Goal: Task Accomplishment & Management: Use online tool/utility

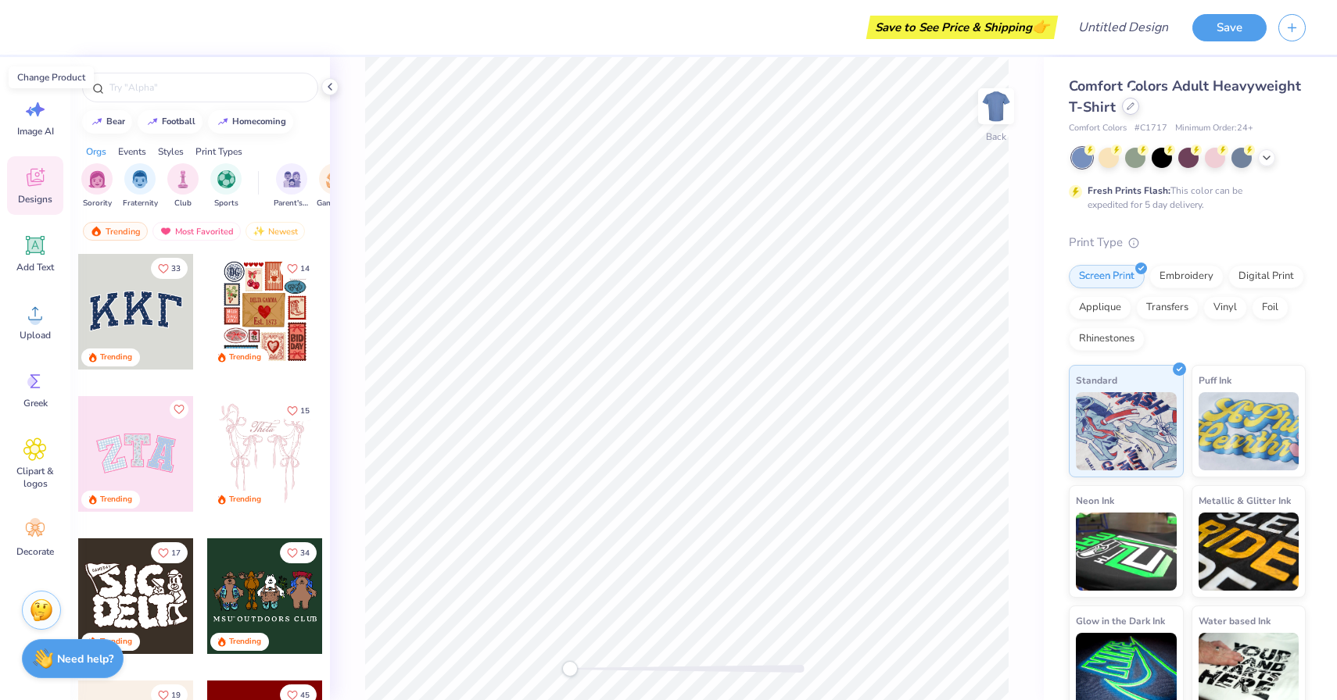
click at [1126, 106] on icon at bounding box center [1130, 106] width 8 height 8
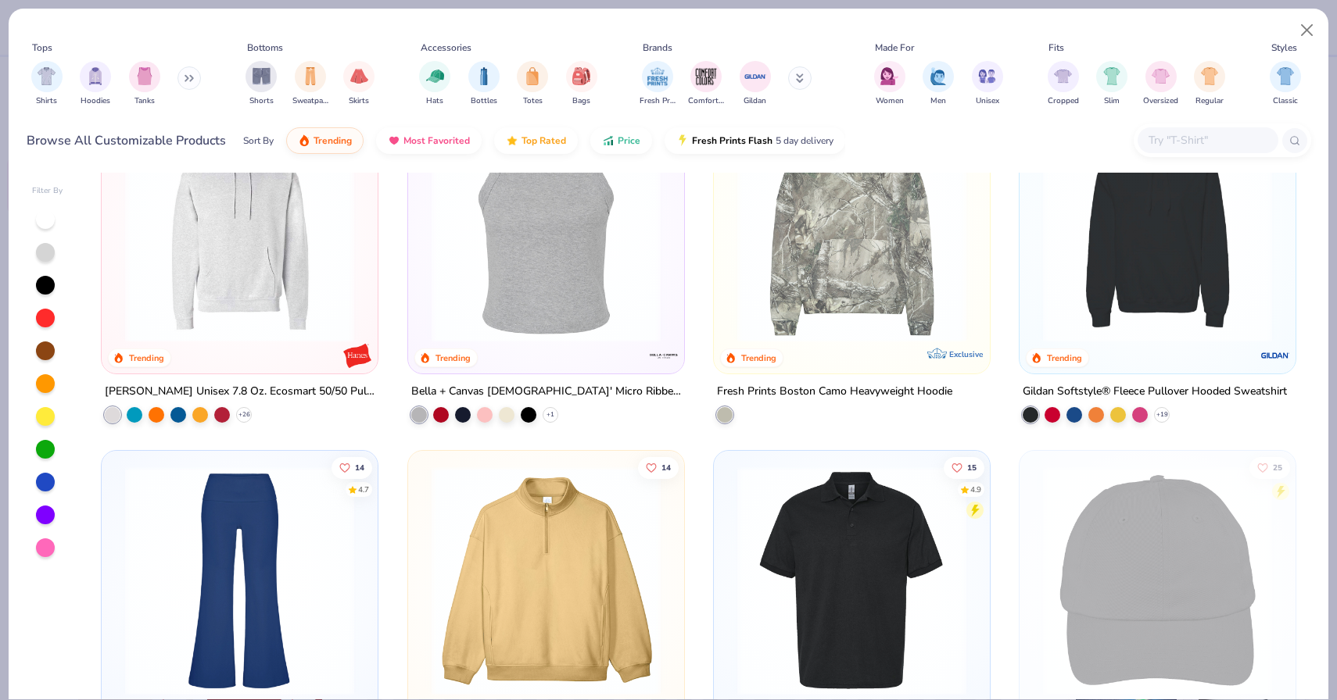
scroll to position [3414, 0]
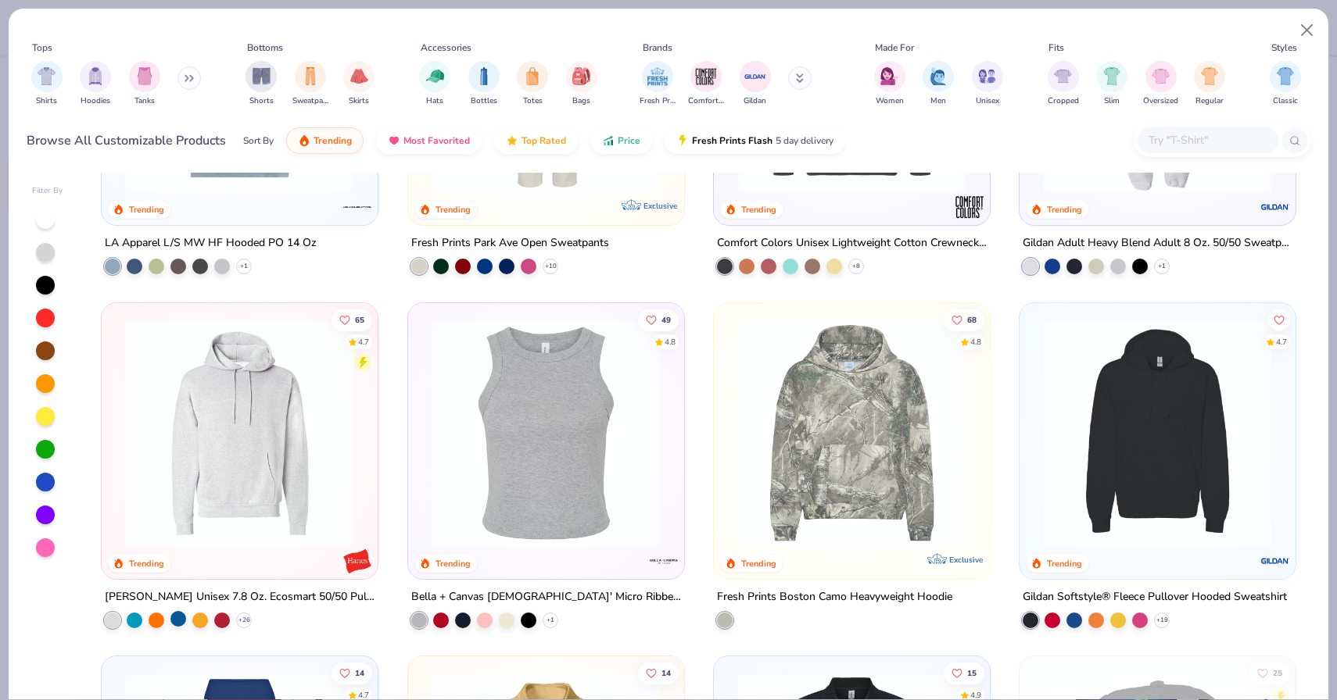
click at [176, 618] on div at bounding box center [178, 619] width 16 height 16
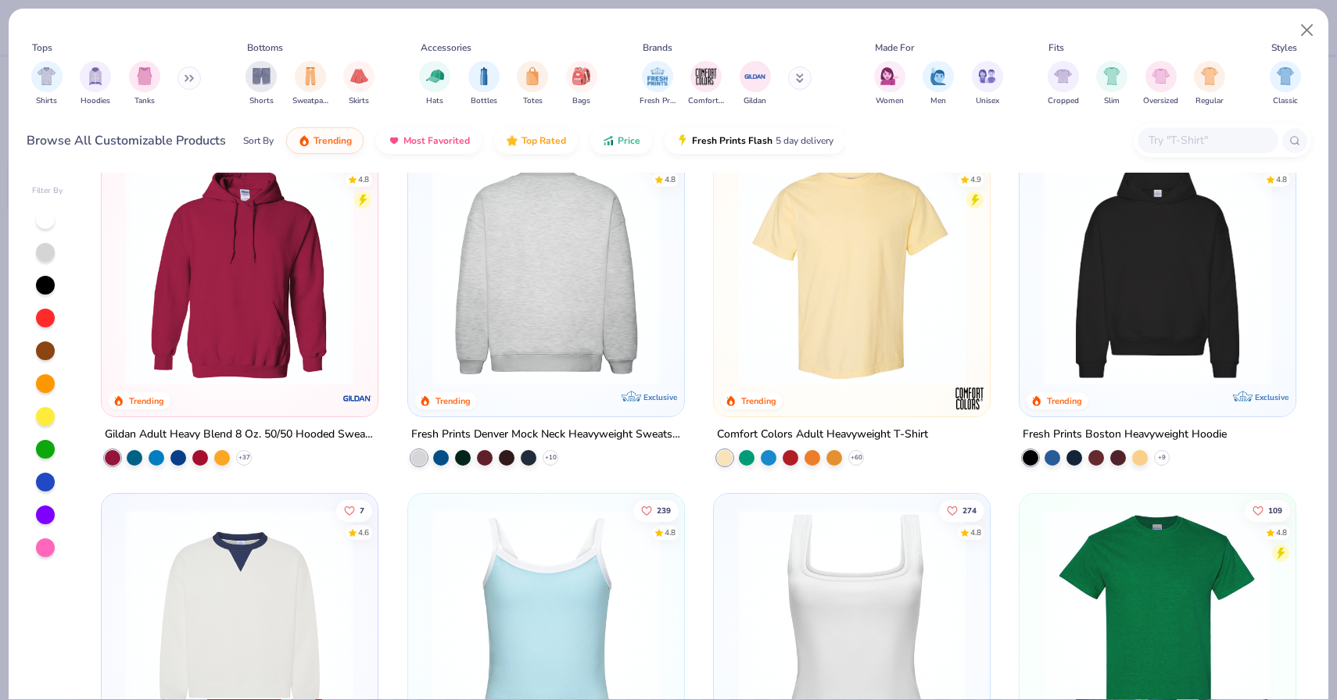
scroll to position [0, 0]
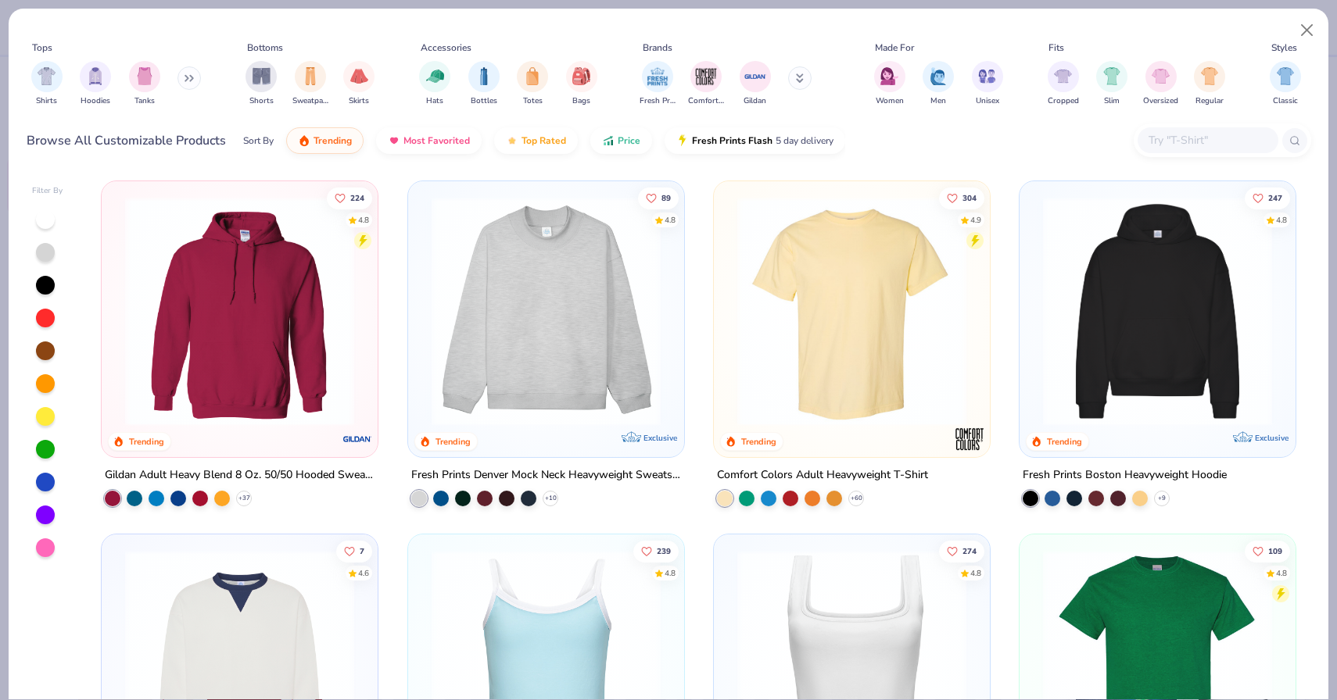
click at [224, 398] on img at bounding box center [239, 311] width 245 height 229
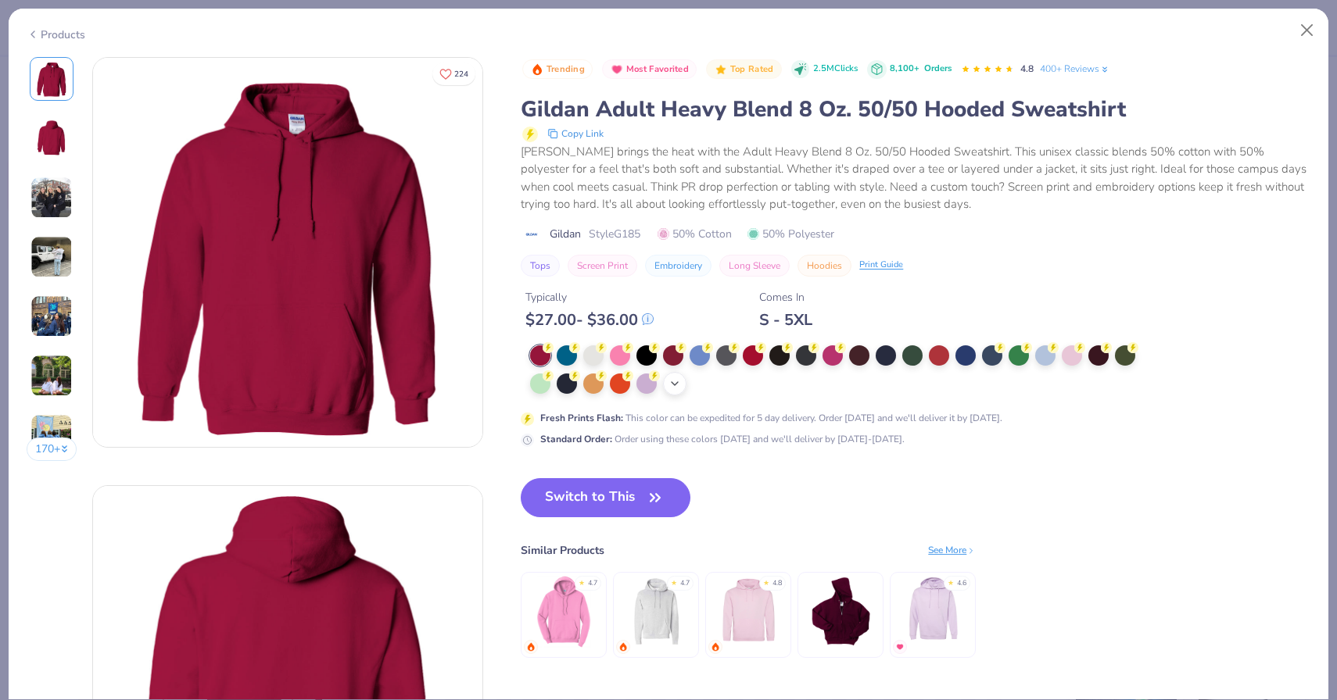
click at [682, 380] on div "+ 15" at bounding box center [674, 383] width 23 height 23
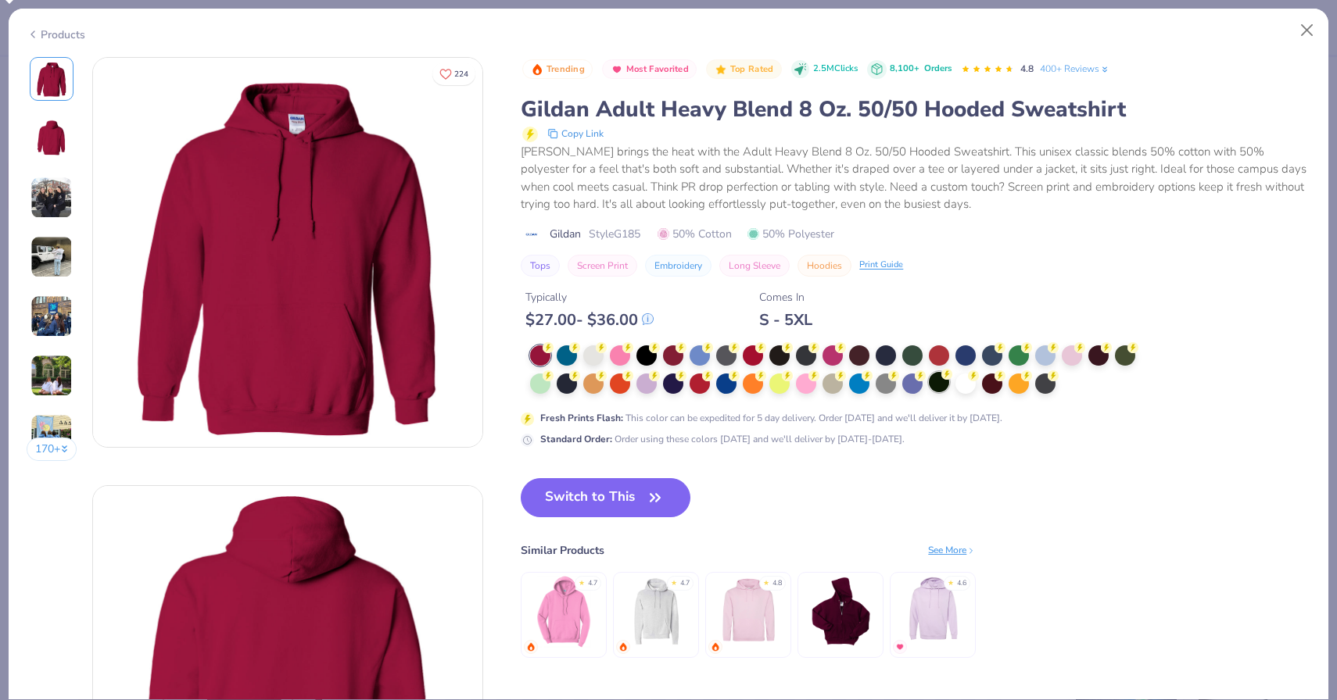
click at [947, 386] on div at bounding box center [939, 382] width 20 height 20
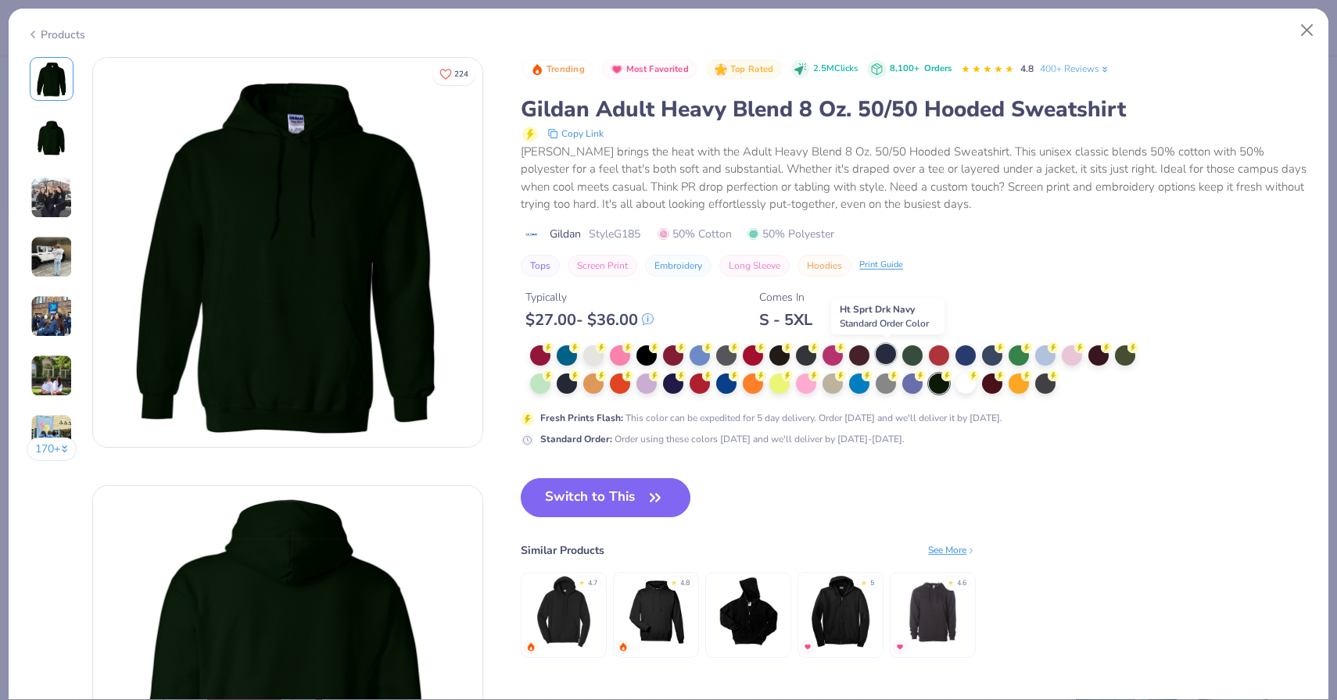
click at [887, 355] on div at bounding box center [885, 354] width 20 height 20
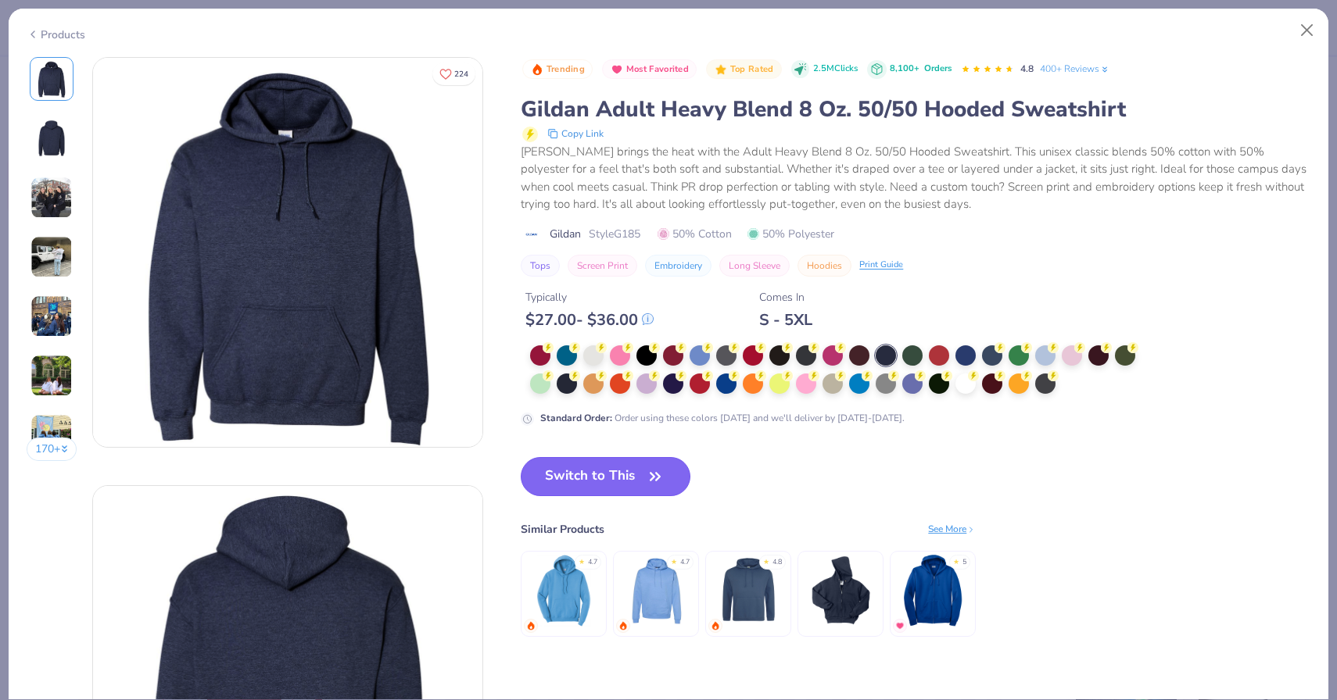
click at [655, 477] on icon "button" at bounding box center [655, 477] width 22 height 22
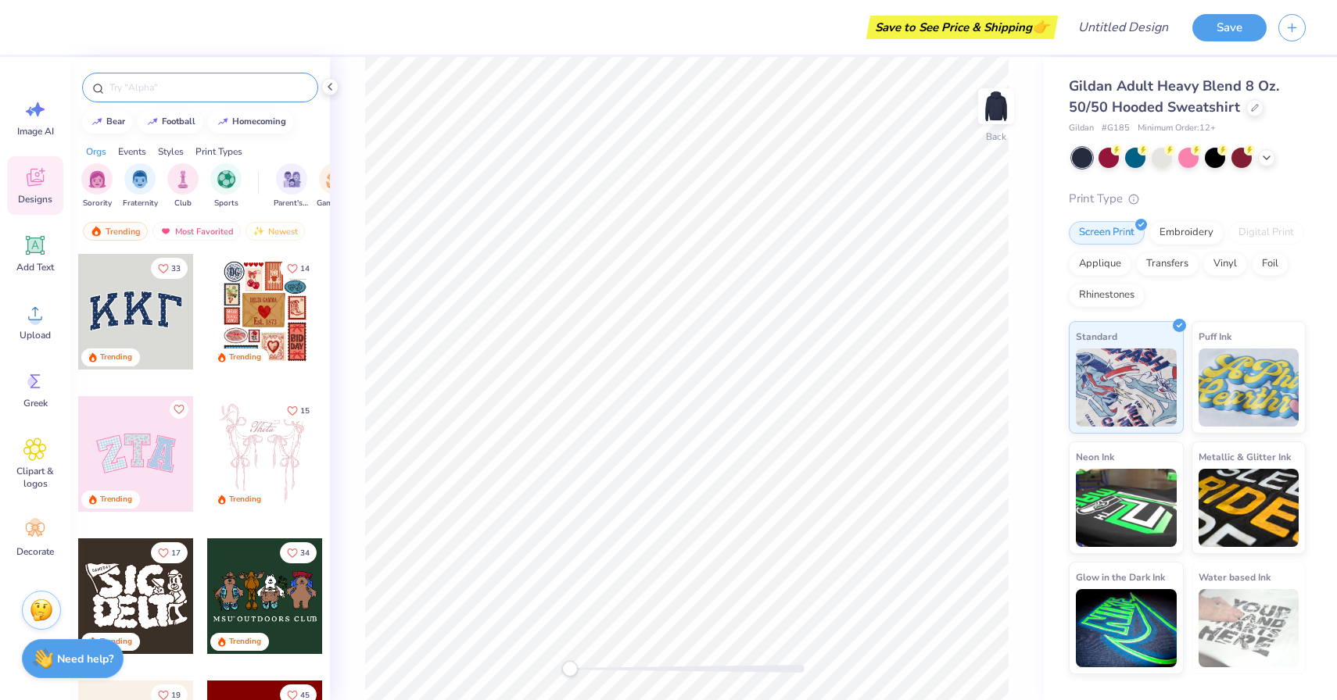
click at [221, 89] on input "text" at bounding box center [208, 88] width 200 height 16
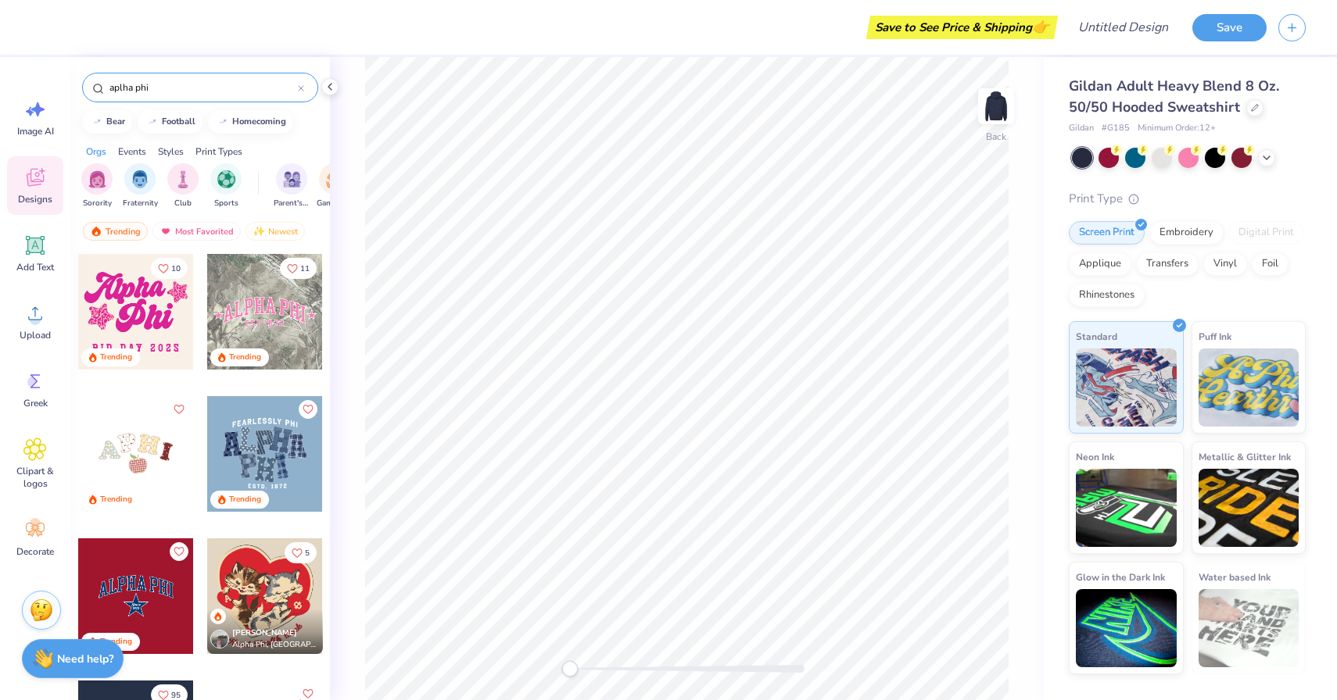
type input "aplha phi"
click at [254, 292] on div at bounding box center [265, 310] width 116 height 116
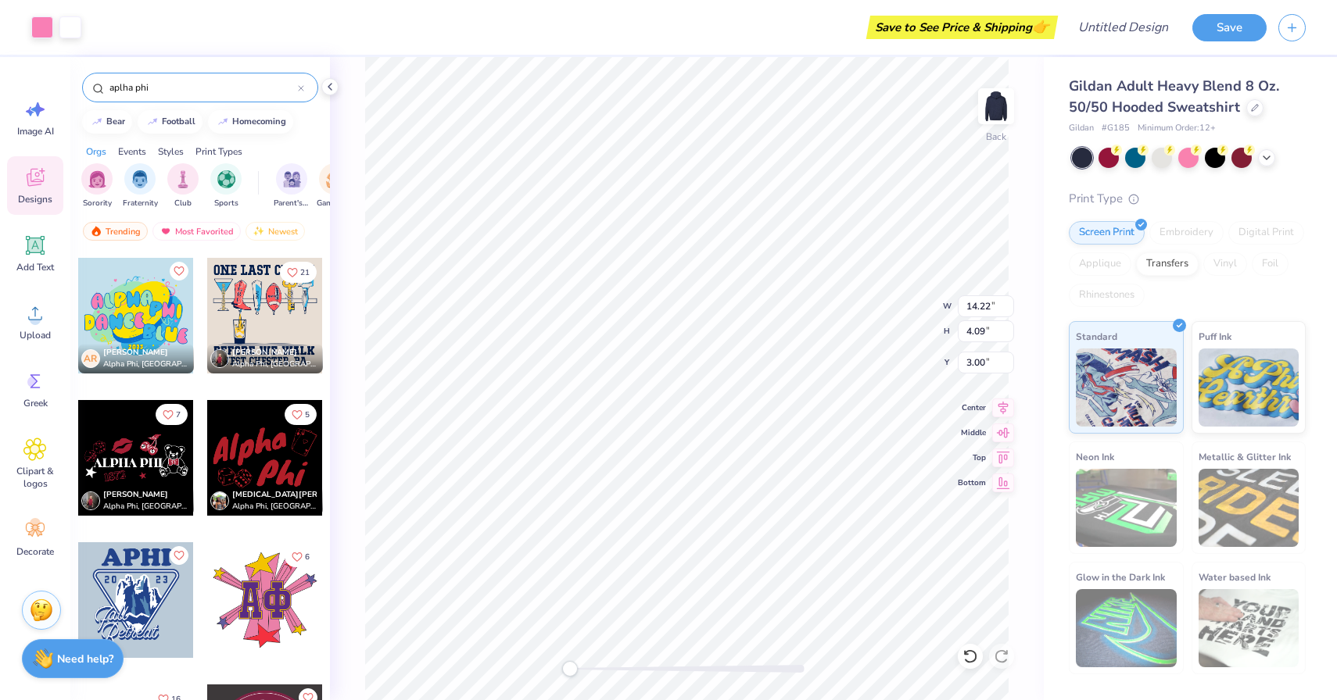
scroll to position [7492, 0]
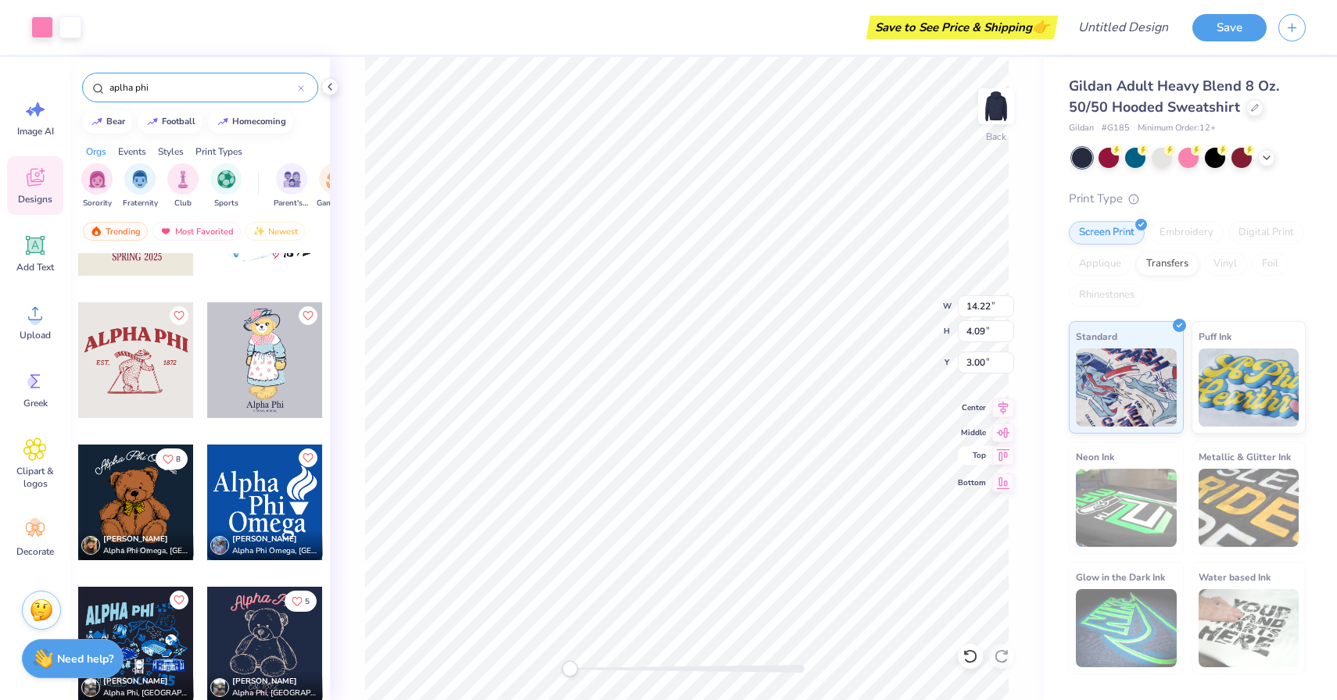
click at [1001, 460] on icon at bounding box center [1003, 455] width 13 height 12
type input "3.83"
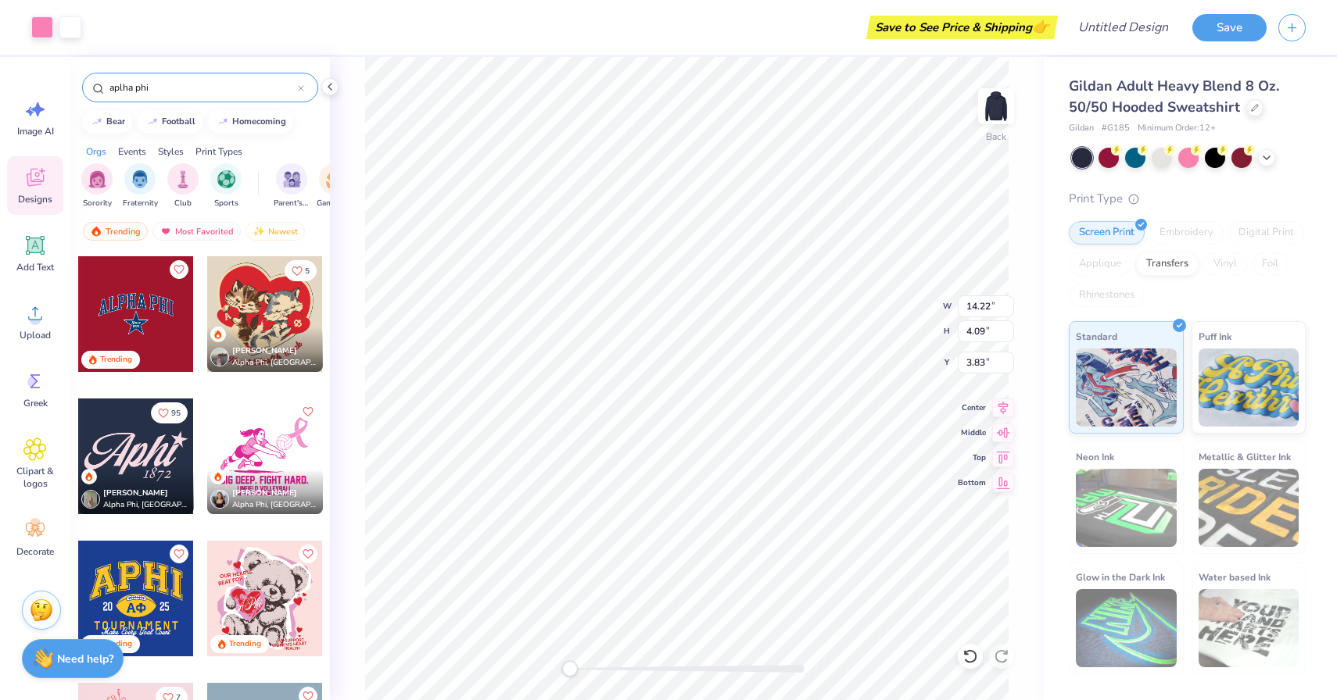
scroll to position [283, 0]
click at [153, 309] on div at bounding box center [136, 314] width 116 height 116
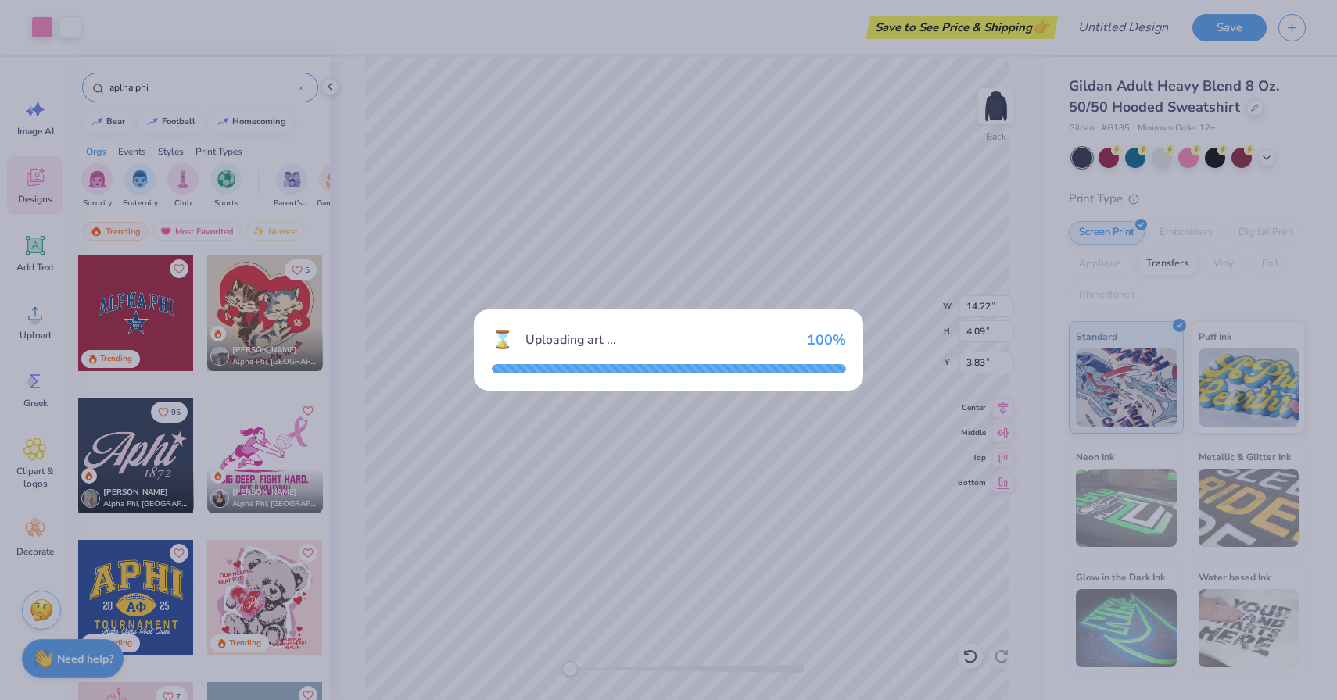
type input "8.58"
type input "4.76"
type input "3.00"
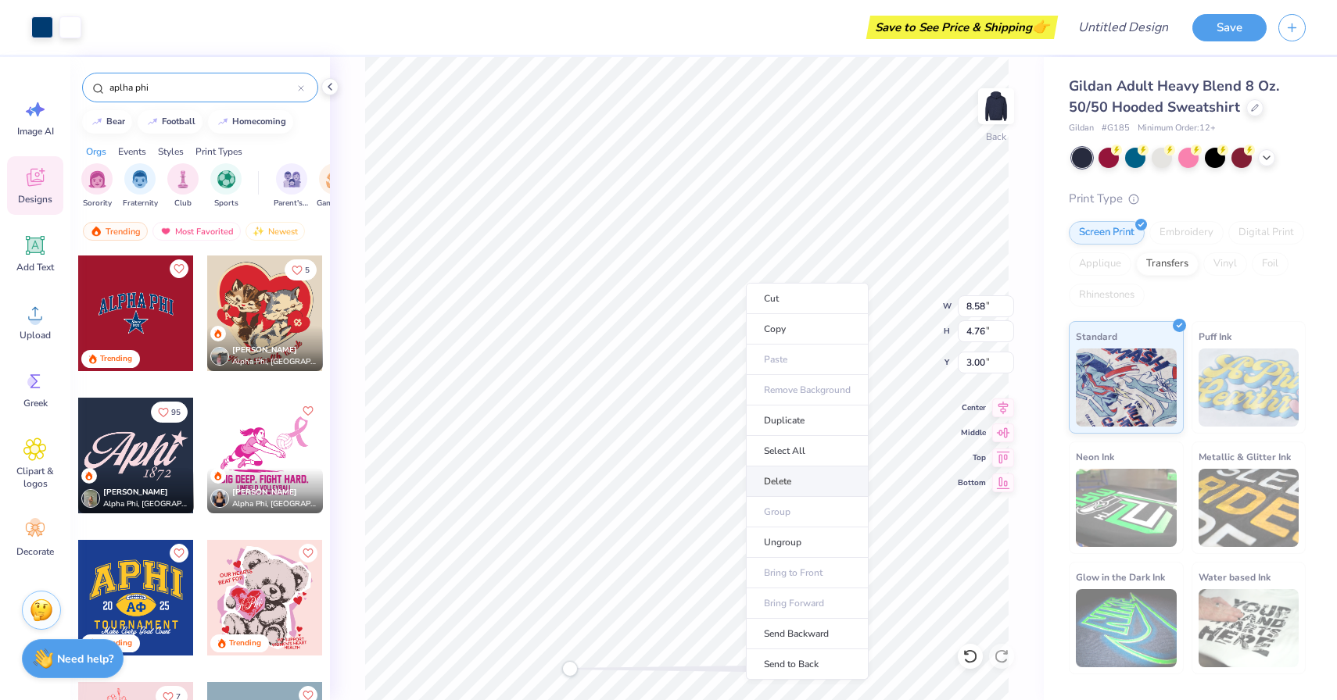
click at [800, 478] on li "Delete" at bounding box center [807, 482] width 123 height 30
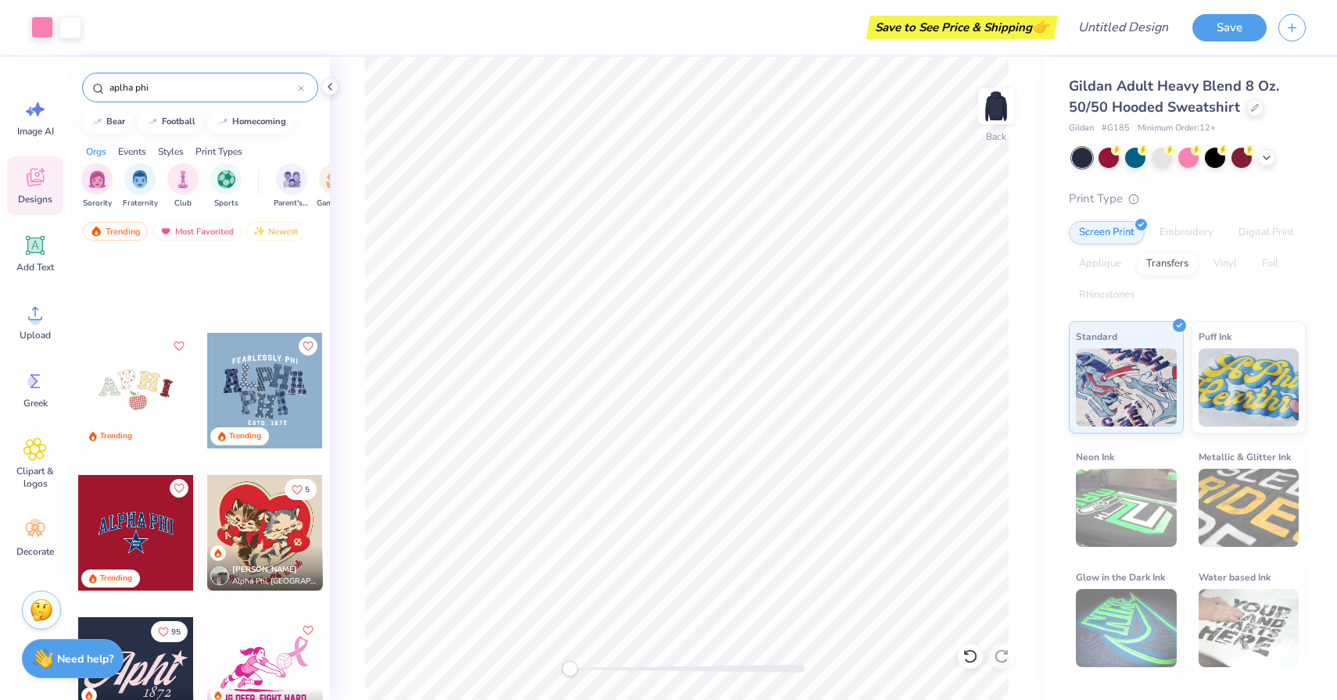
scroll to position [0, 0]
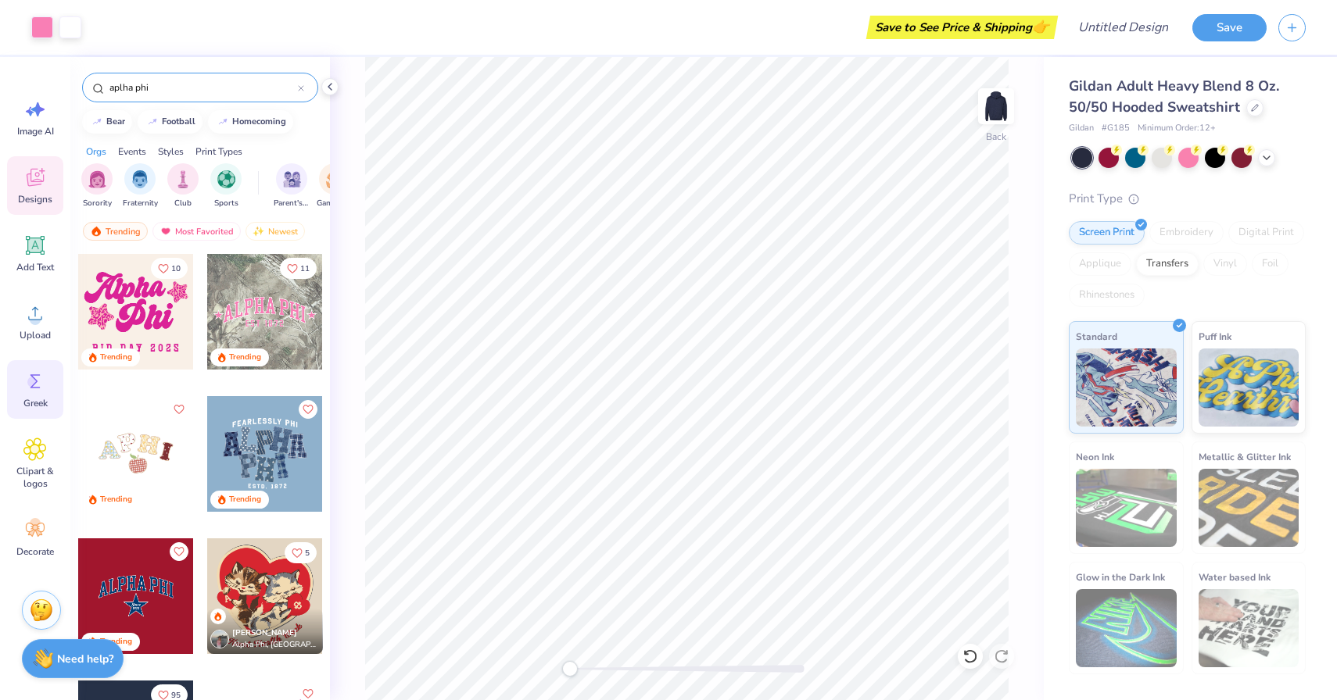
click at [43, 385] on icon at bounding box center [34, 381] width 23 height 23
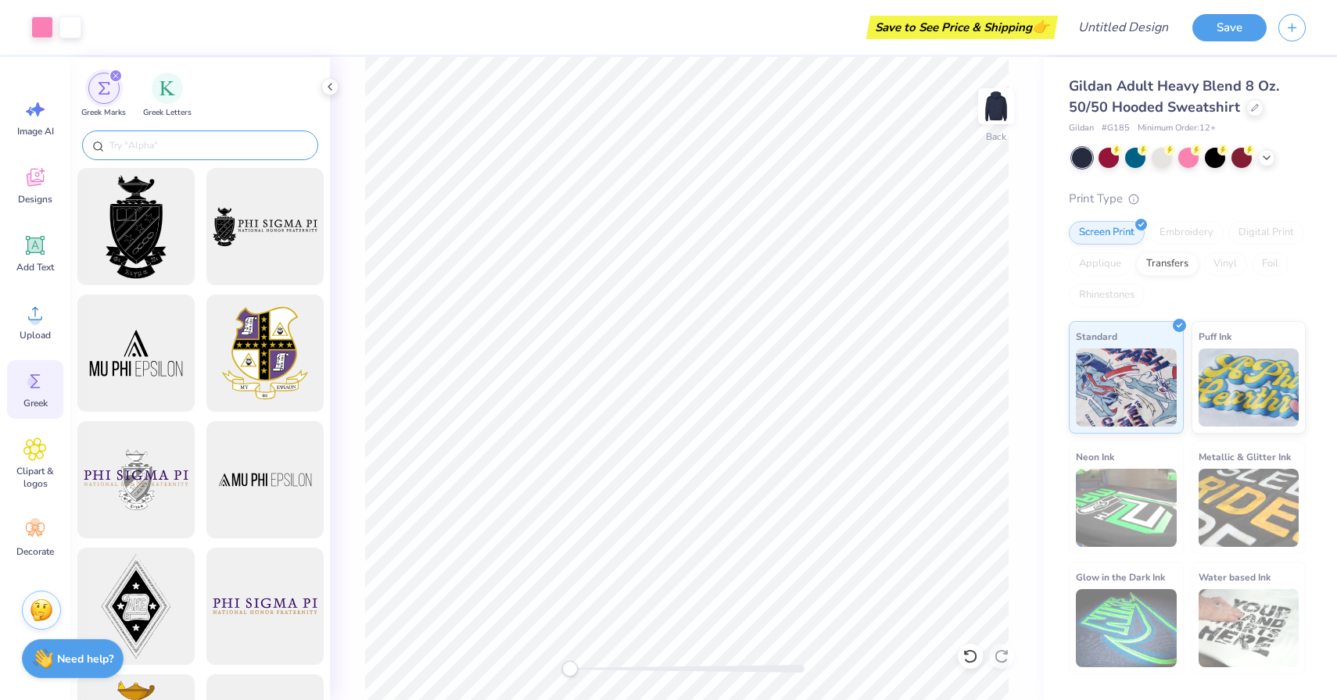
click at [195, 142] on input "text" at bounding box center [208, 146] width 200 height 16
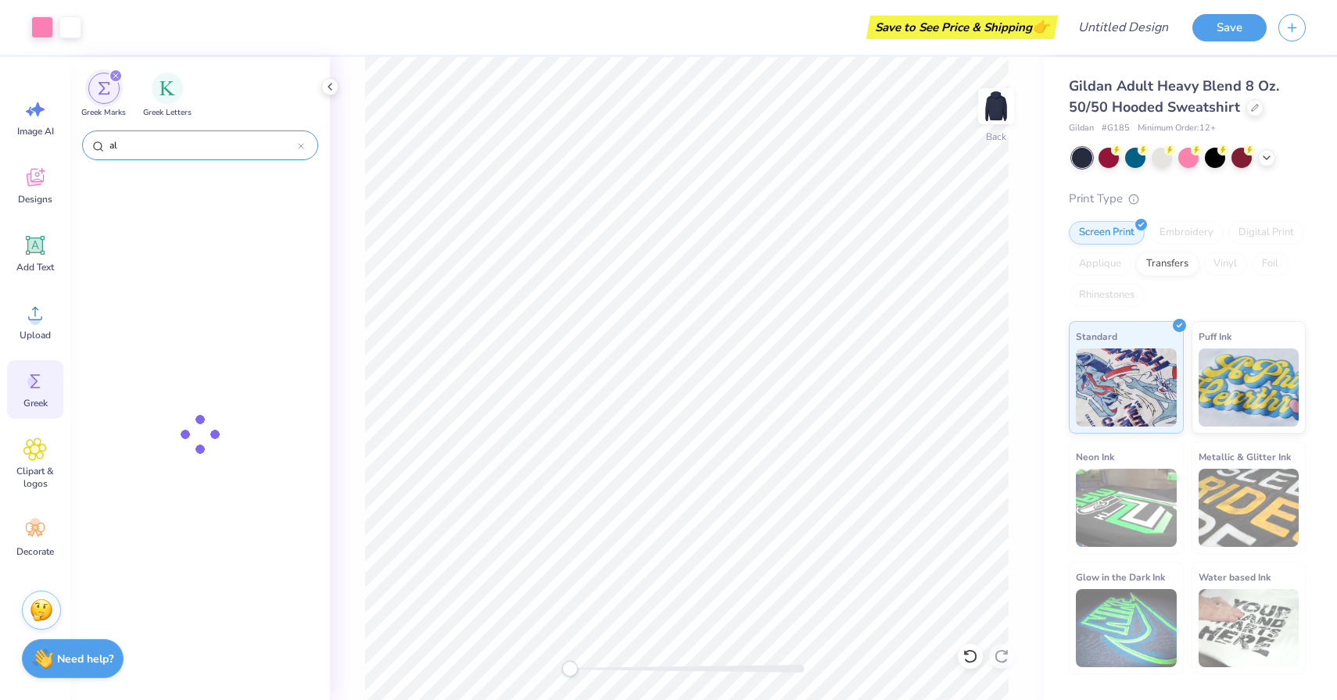
type input "a"
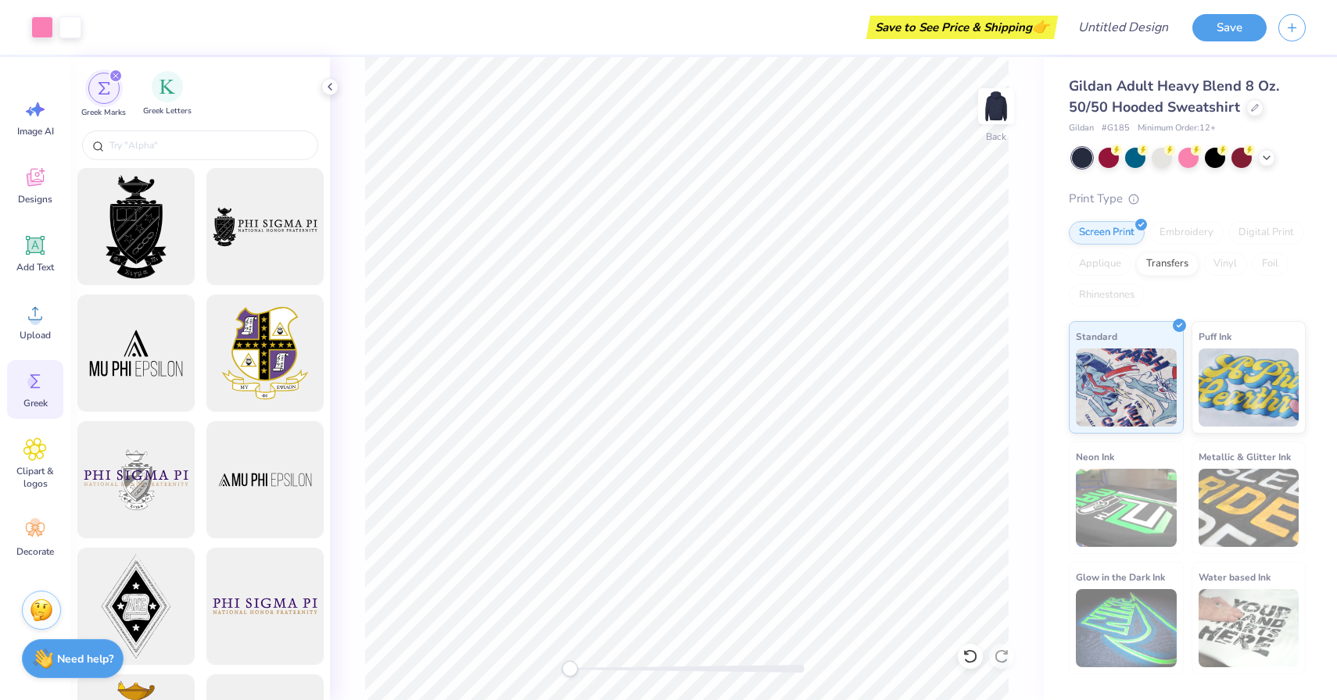
click at [163, 114] on span "Greek Letters" at bounding box center [167, 112] width 48 height 12
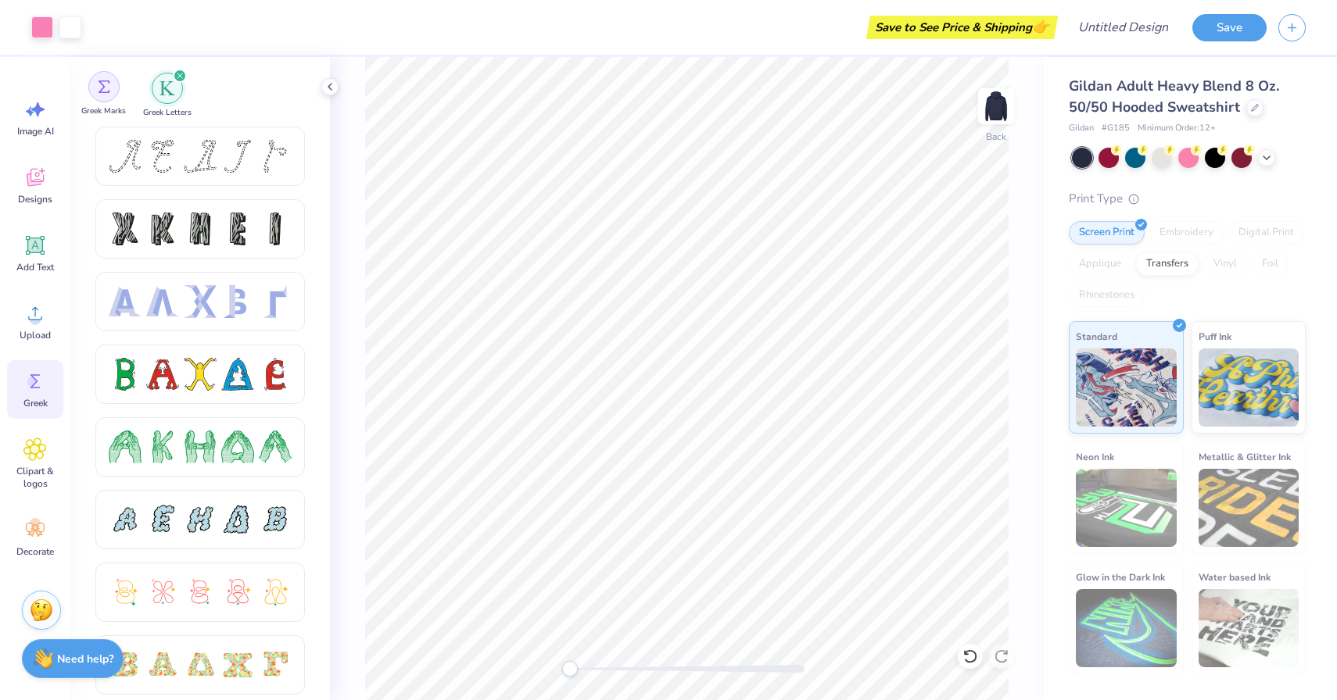
click at [98, 95] on div "filter for Greek Marks" at bounding box center [103, 86] width 31 height 31
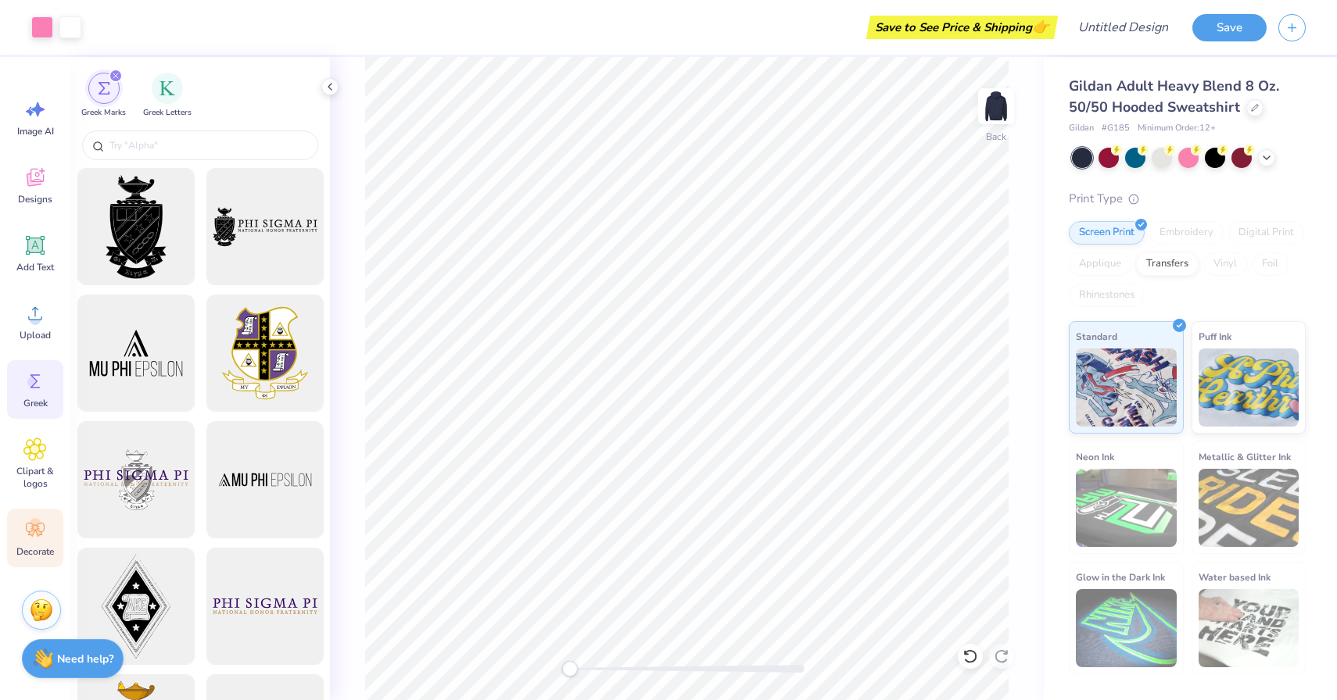
click at [27, 525] on icon at bounding box center [34, 529] width 23 height 23
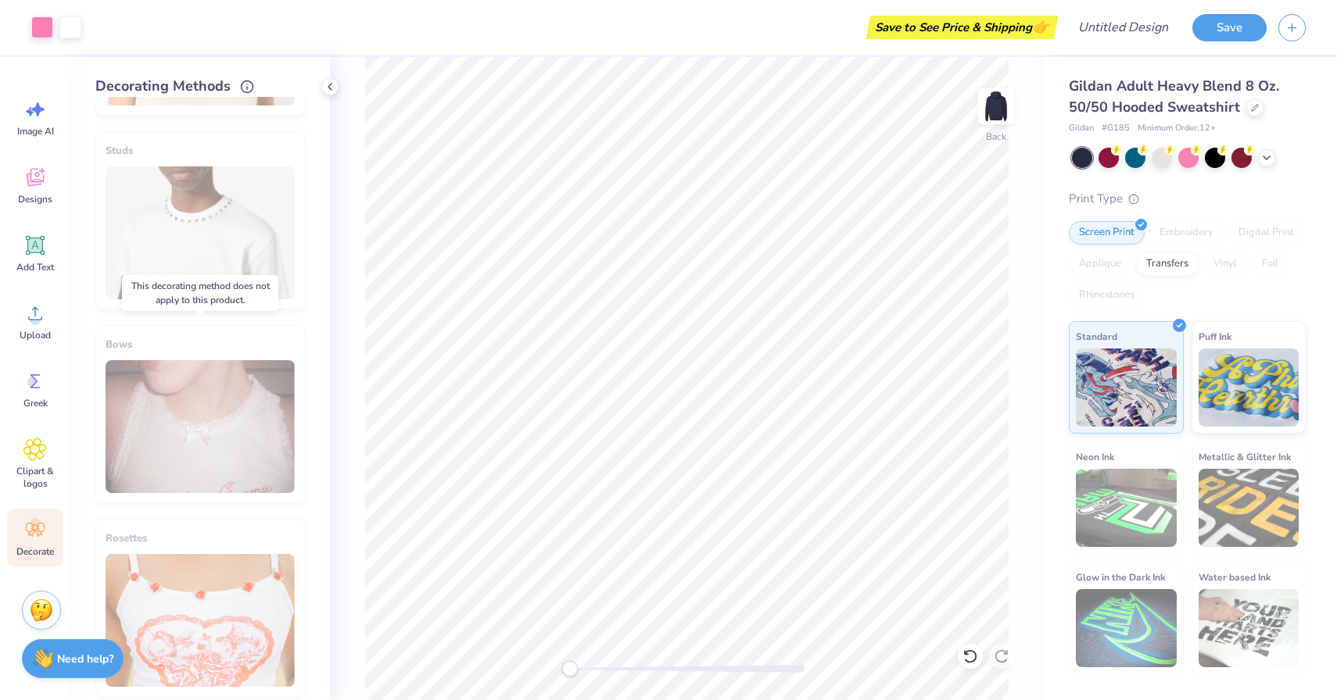
scroll to position [766, 0]
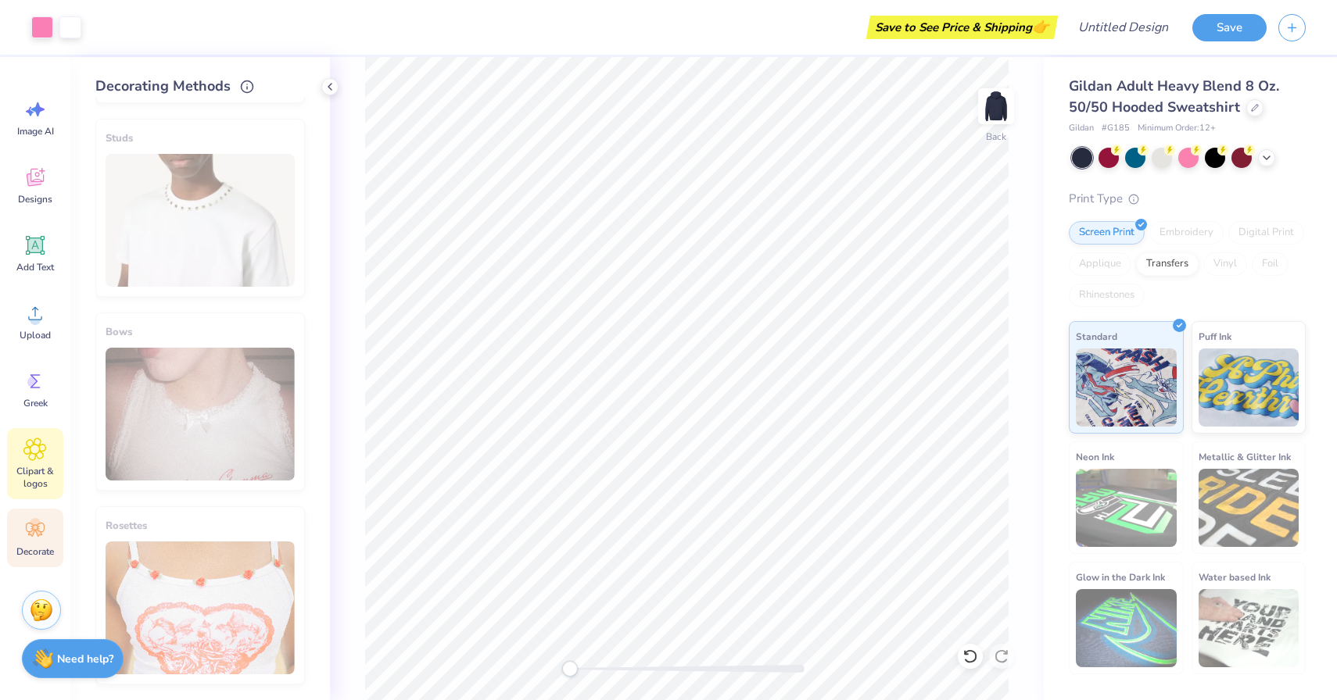
click at [38, 449] on icon at bounding box center [34, 449] width 9 height 9
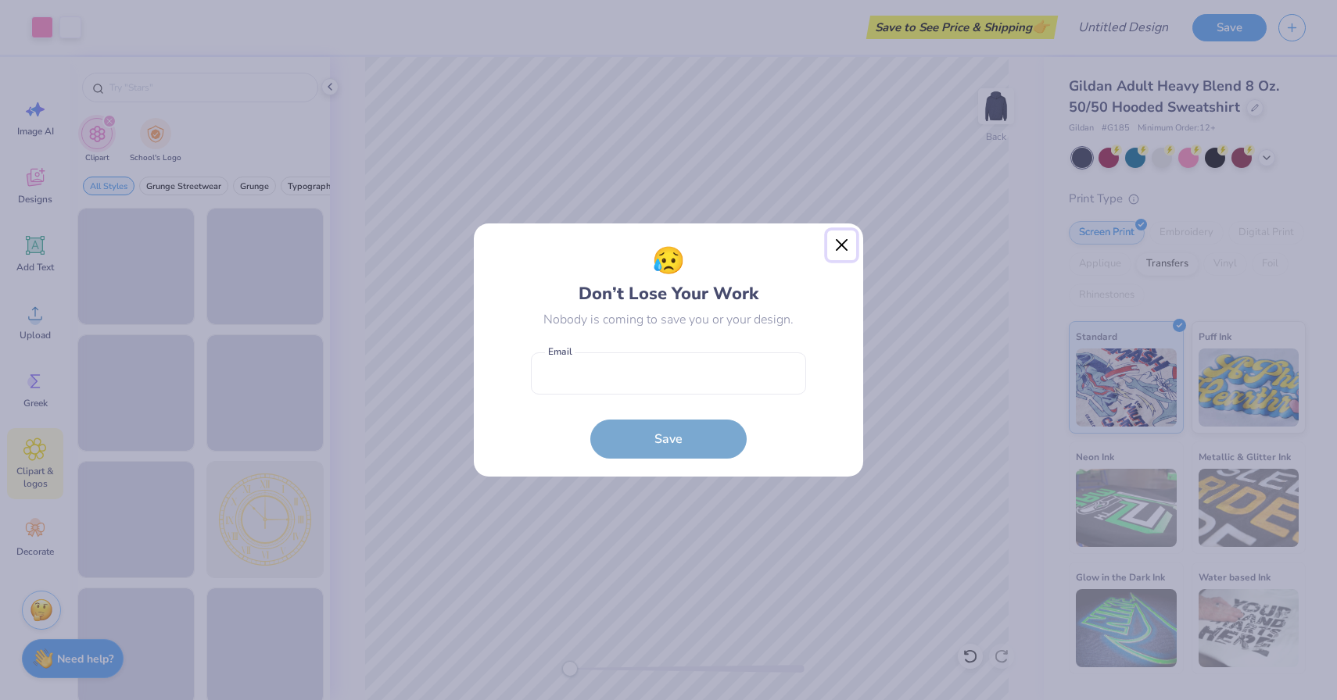
click at [832, 233] on button "Close" at bounding box center [842, 246] width 30 height 30
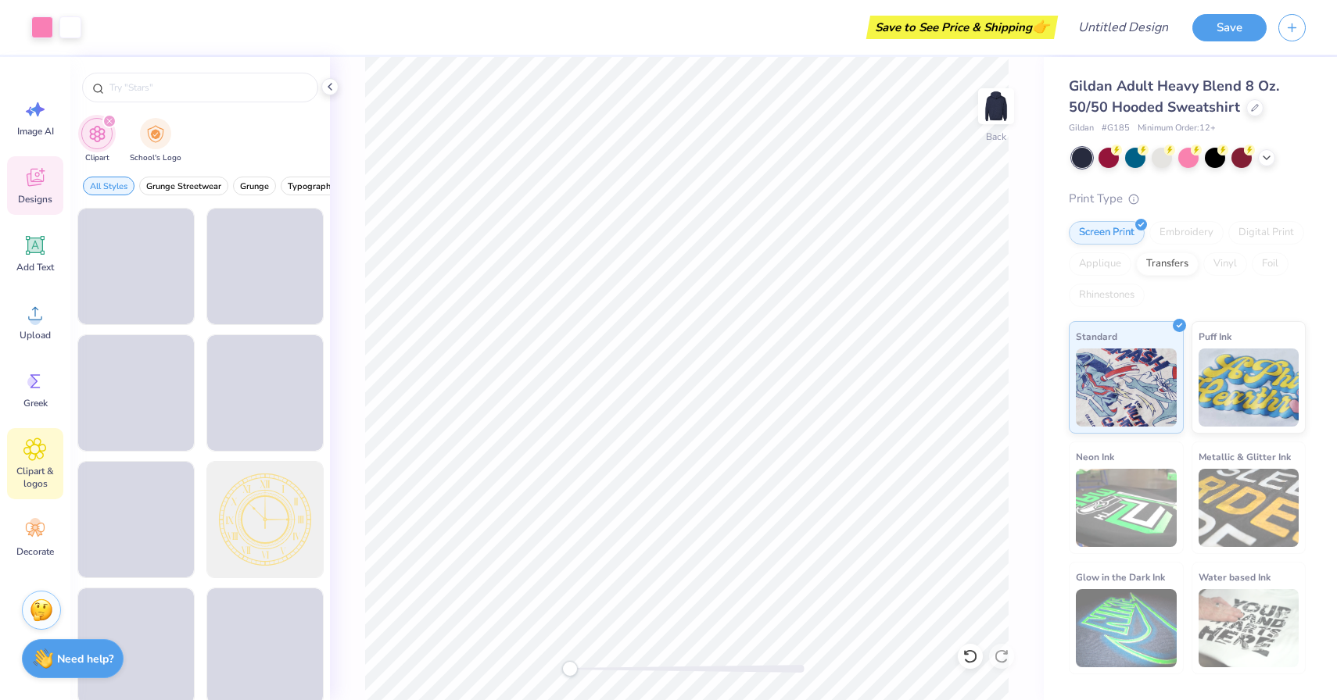
click at [40, 206] on div "Designs" at bounding box center [35, 185] width 56 height 59
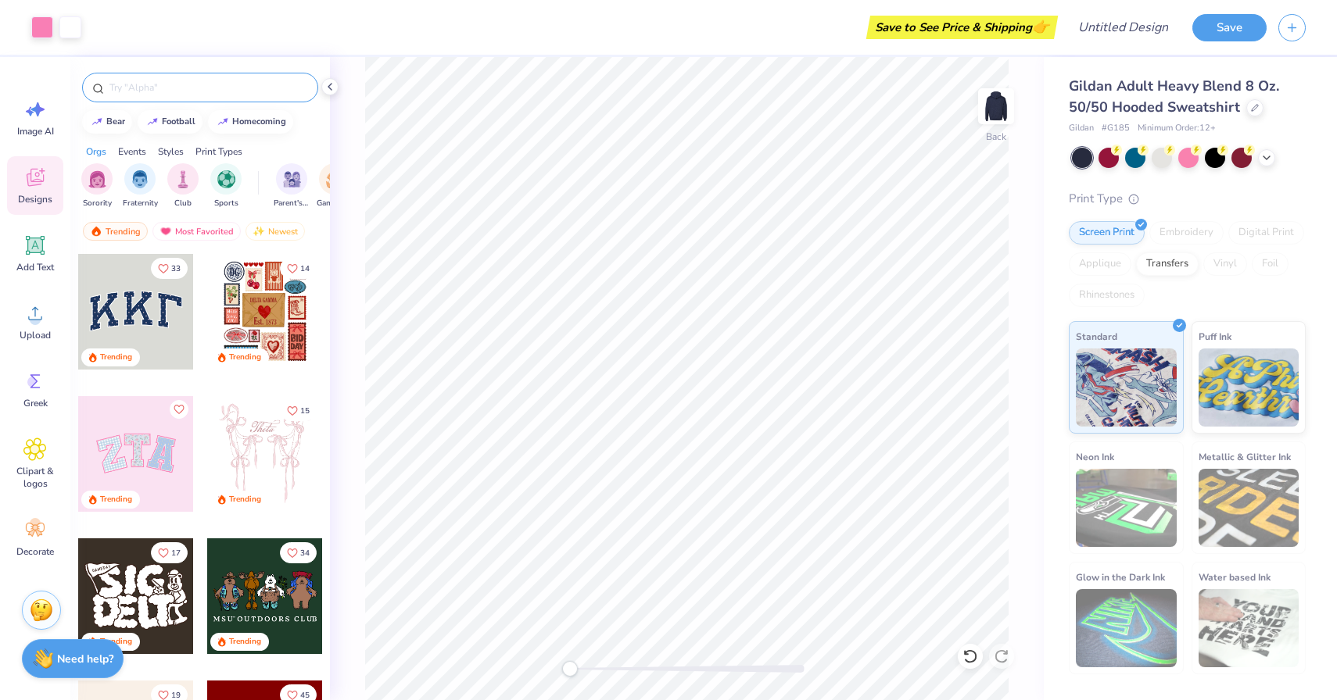
click at [212, 98] on div at bounding box center [200, 88] width 236 height 30
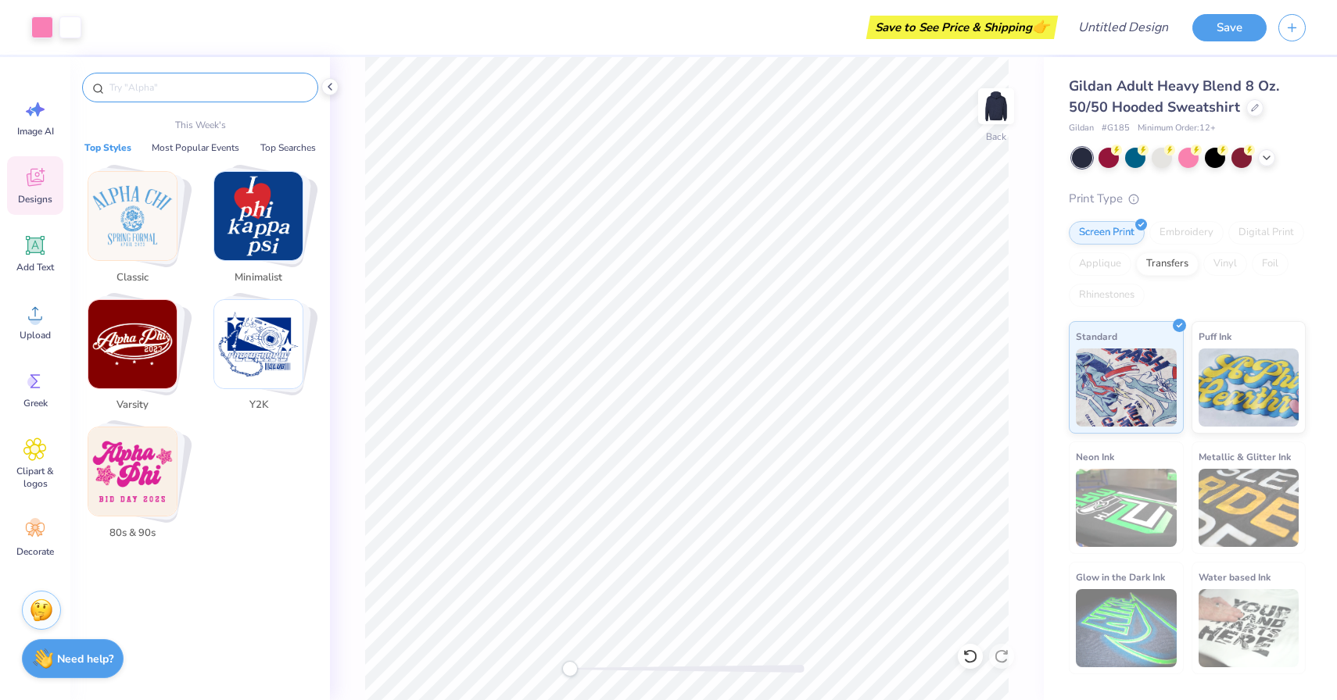
click at [238, 86] on input "text" at bounding box center [208, 88] width 200 height 16
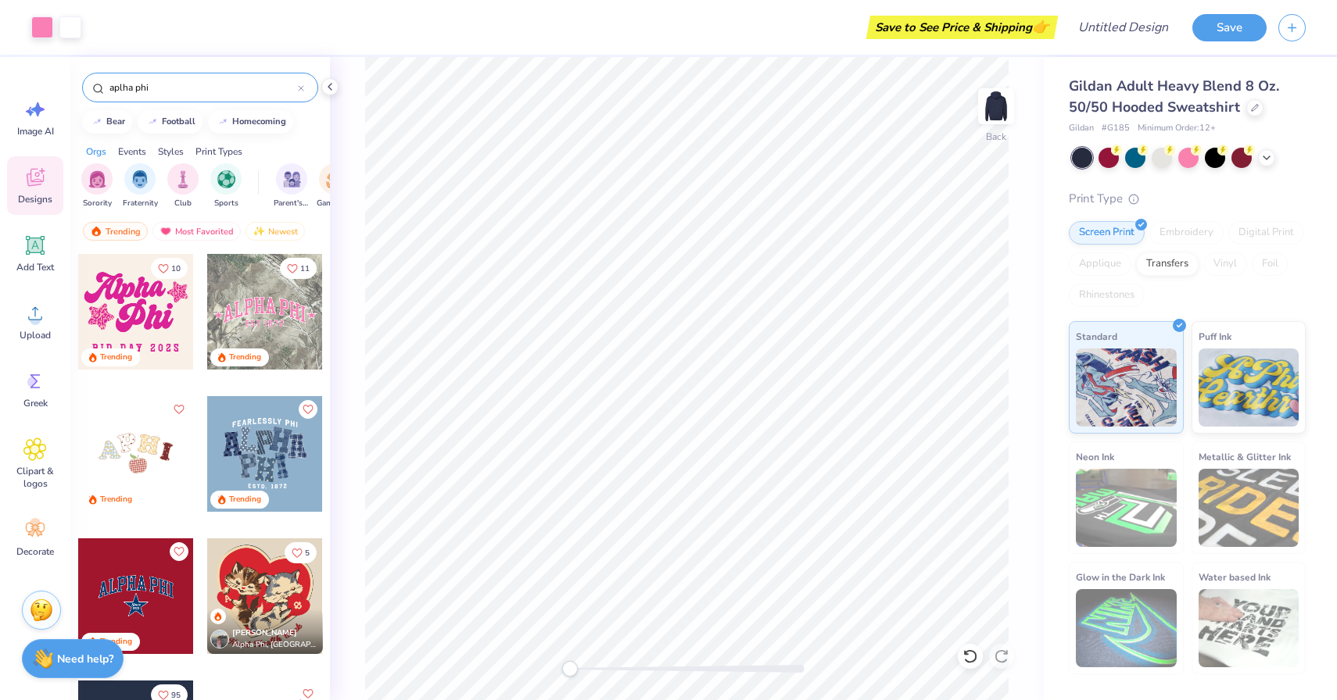
click at [122, 89] on input "aplha phi" at bounding box center [203, 88] width 190 height 16
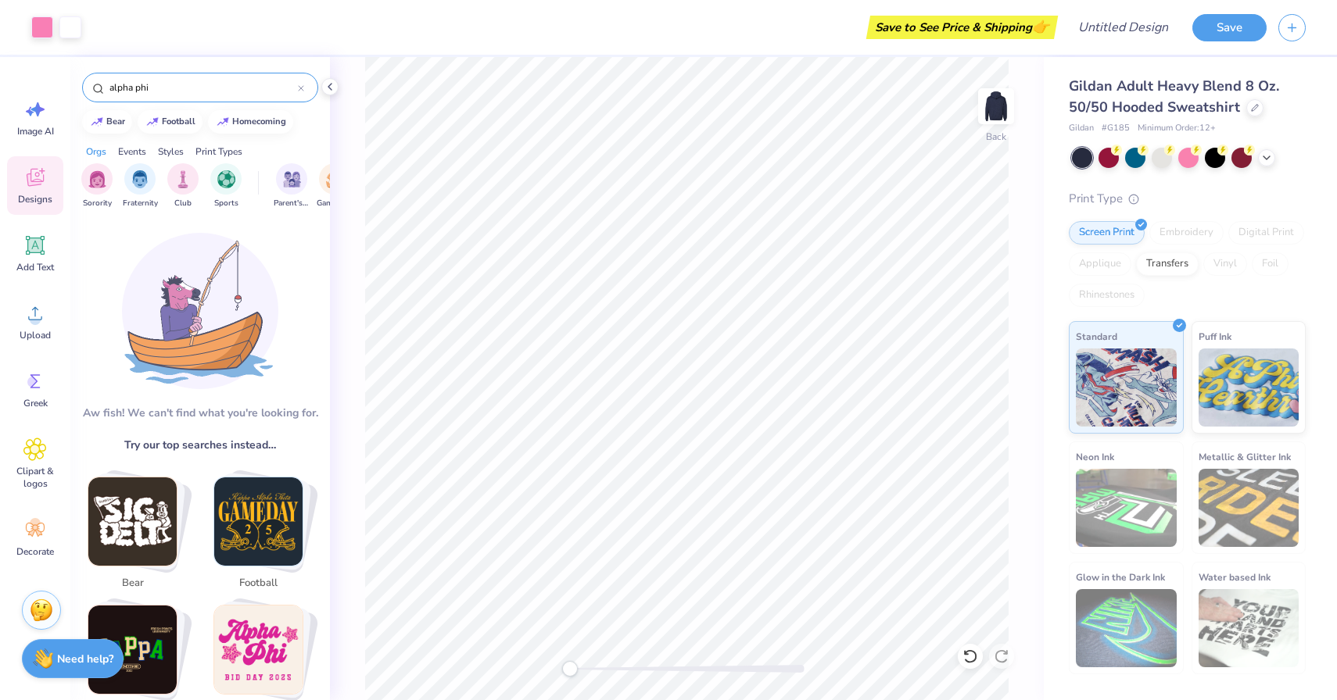
type input "alpha phi"
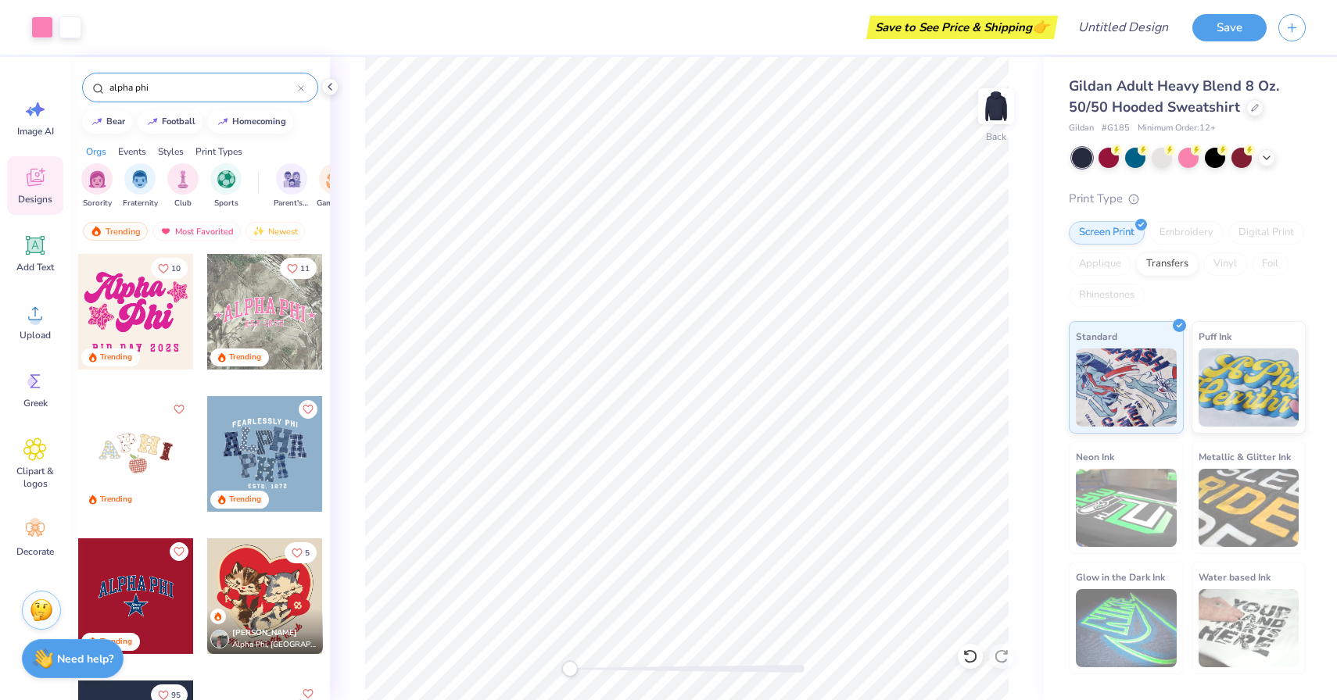
click at [164, 88] on input "alpha phi" at bounding box center [203, 88] width 190 height 16
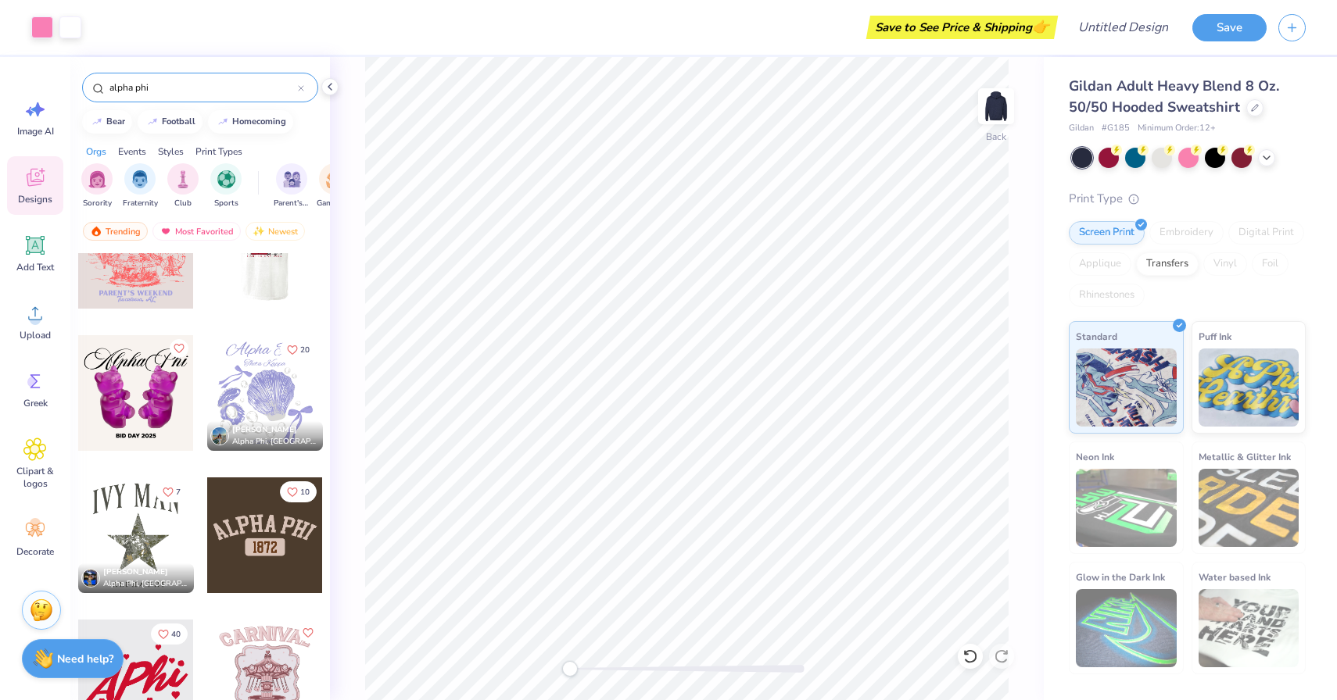
scroll to position [1638, 0]
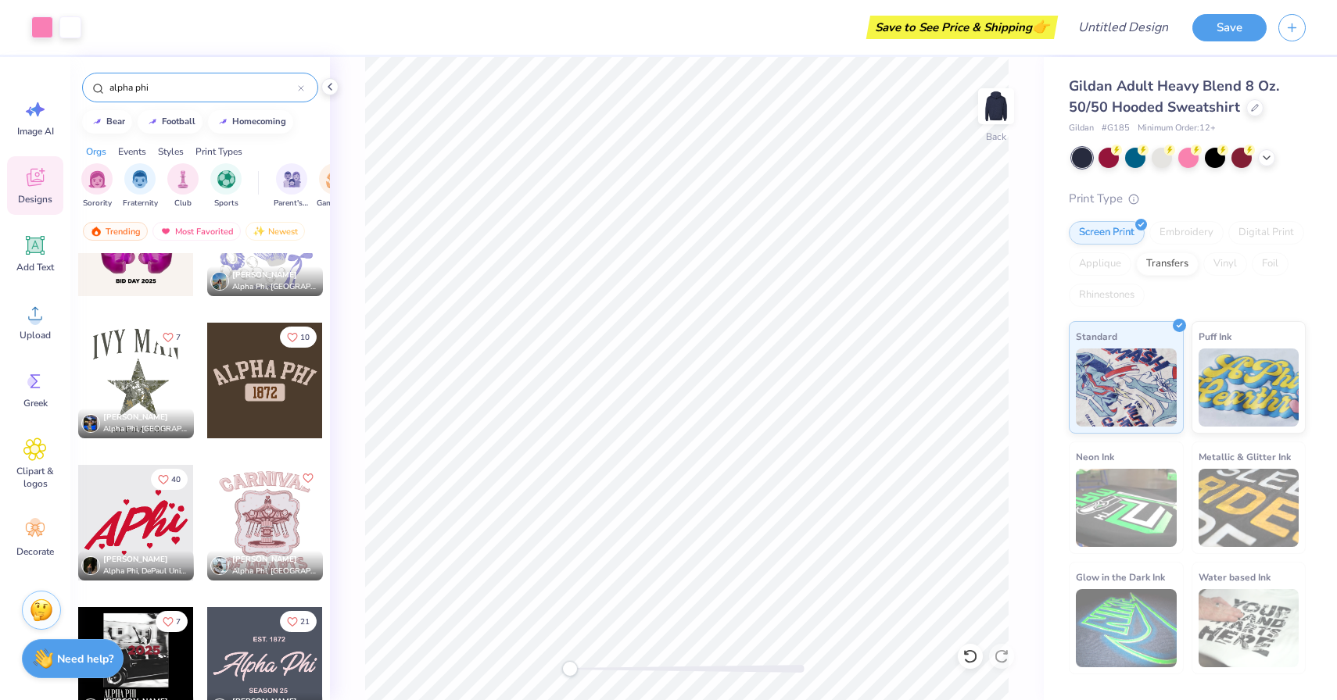
click at [248, 396] on div at bounding box center [265, 381] width 116 height 116
click at [743, 410] on li "Duplicate" at bounding box center [730, 412] width 123 height 30
type input "4.00"
click at [717, 496] on li "Delete" at bounding box center [704, 498] width 123 height 30
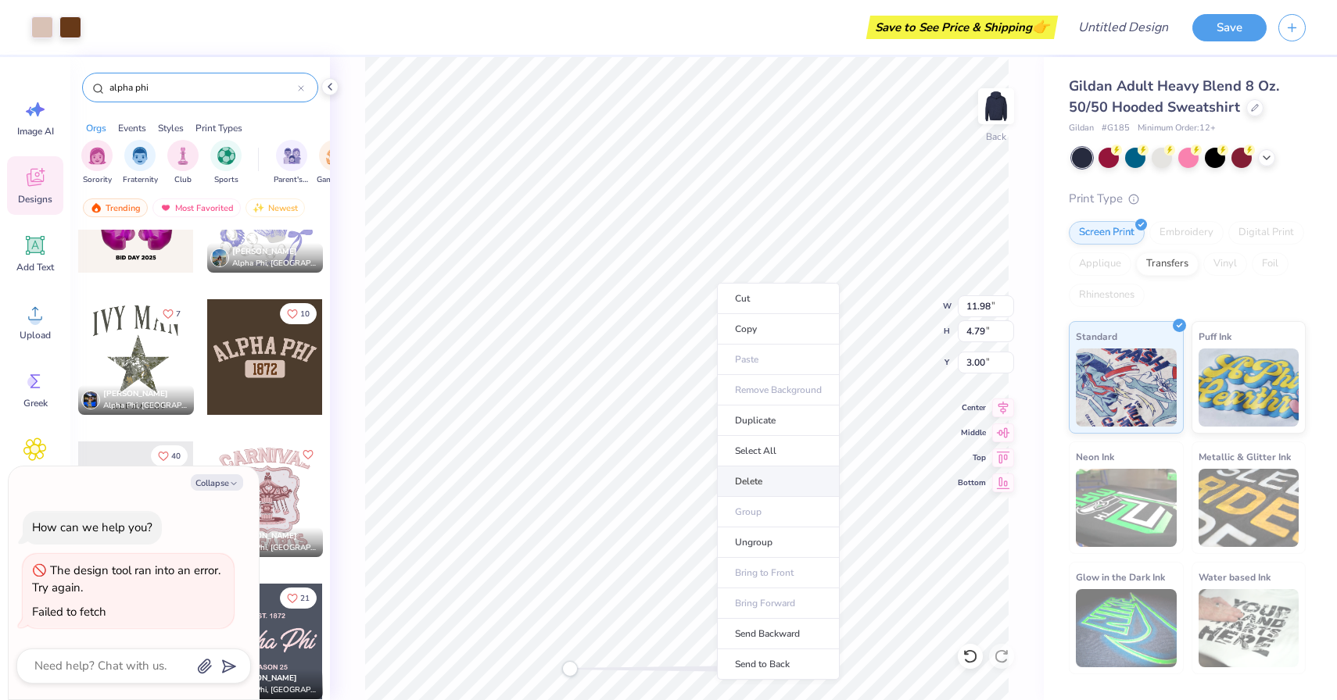
click at [758, 477] on li "Delete" at bounding box center [778, 482] width 123 height 30
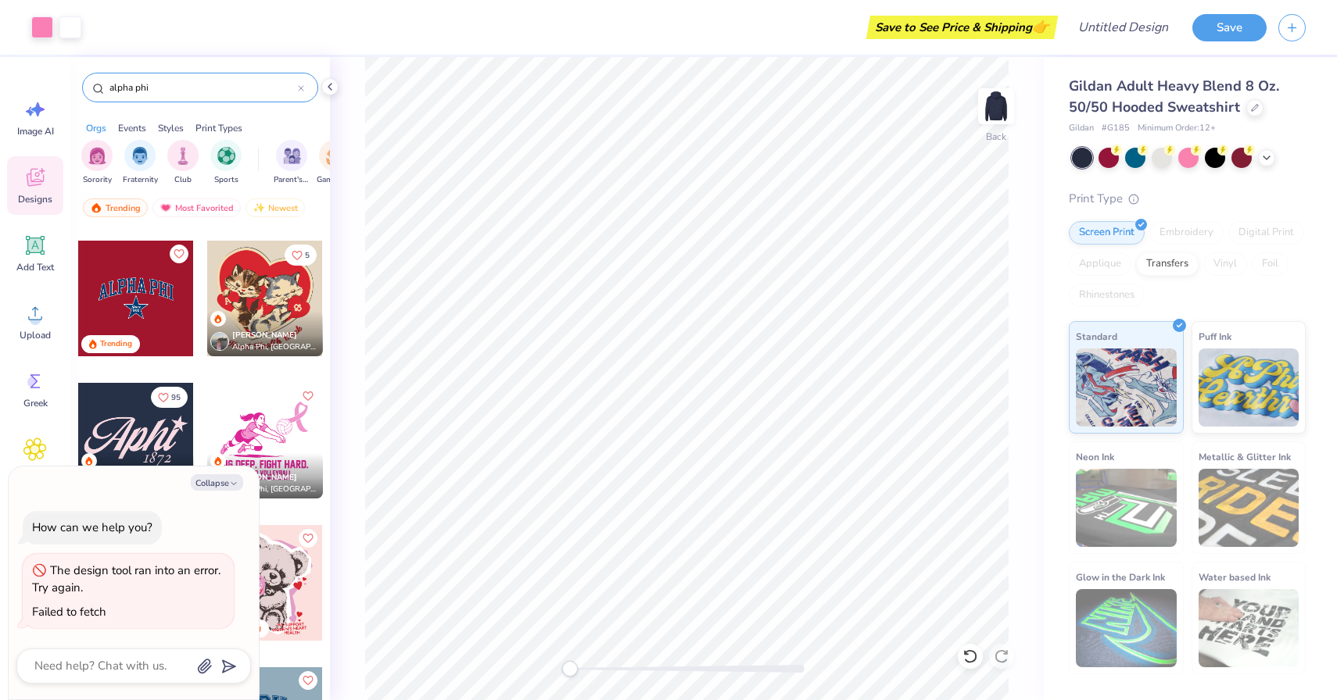
scroll to position [273, 0]
click at [134, 304] on div at bounding box center [136, 300] width 116 height 116
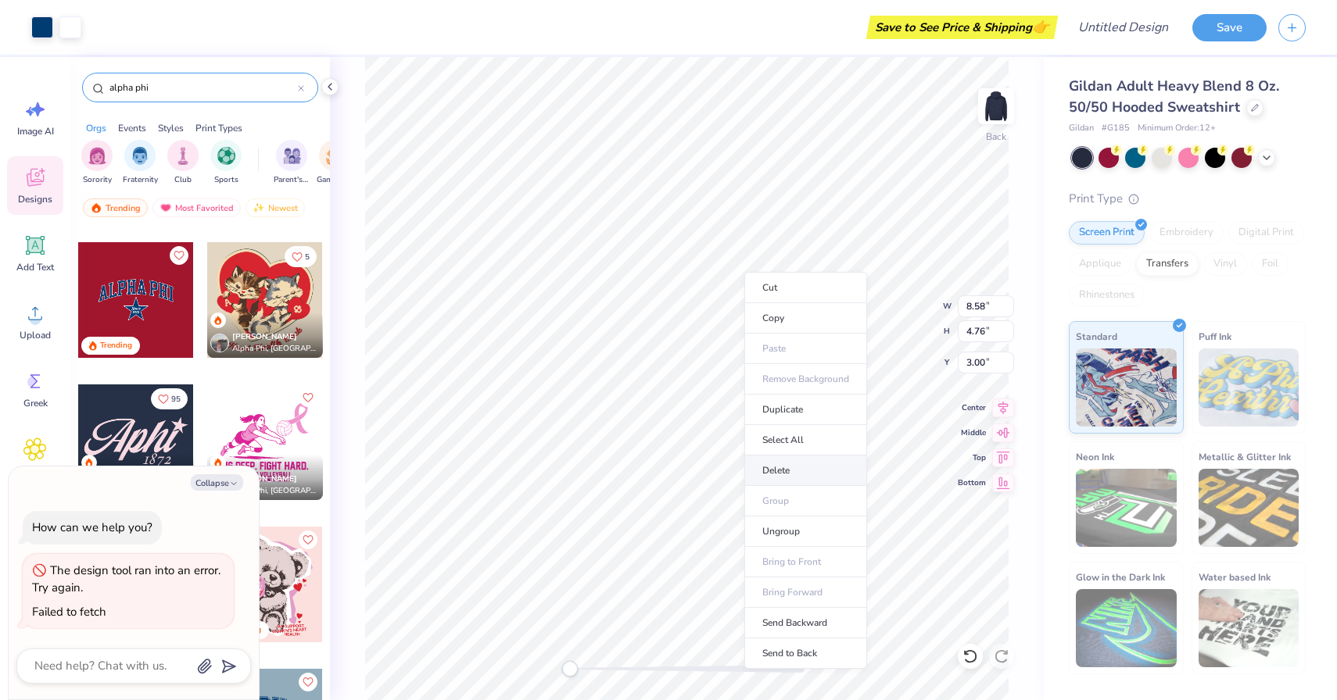
click at [773, 476] on li "Delete" at bounding box center [805, 471] width 123 height 30
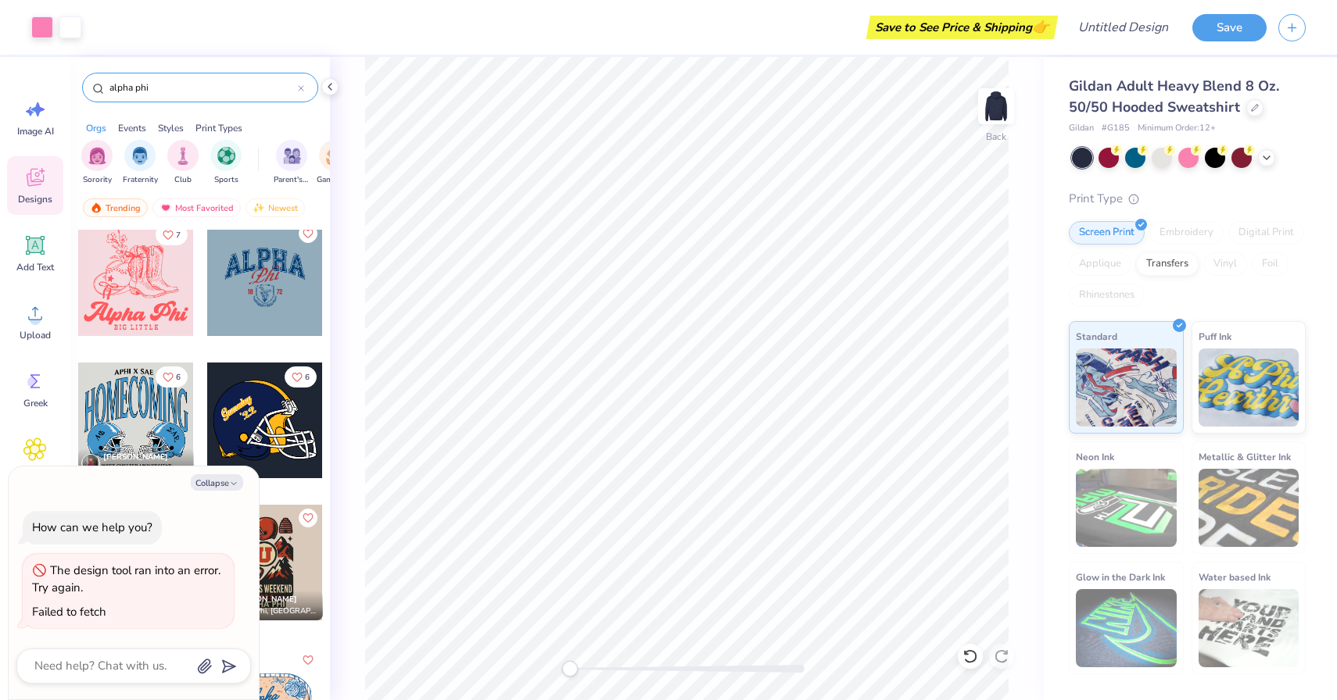
scroll to position [722, 0]
click at [282, 265] on div at bounding box center [265, 278] width 116 height 116
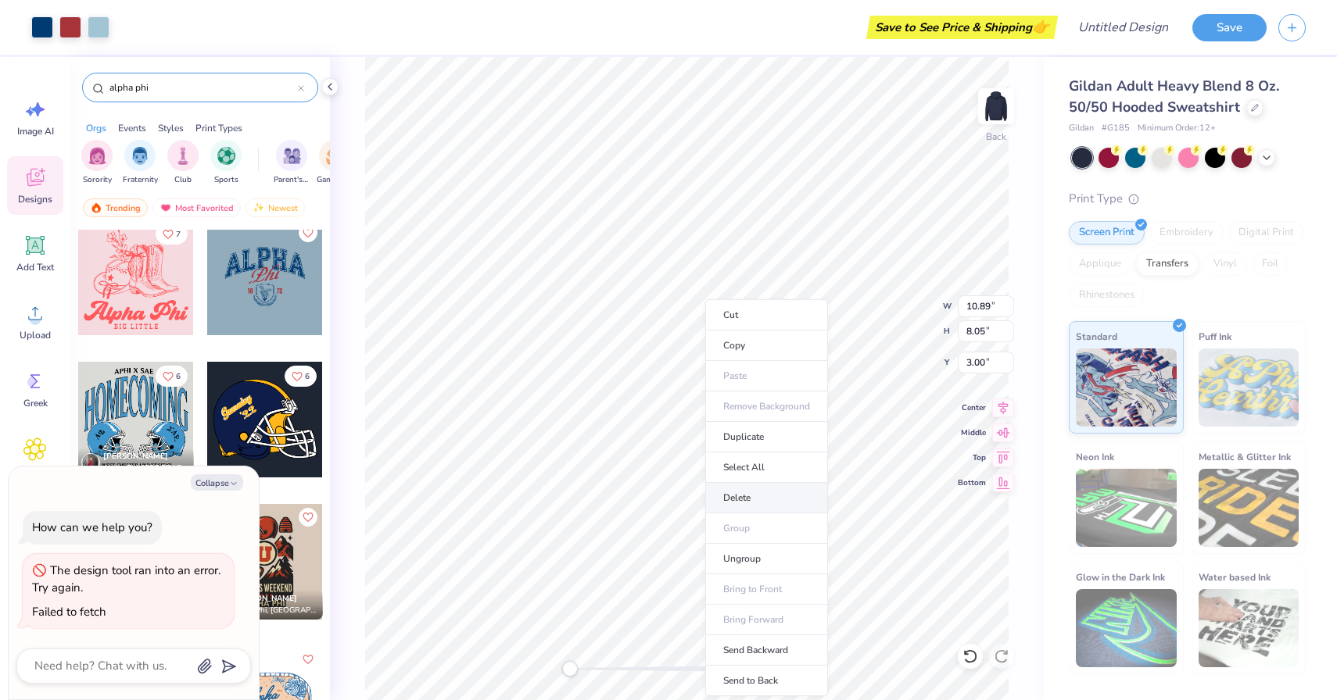
click at [779, 488] on li "Delete" at bounding box center [766, 498] width 123 height 30
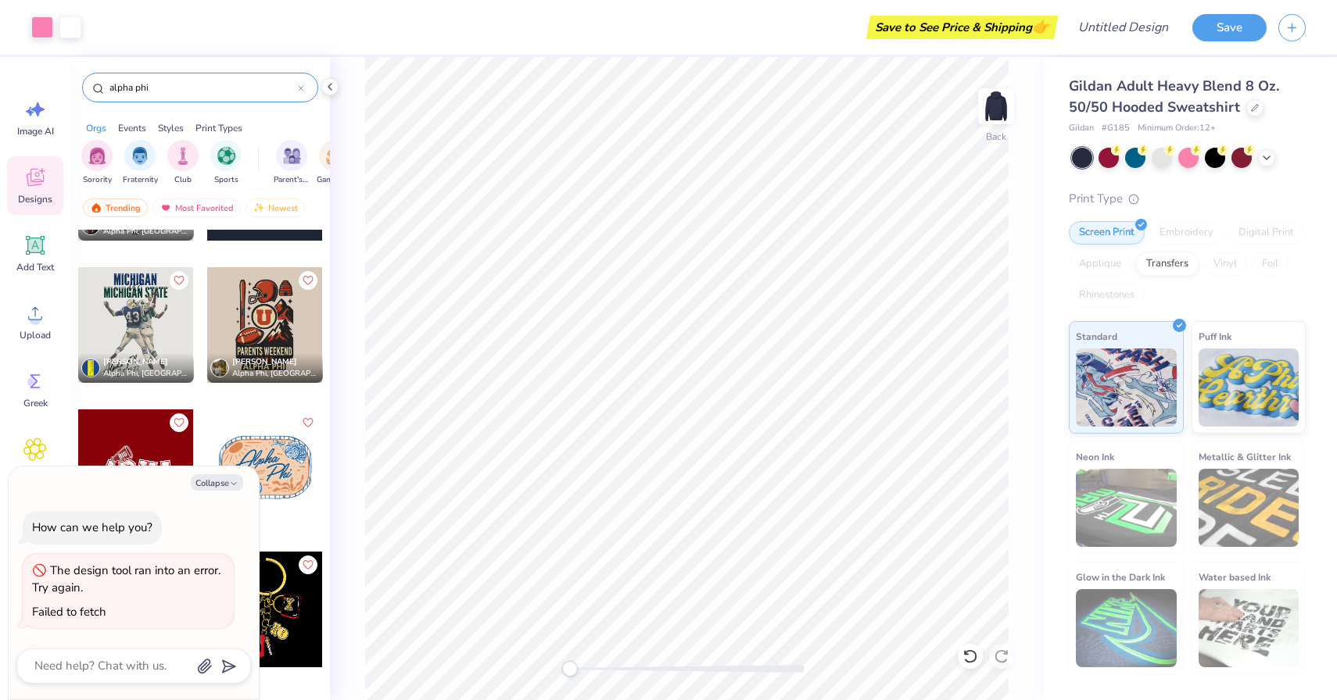
scroll to position [976, 0]
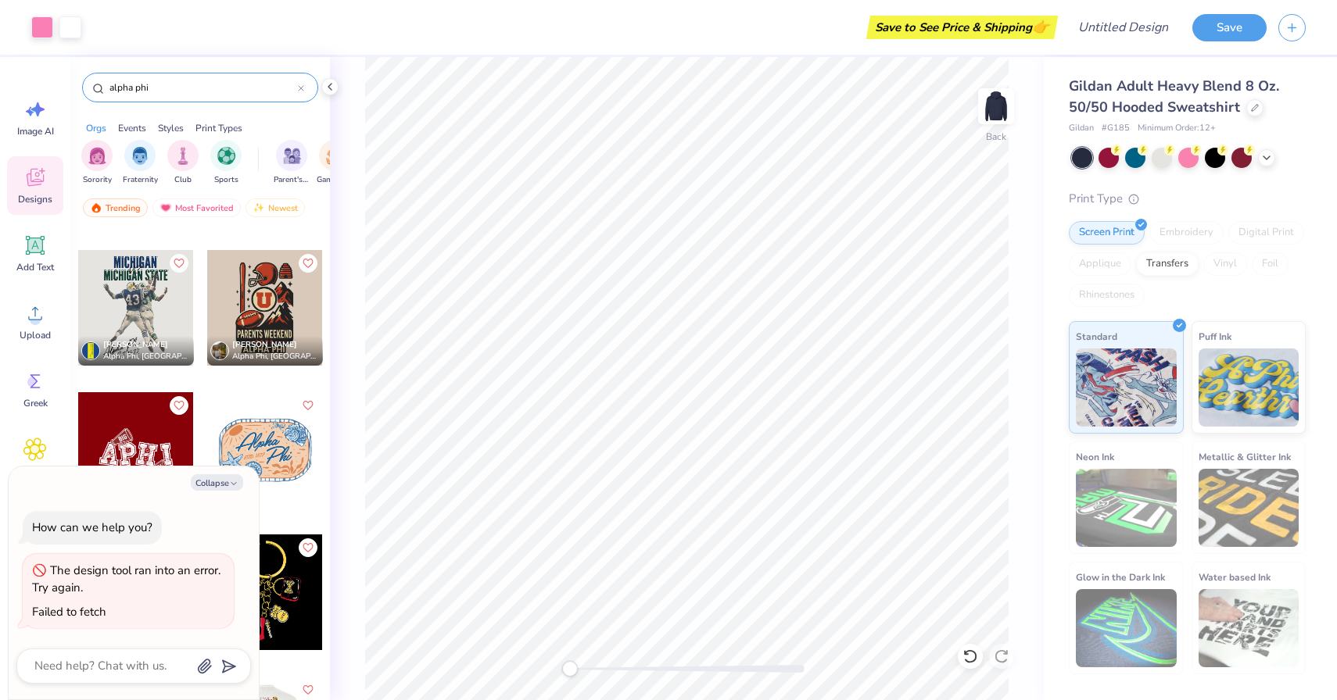
click at [1008, 259] on div "Back" at bounding box center [687, 378] width 714 height 643
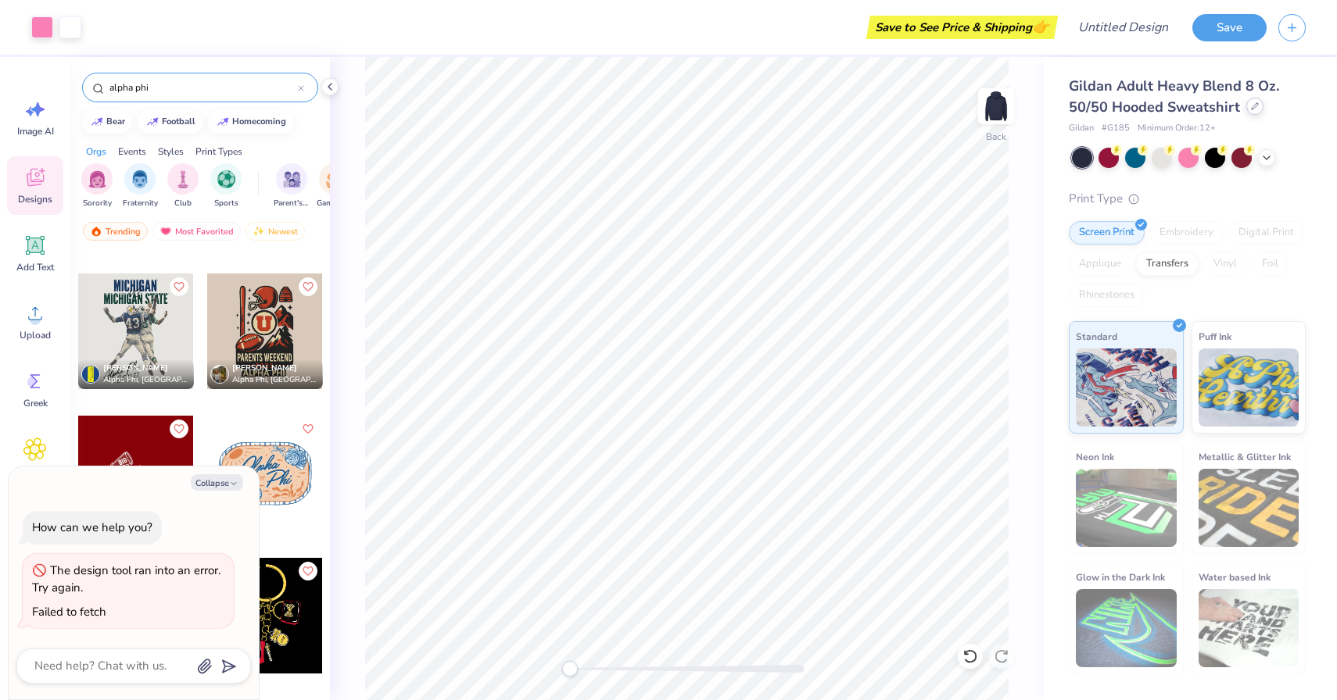
click at [1256, 108] on div at bounding box center [1254, 106] width 17 height 17
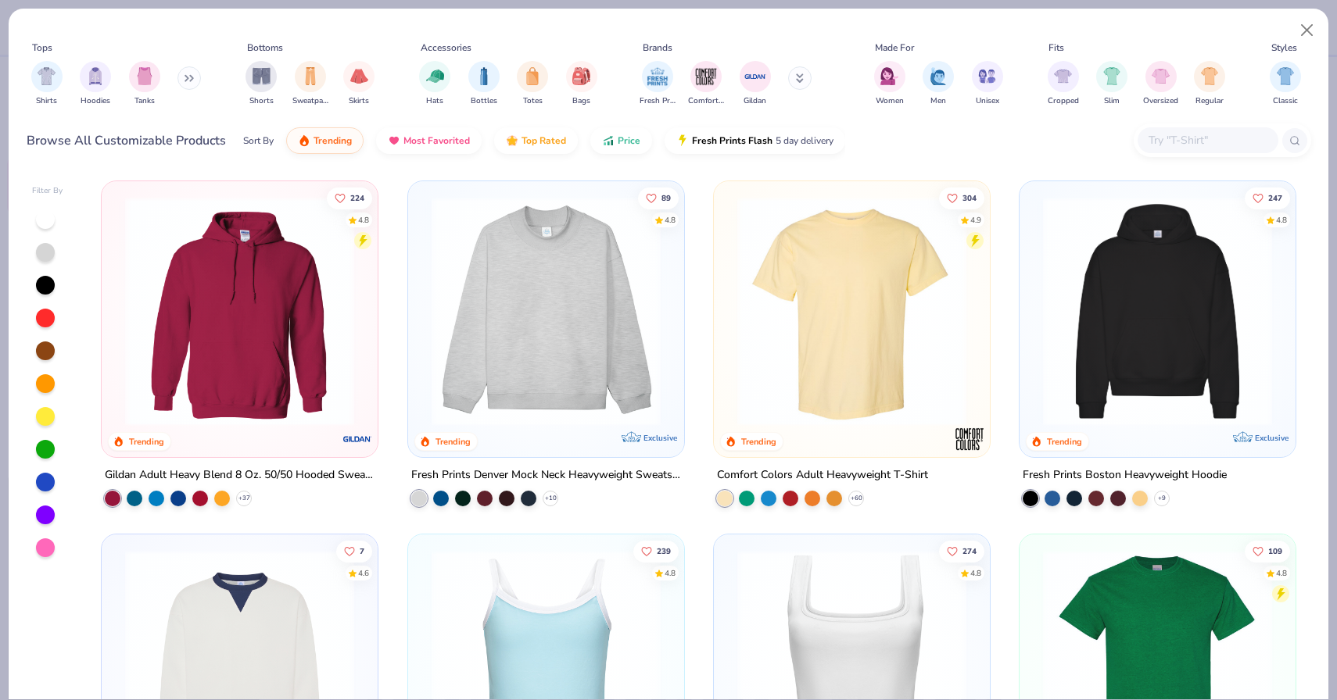
click at [887, 279] on img at bounding box center [851, 311] width 245 height 229
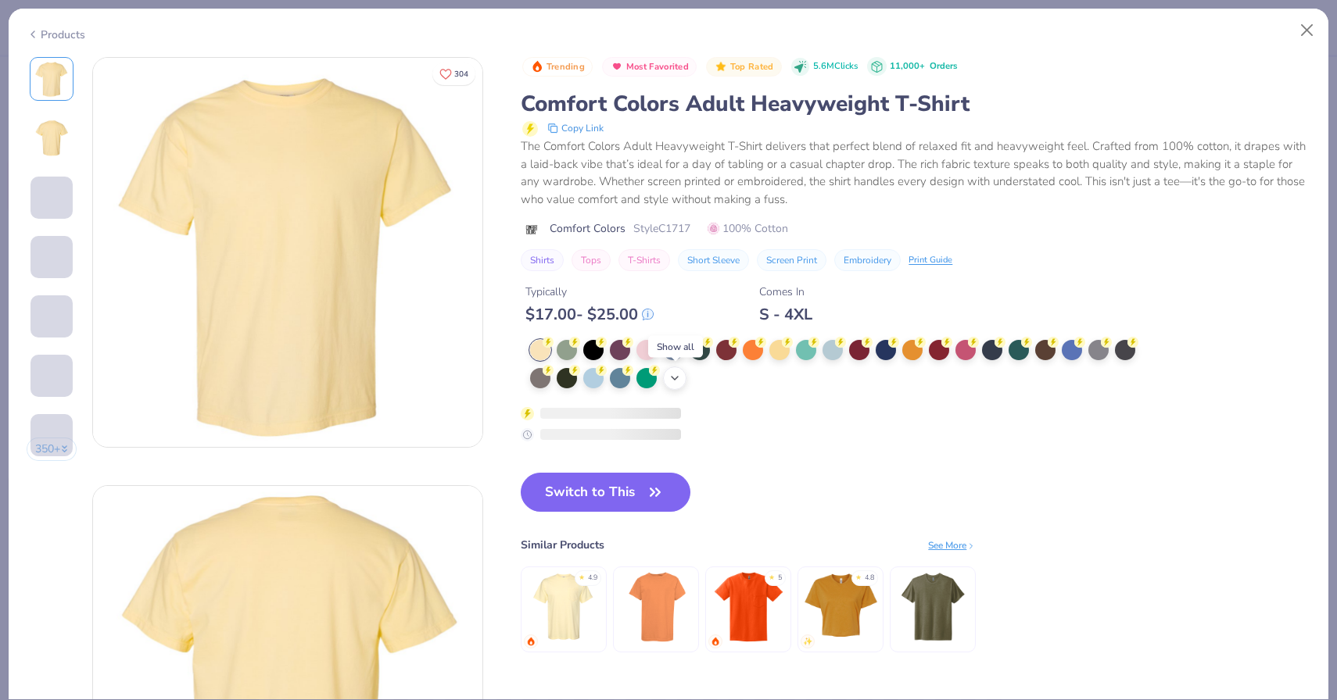
click at [671, 371] on div "+ 38" at bounding box center [674, 378] width 23 height 23
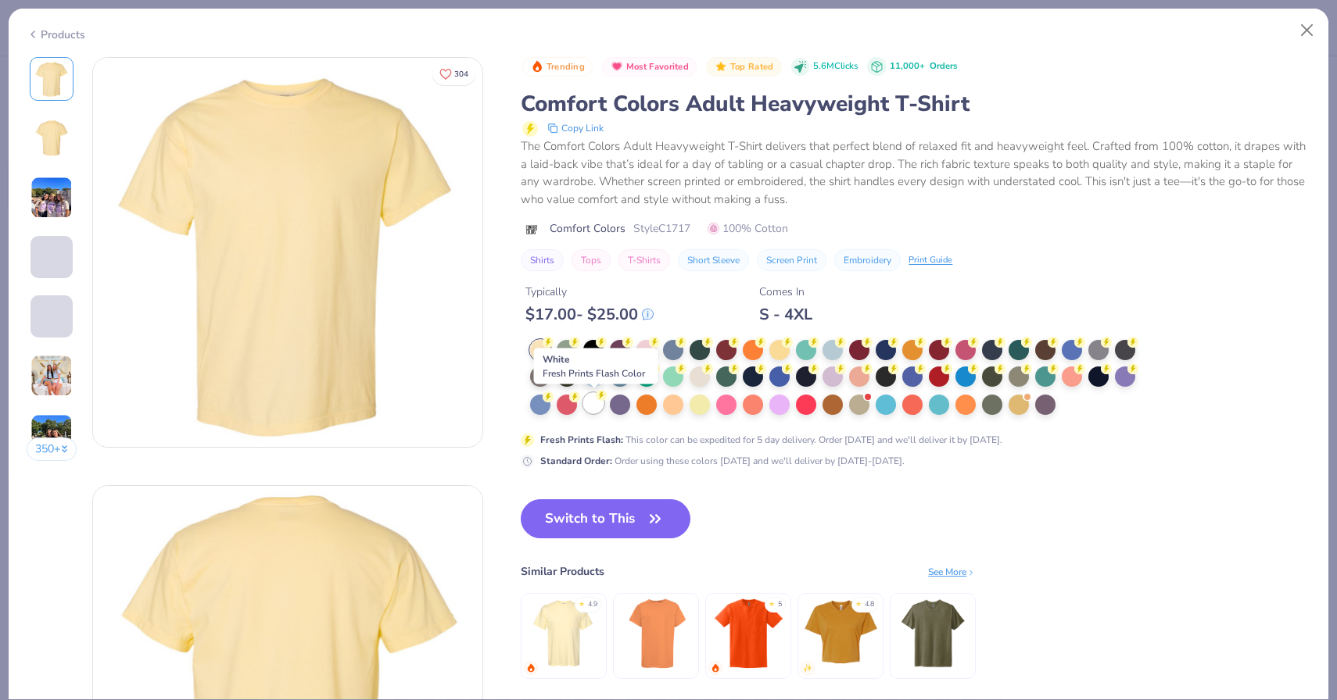
click at [592, 412] on div at bounding box center [593, 403] width 20 height 20
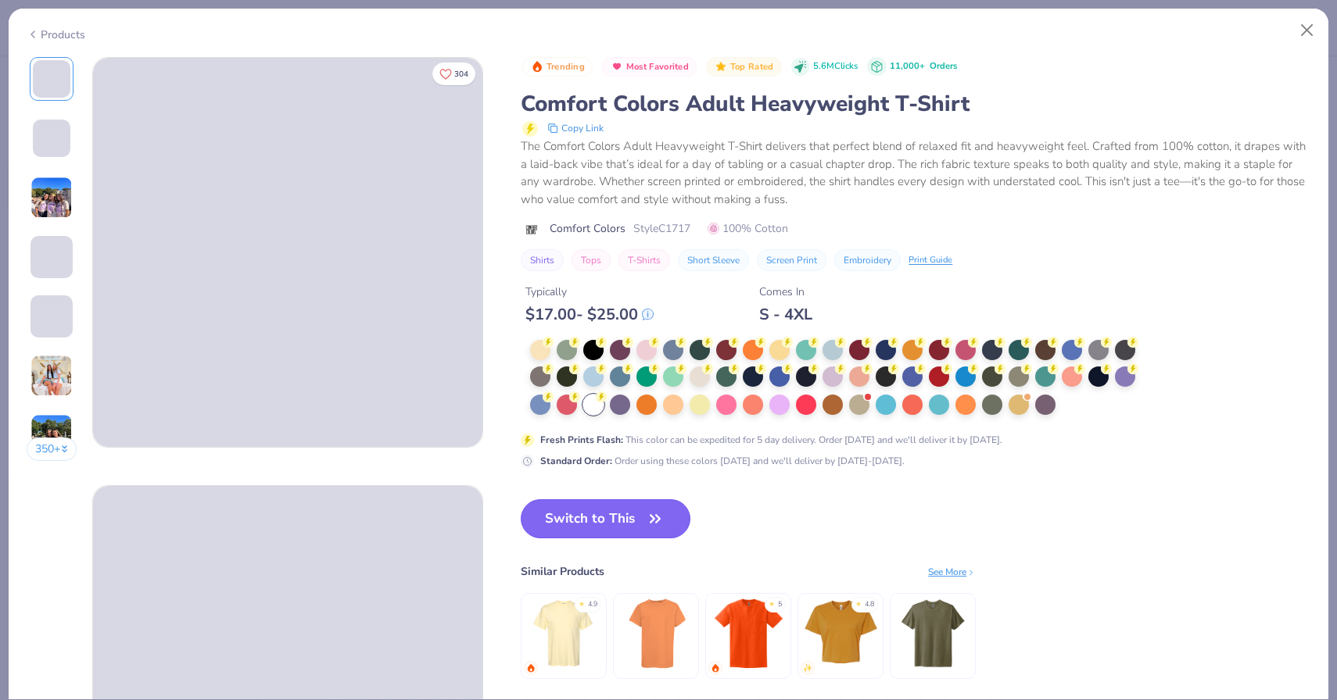
click at [604, 515] on button "Switch to This" at bounding box center [606, 518] width 170 height 39
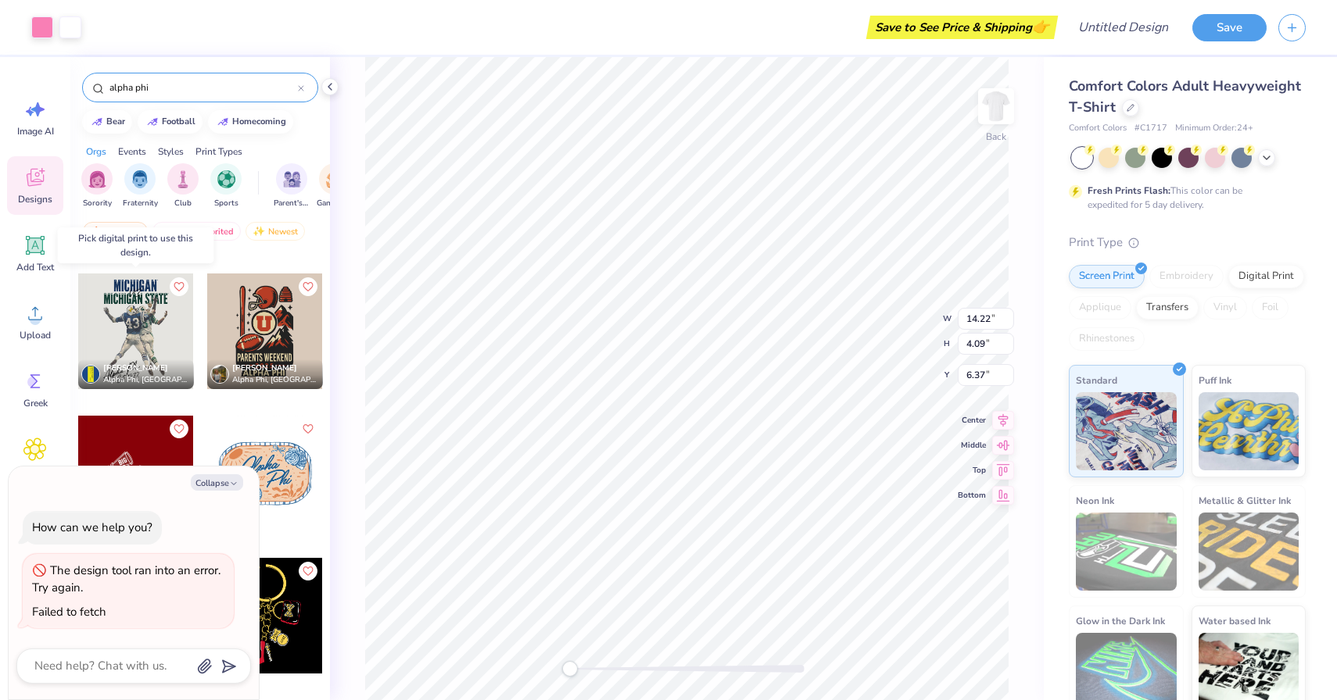
click at [144, 320] on div at bounding box center [136, 332] width 116 height 116
click at [135, 344] on div at bounding box center [136, 332] width 116 height 116
click at [789, 429] on li "Duplicate" at bounding box center [808, 437] width 123 height 30
type textarea "x"
type input "14.17"
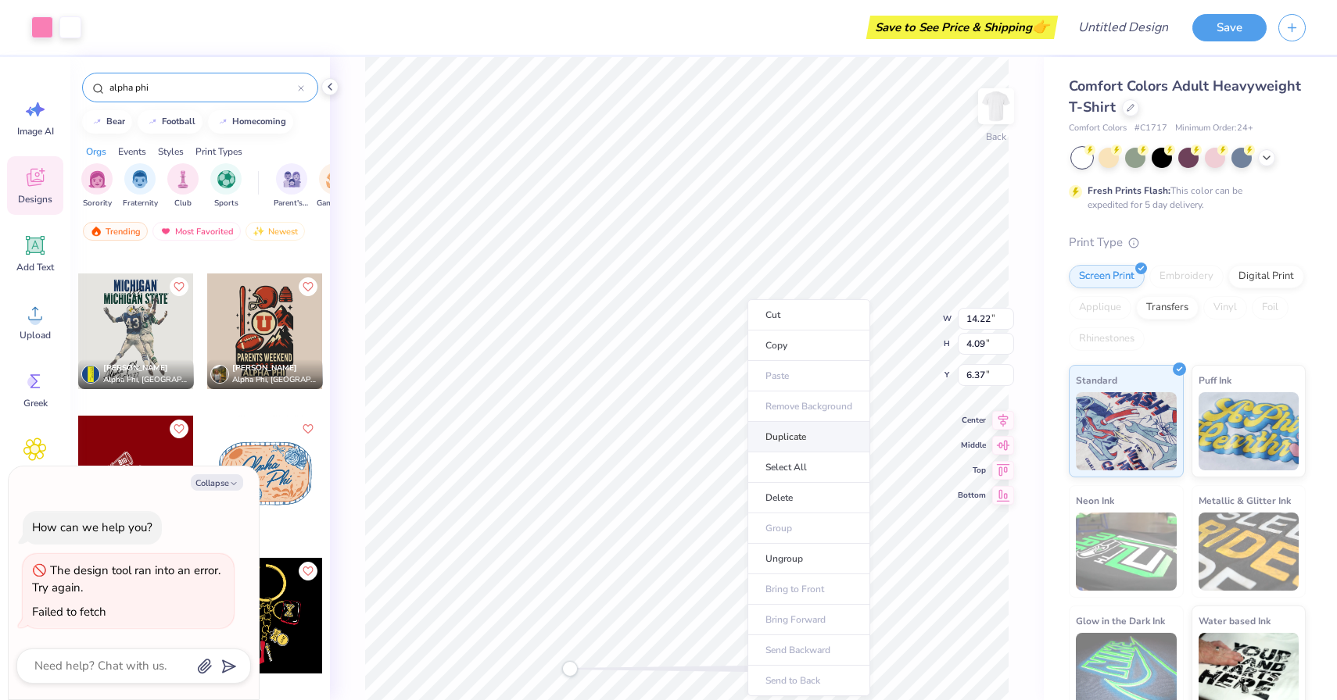
type input "4.08"
type input "7.38"
click at [815, 496] on li "Delete" at bounding box center [804, 498] width 123 height 30
click at [724, 492] on li "Delete" at bounding box center [717, 498] width 123 height 30
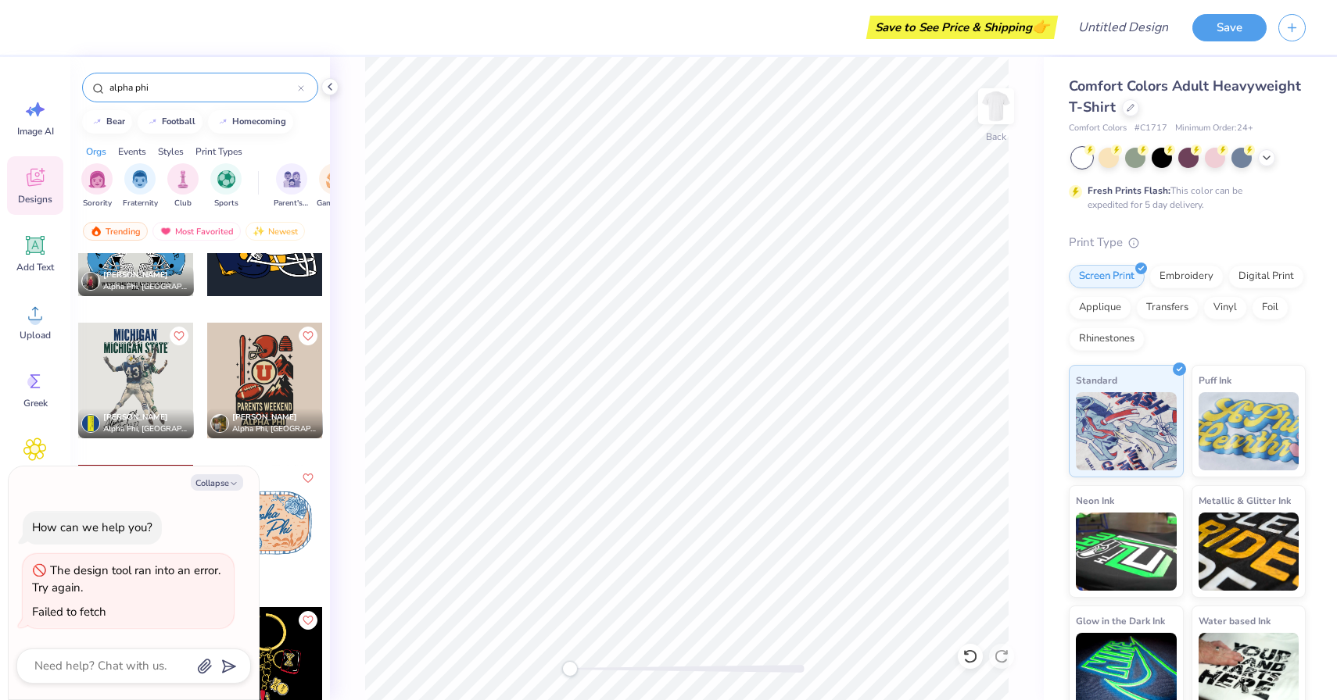
scroll to position [928, 0]
click at [159, 385] on div at bounding box center [136, 380] width 116 height 116
click at [166, 370] on div at bounding box center [136, 380] width 116 height 116
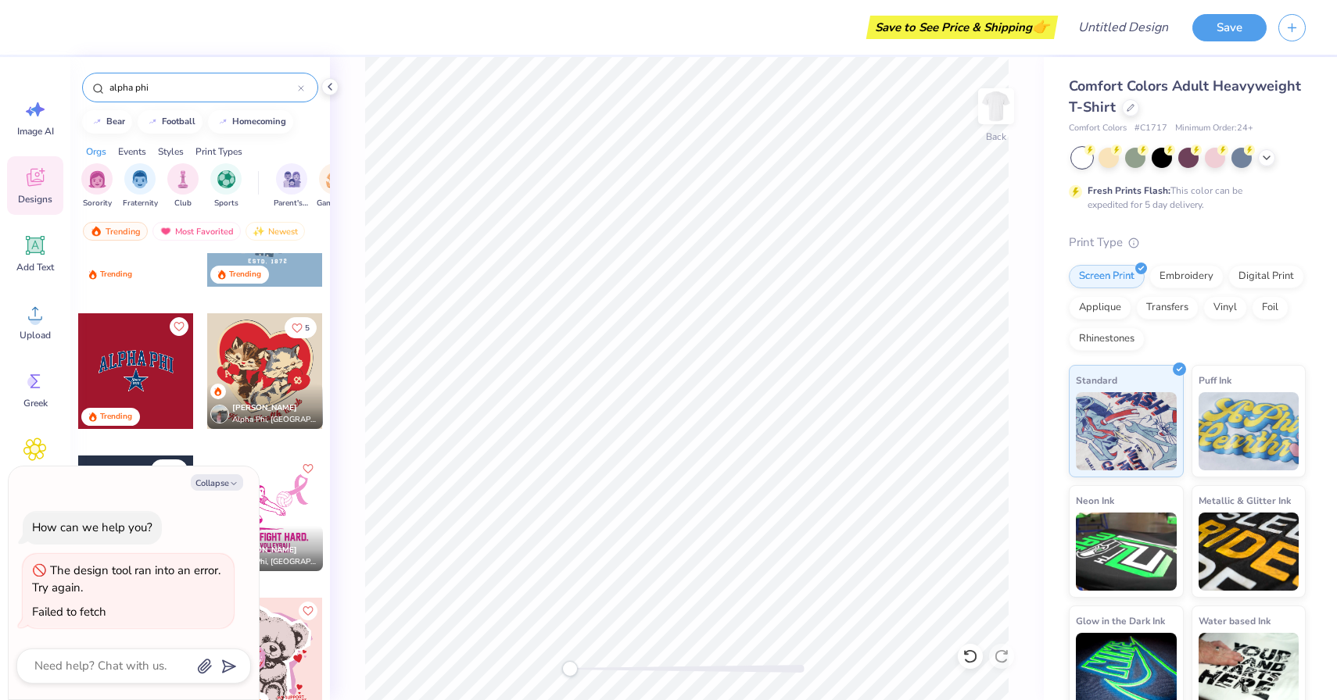
scroll to position [0, 0]
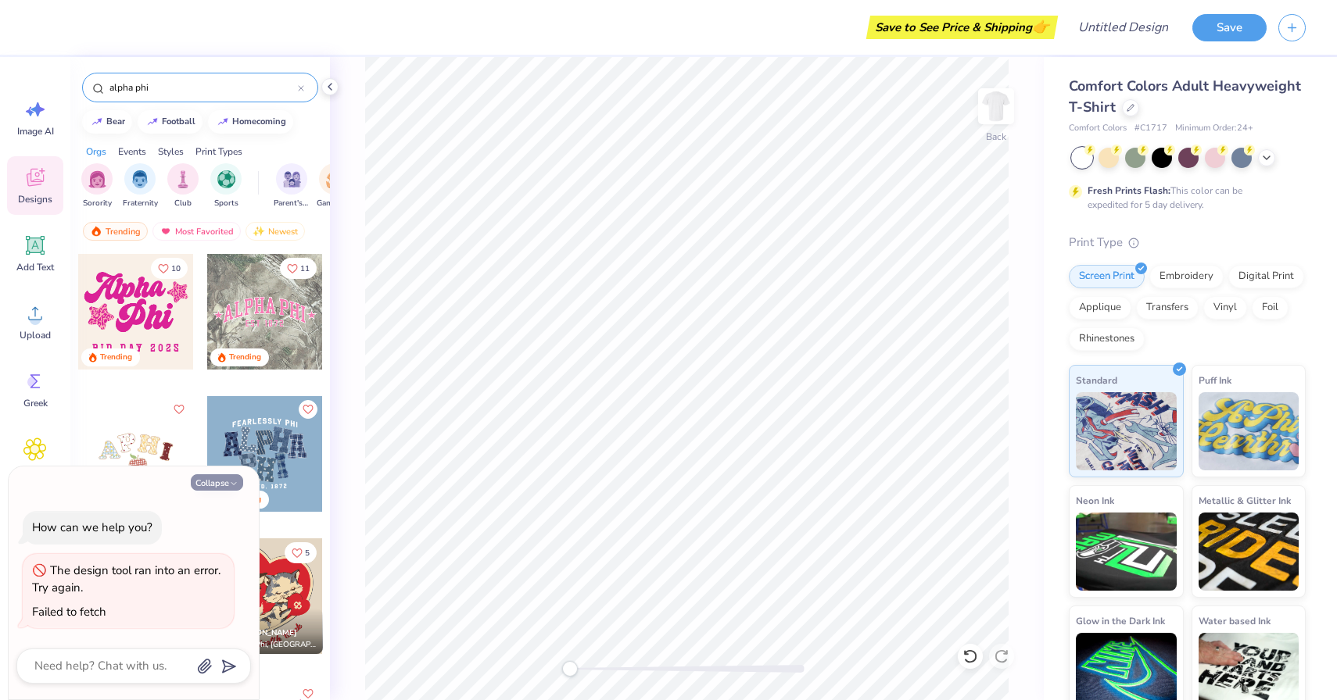
click at [224, 478] on button "Collapse" at bounding box center [217, 482] width 52 height 16
type textarea "x"
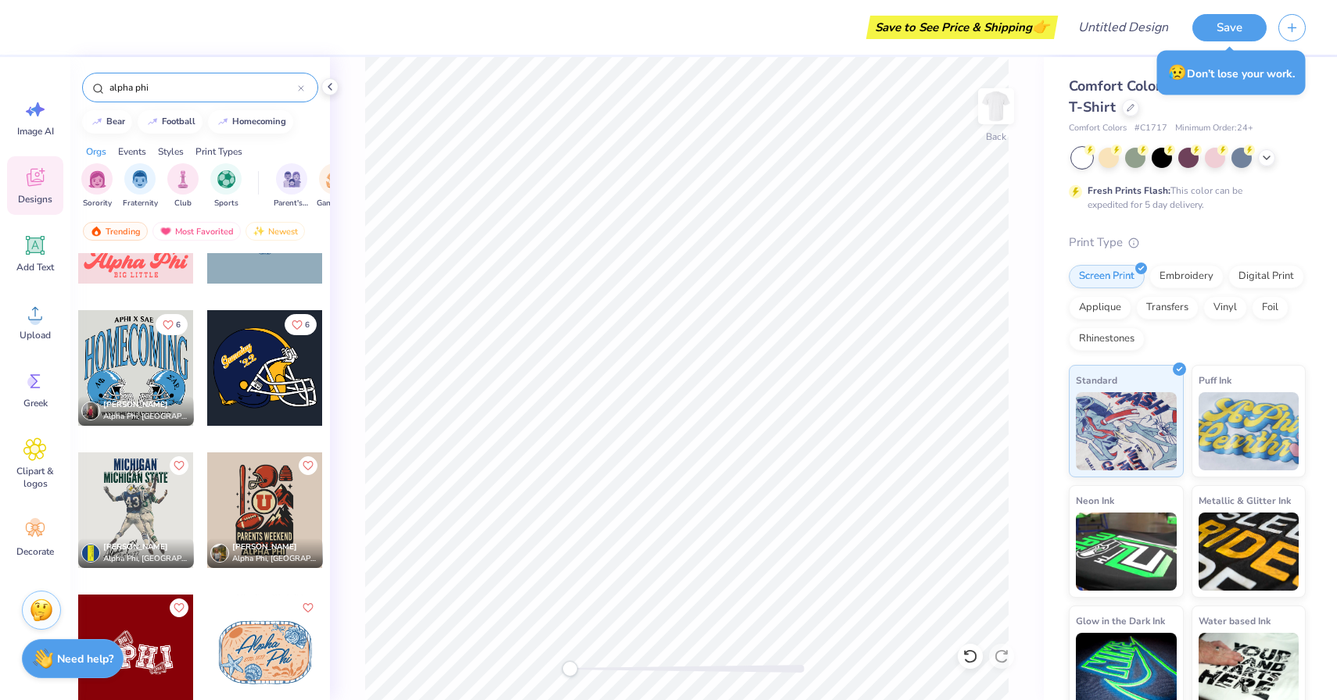
scroll to position [839, 0]
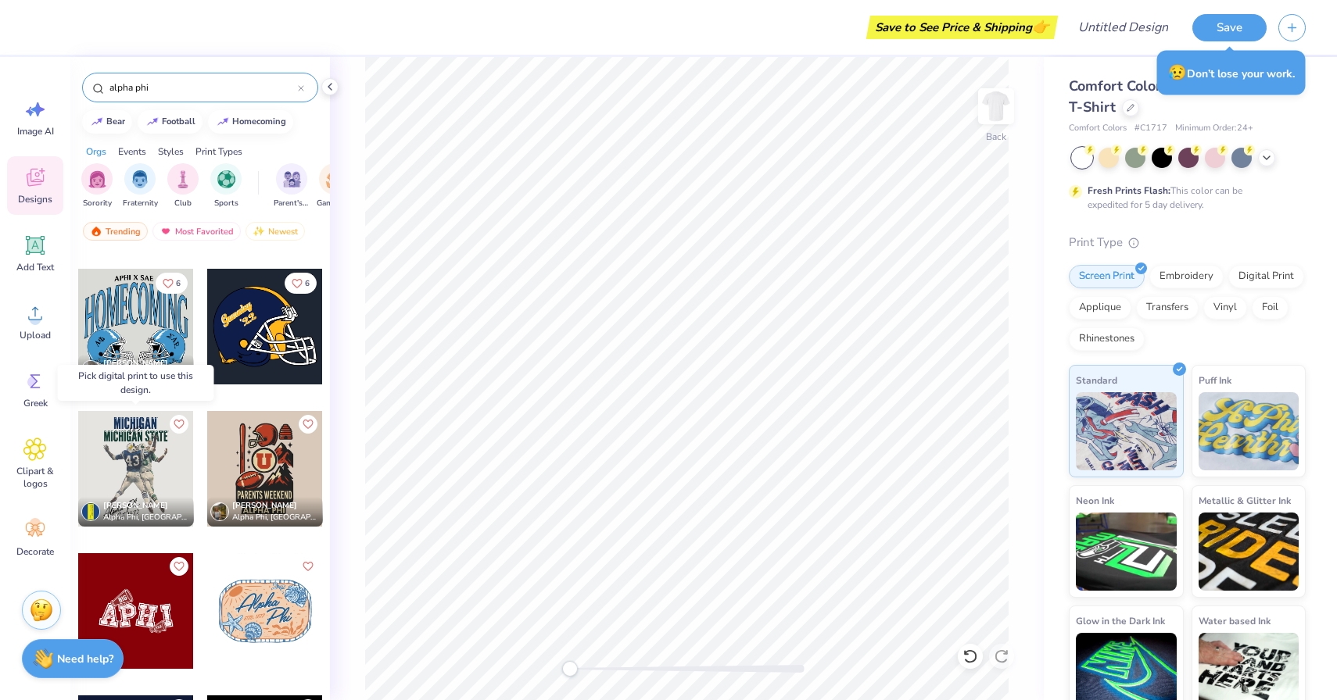
click at [141, 448] on div at bounding box center [136, 469] width 116 height 116
click at [141, 448] on div at bounding box center [135, 469] width 116 height 116
click at [133, 457] on div at bounding box center [136, 469] width 116 height 116
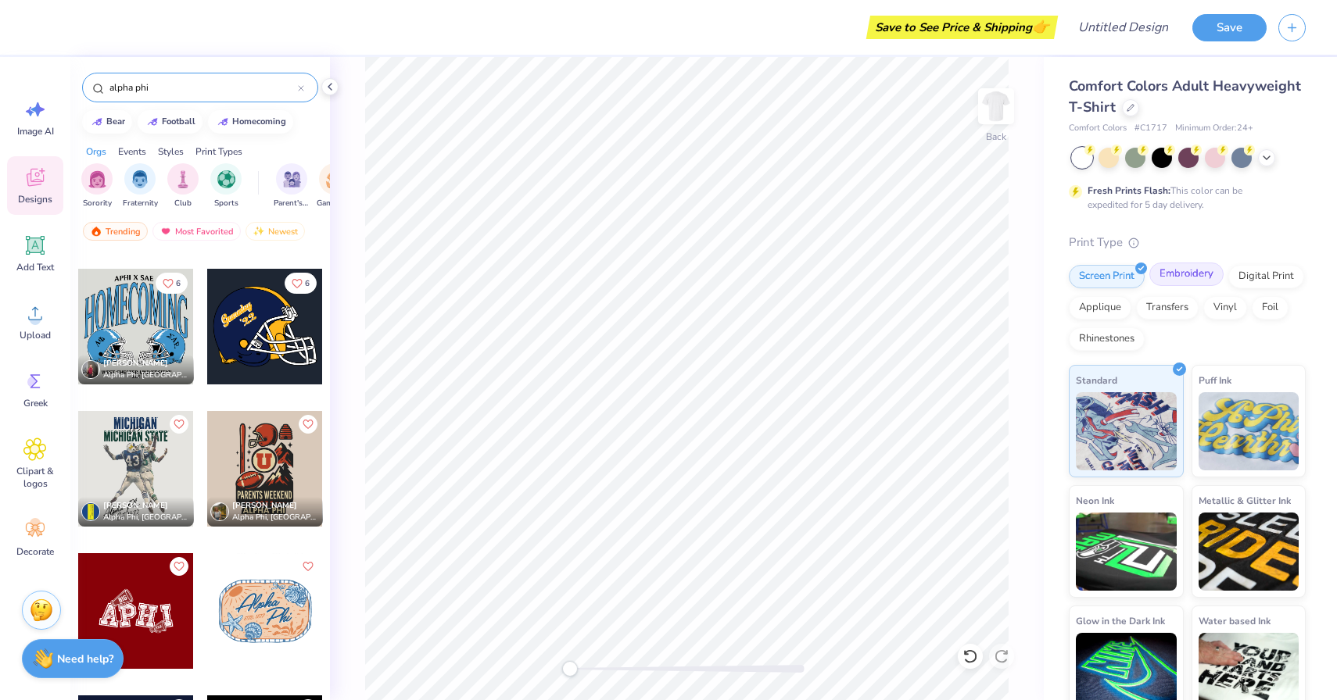
click at [1198, 276] on div "Embroidery" at bounding box center [1186, 274] width 74 height 23
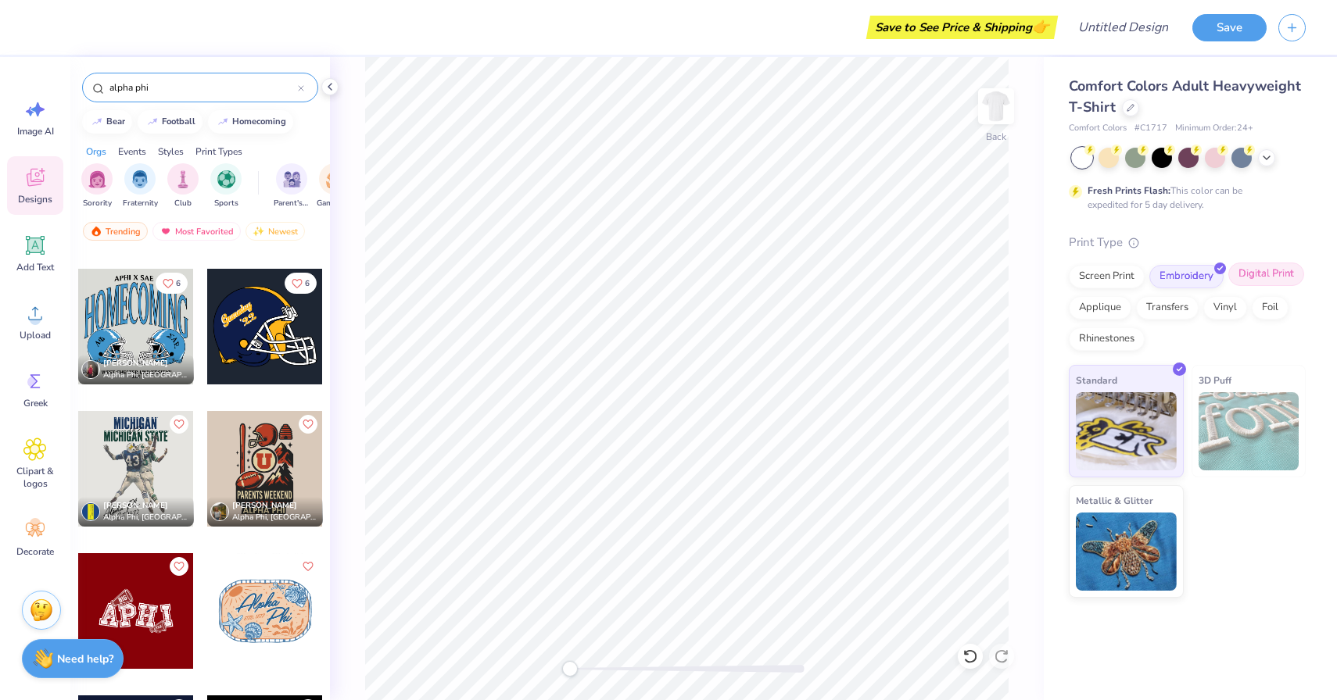
click at [1291, 277] on div "Digital Print" at bounding box center [1266, 274] width 76 height 23
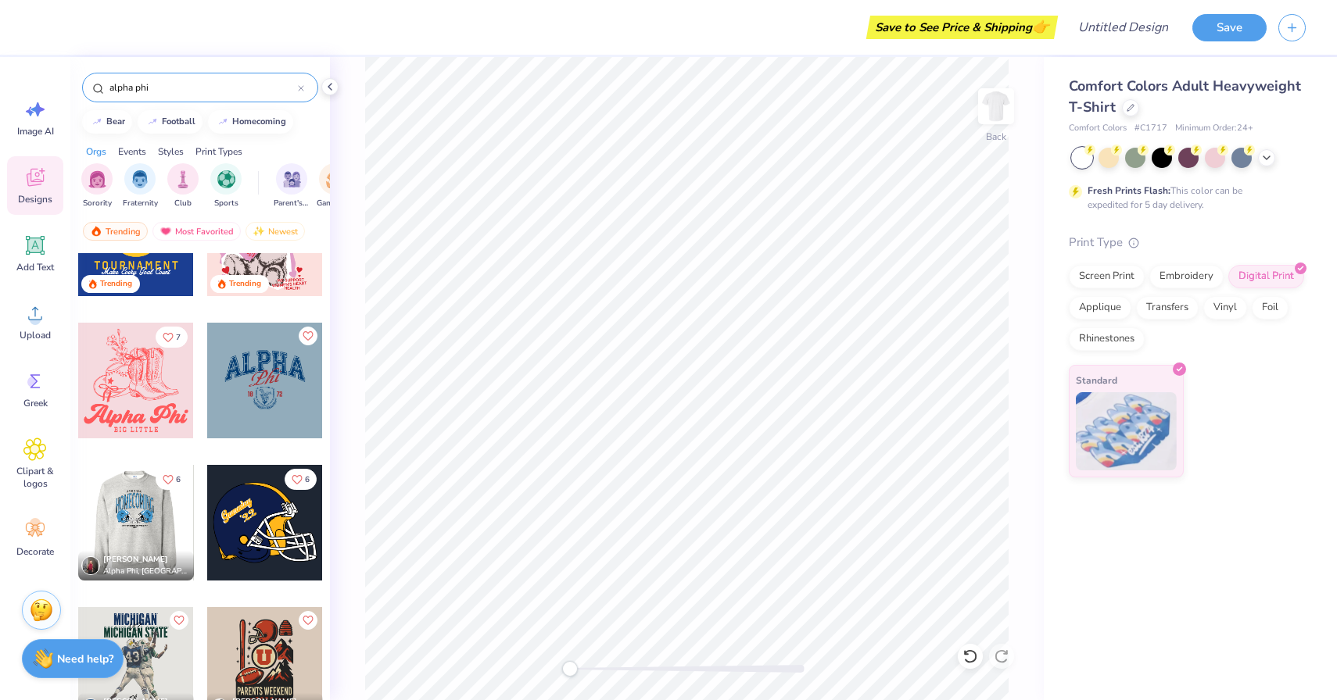
scroll to position [700, 0]
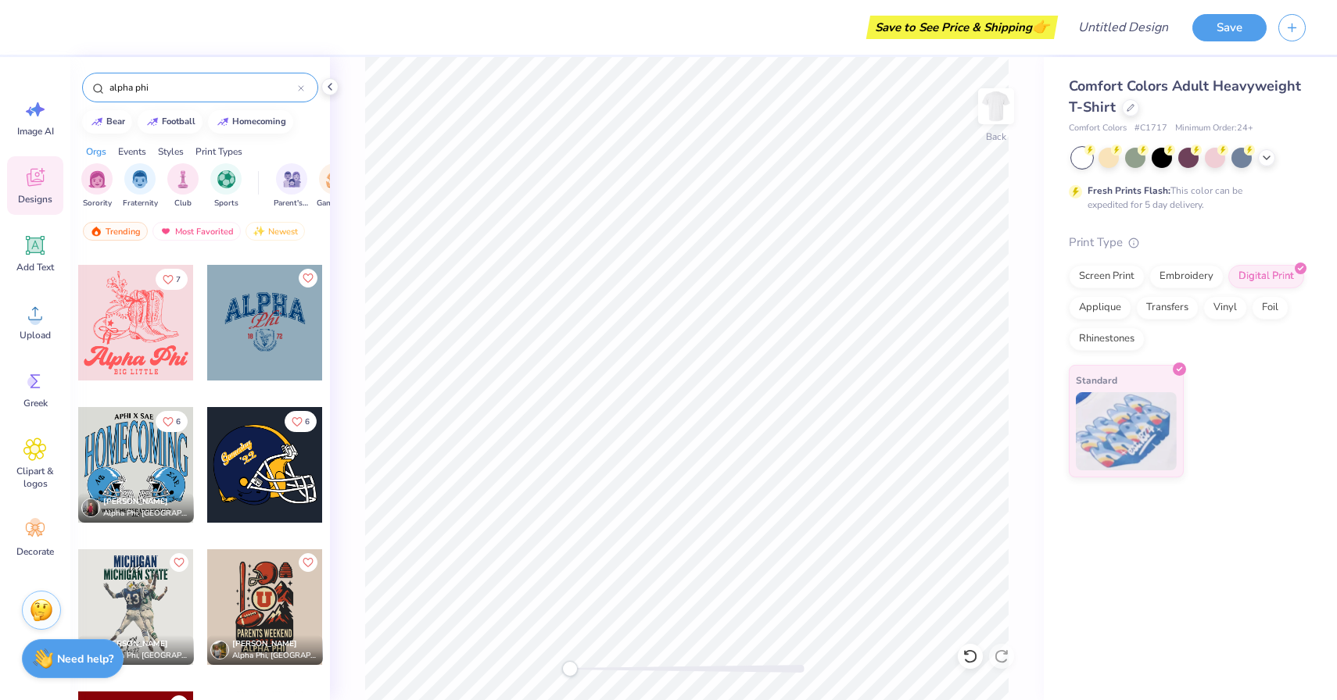
click at [121, 582] on div at bounding box center [136, 608] width 116 height 116
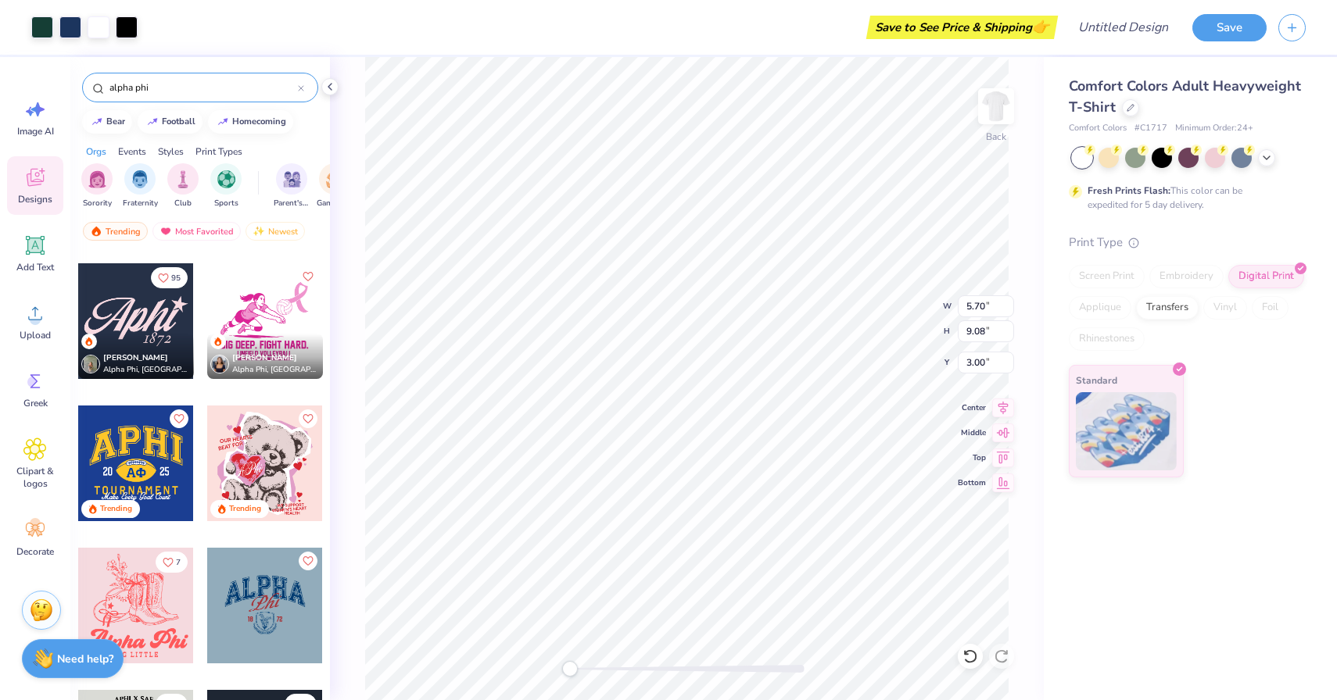
scroll to position [418, 0]
click at [128, 448] on div at bounding box center [136, 463] width 116 height 116
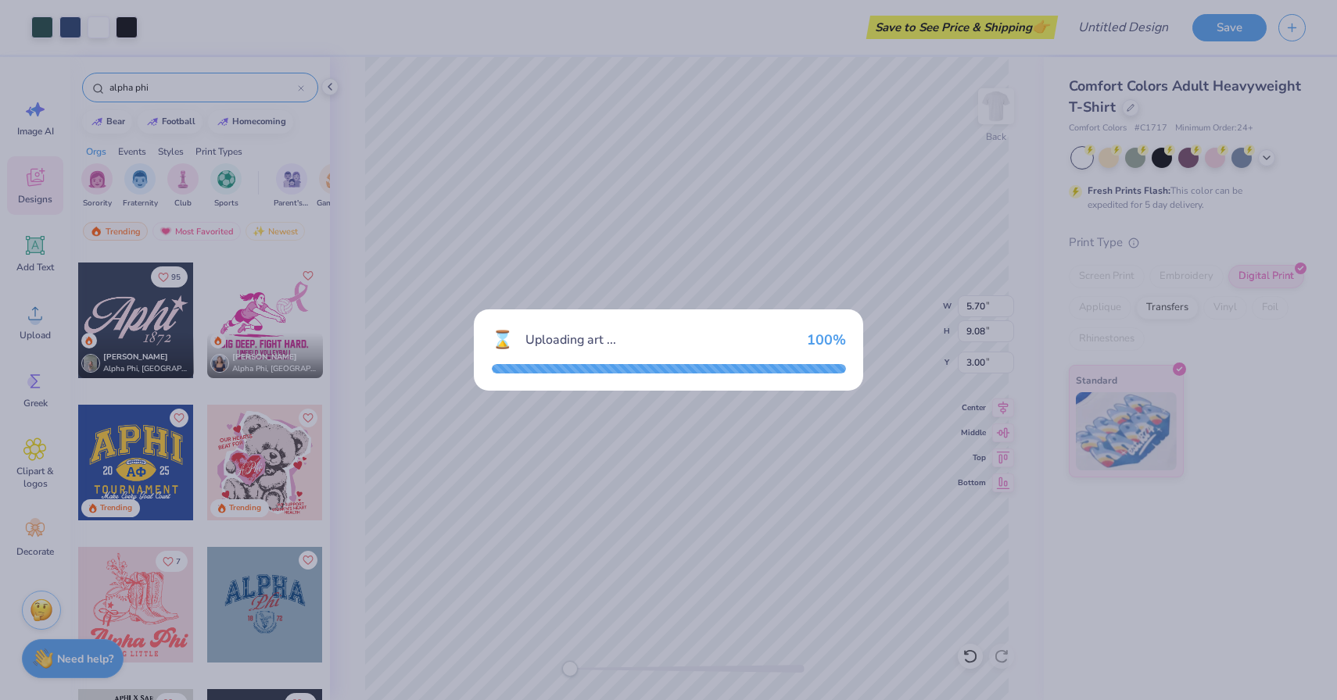
type input "9.69"
type input "7.90"
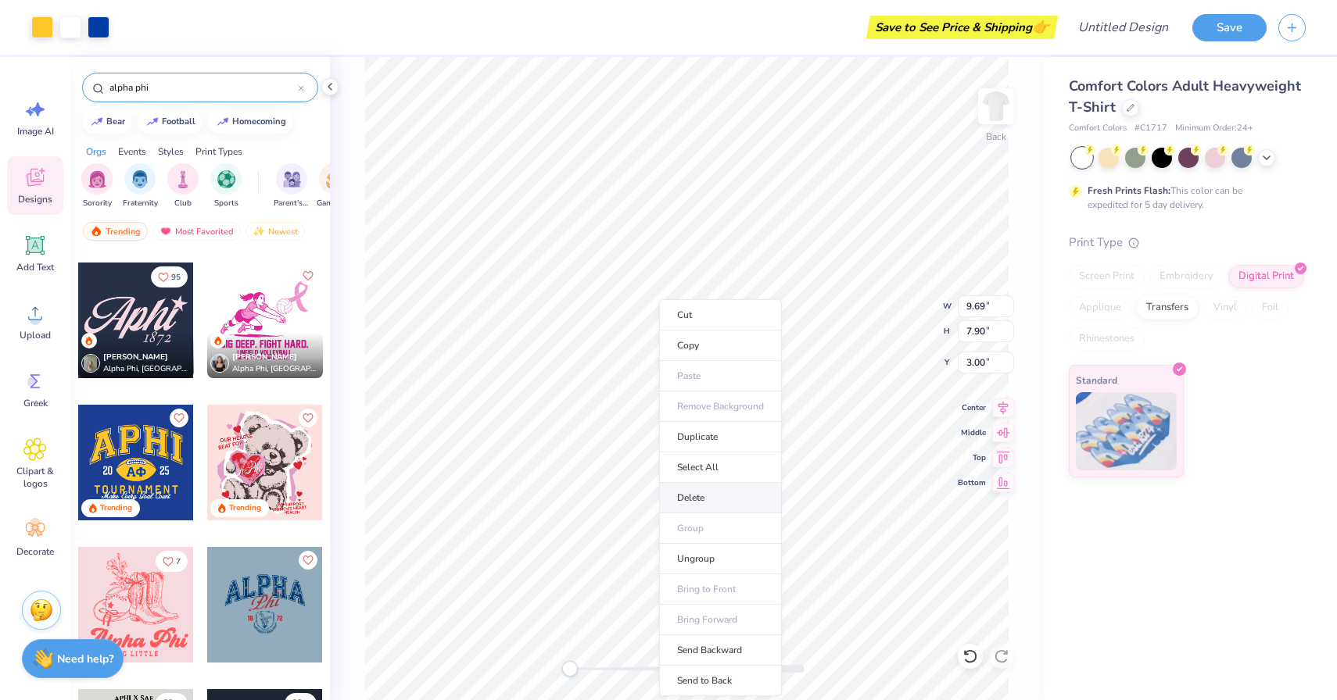
click at [693, 507] on li "Delete" at bounding box center [720, 498] width 123 height 30
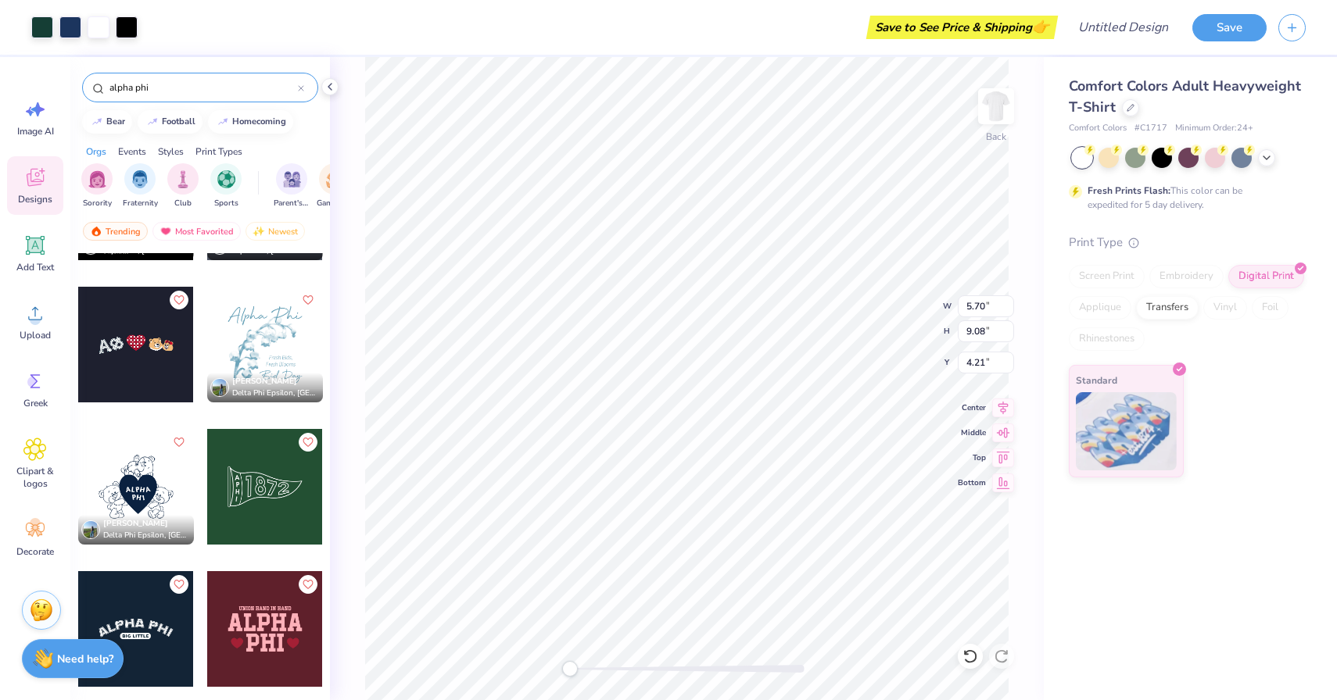
scroll to position [1988, 0]
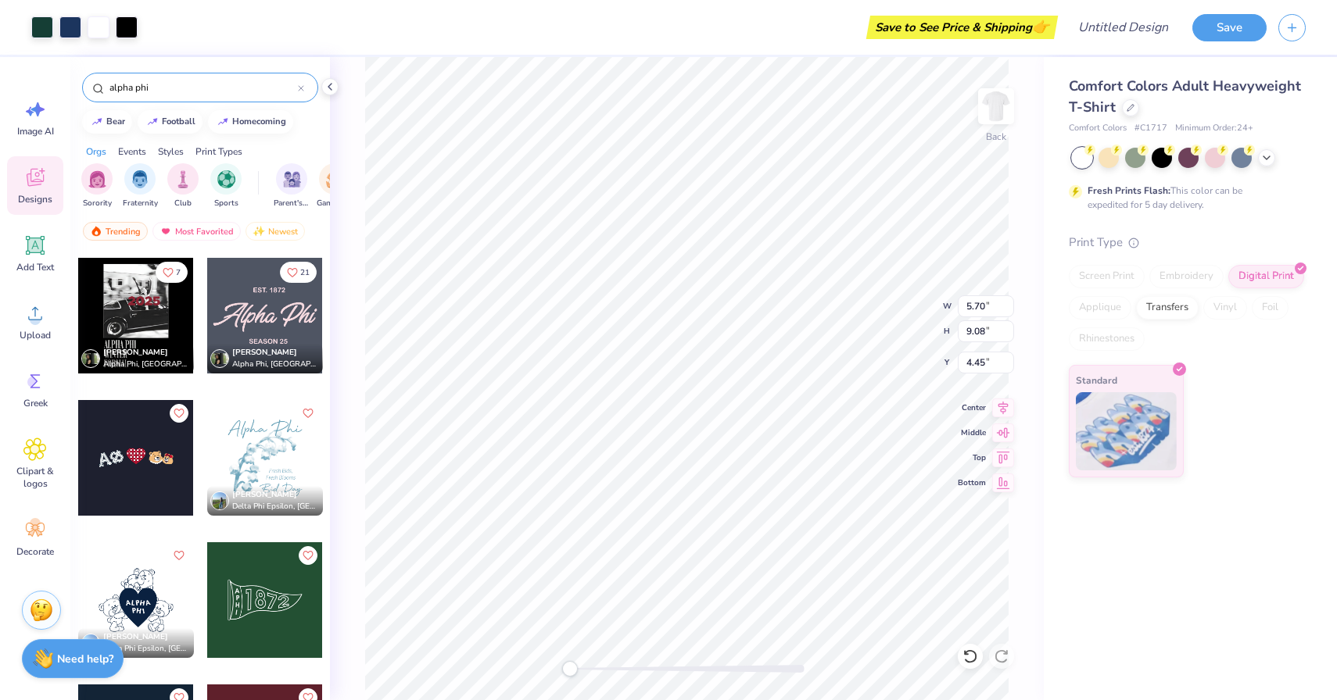
type input "7.69"
type input "12.25"
type input "4.18"
click at [1131, 109] on icon at bounding box center [1130, 106] width 8 height 8
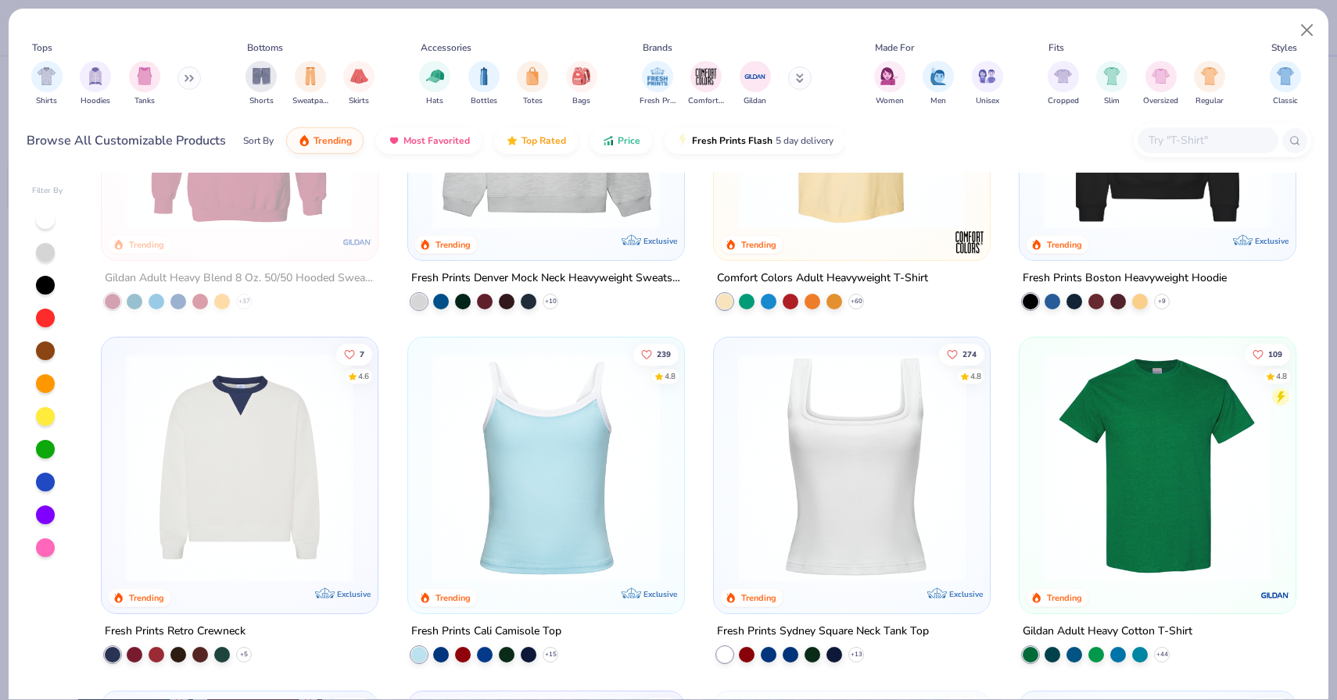
scroll to position [217, 0]
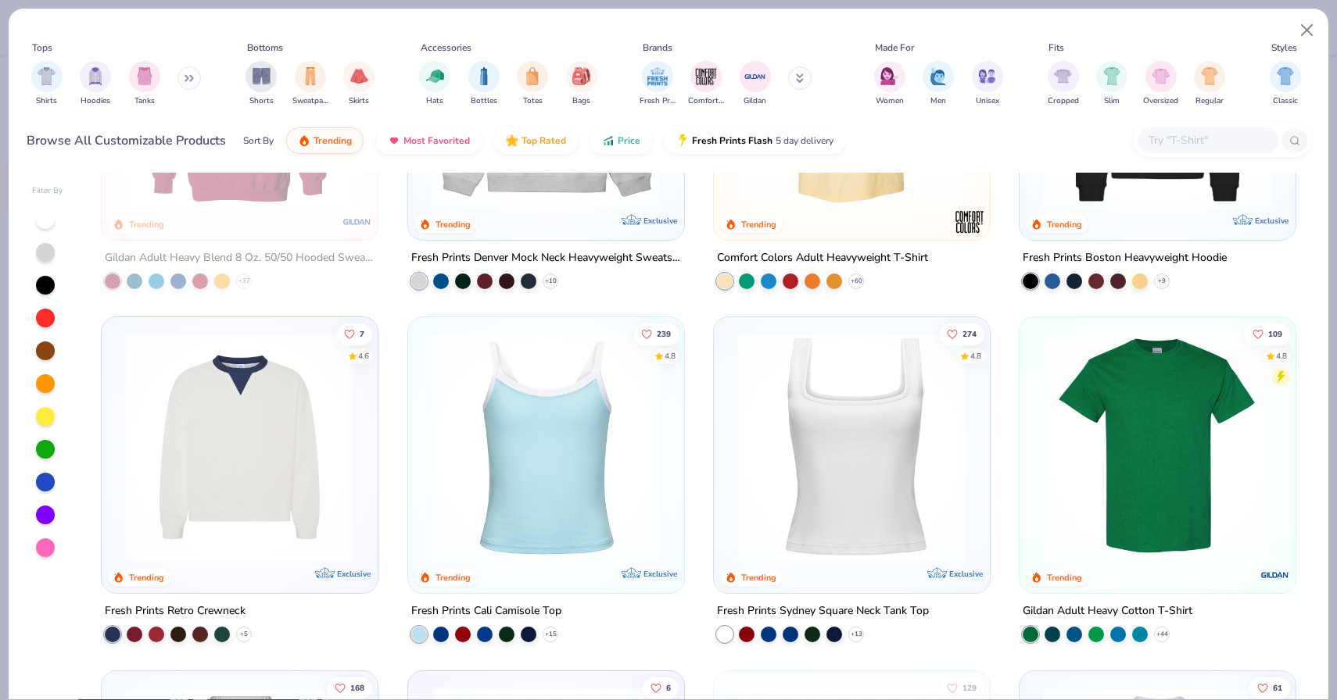
click at [186, 453] on img at bounding box center [239, 447] width 245 height 229
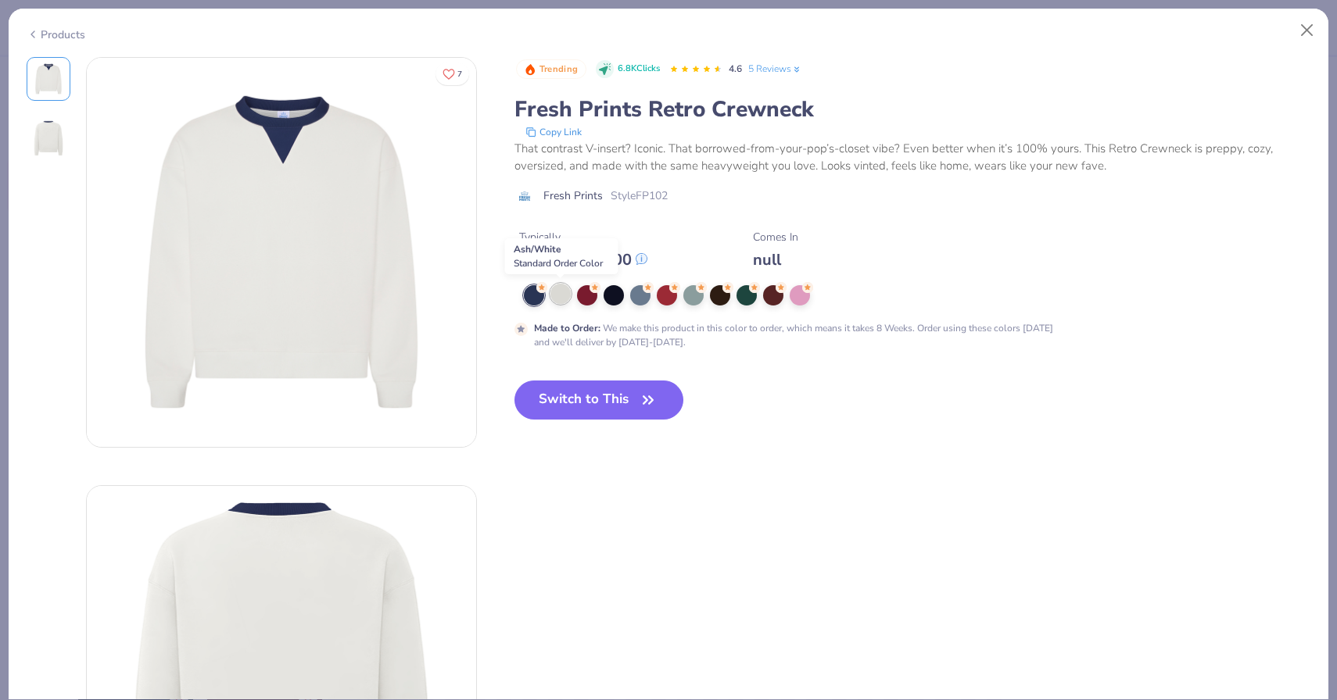
click at [560, 303] on div at bounding box center [560, 294] width 20 height 20
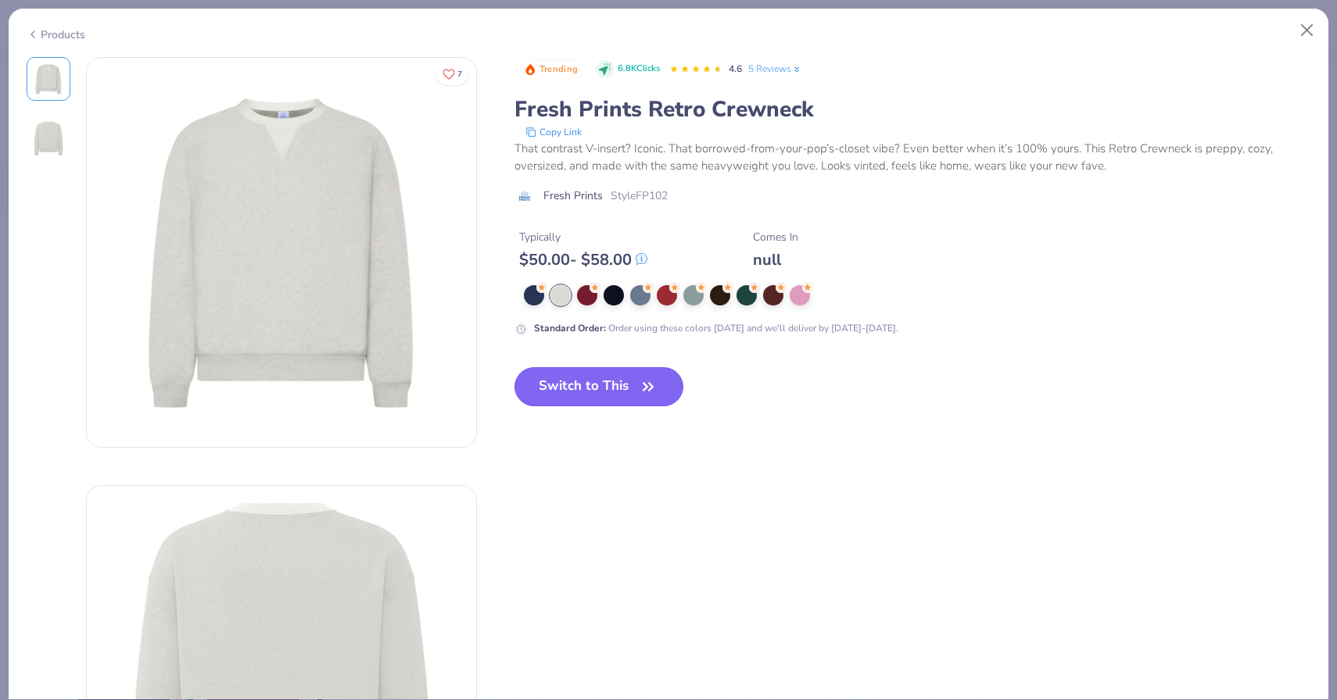
click at [603, 378] on button "Switch to This" at bounding box center [599, 386] width 170 height 39
click at [645, 296] on div at bounding box center [640, 295] width 20 height 20
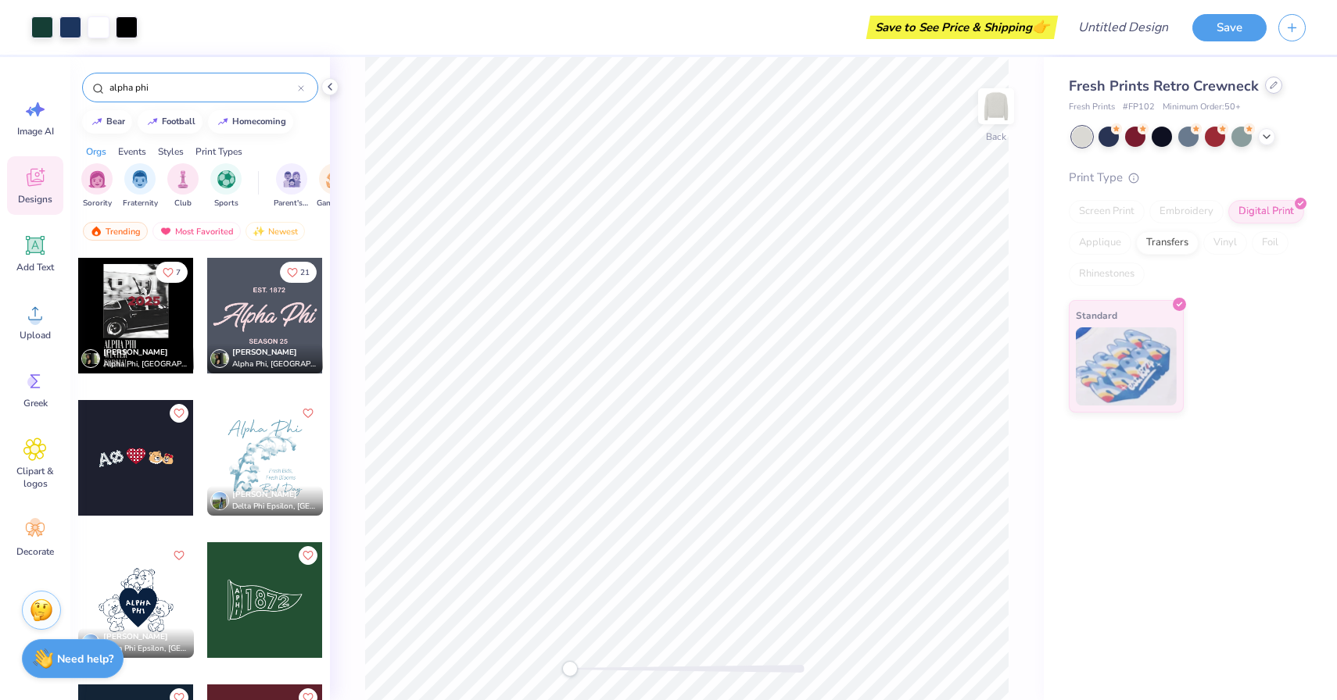
click at [1269, 85] on icon at bounding box center [1273, 85] width 8 height 8
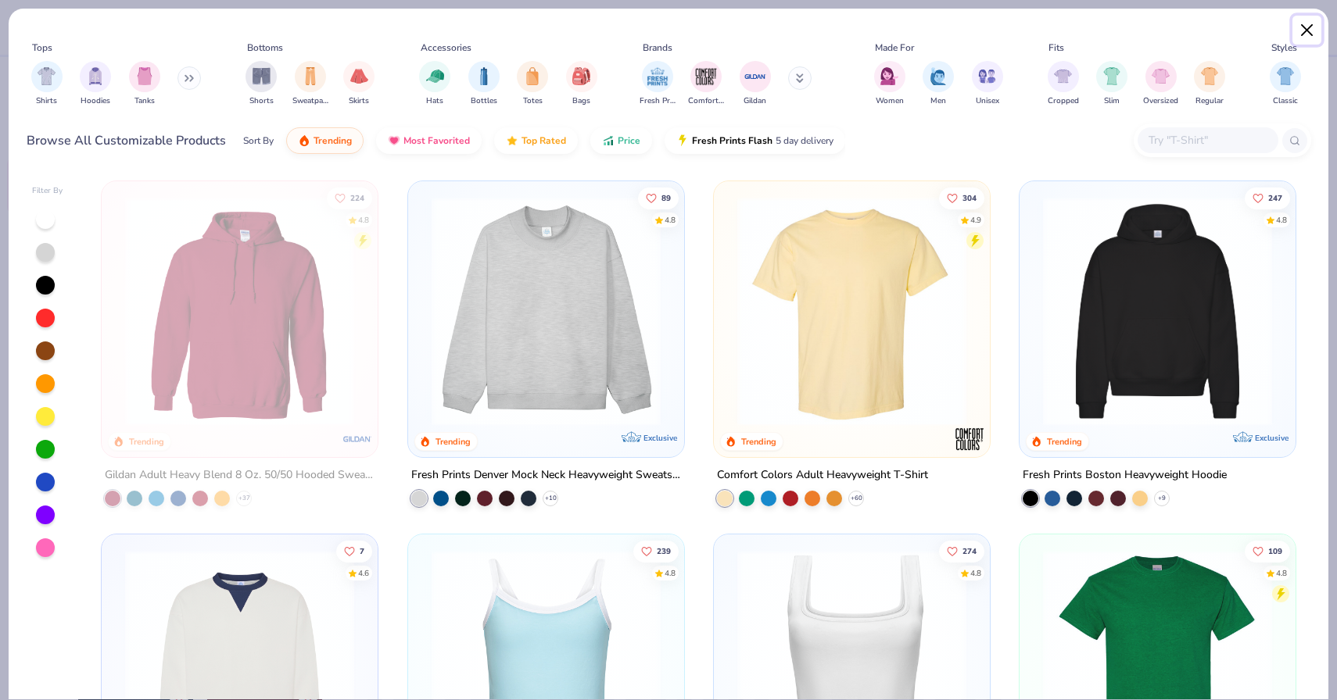
click at [1309, 40] on button "Close" at bounding box center [1307, 31] width 30 height 30
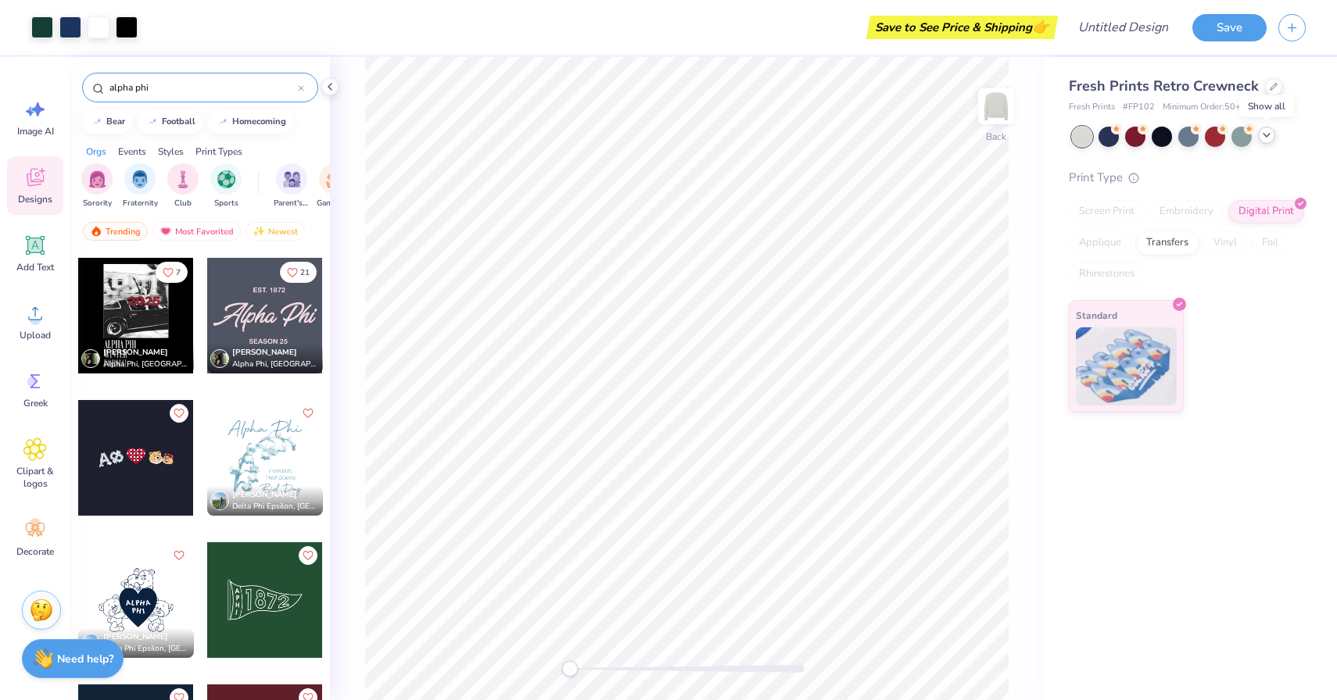
click at [1260, 137] on icon at bounding box center [1266, 135] width 13 height 13
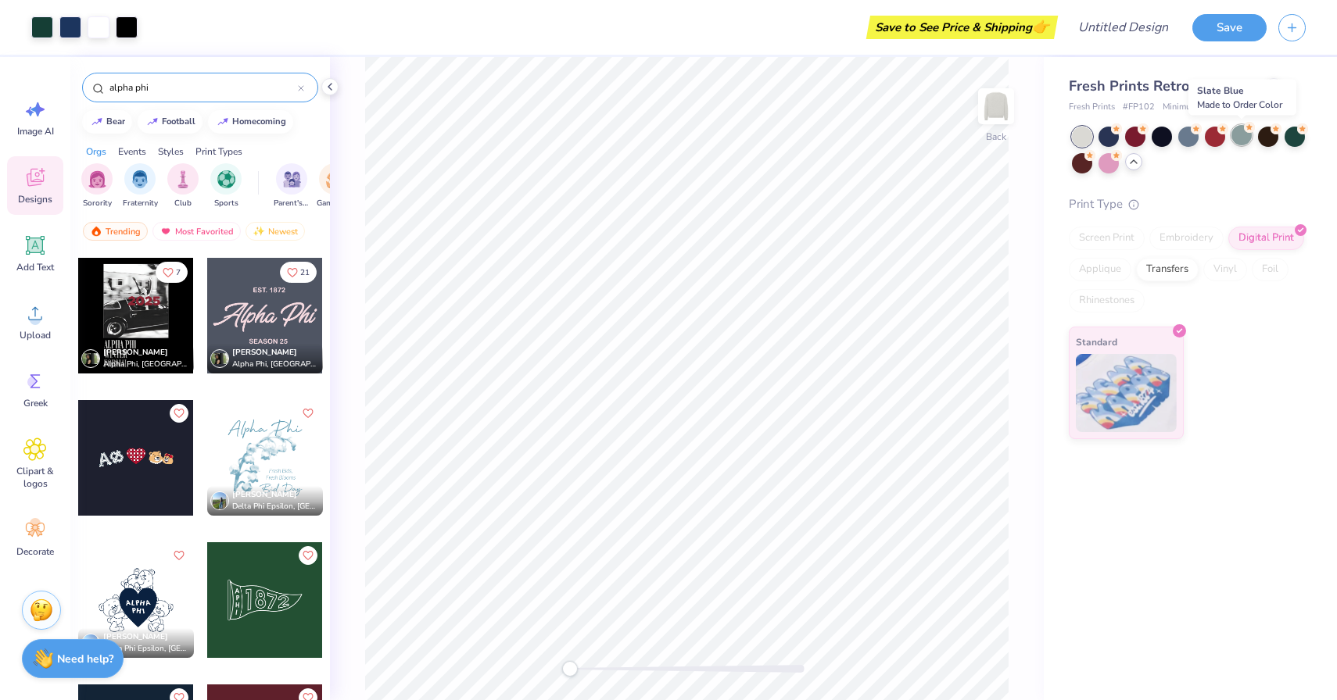
click at [1250, 138] on div at bounding box center [1241, 135] width 20 height 20
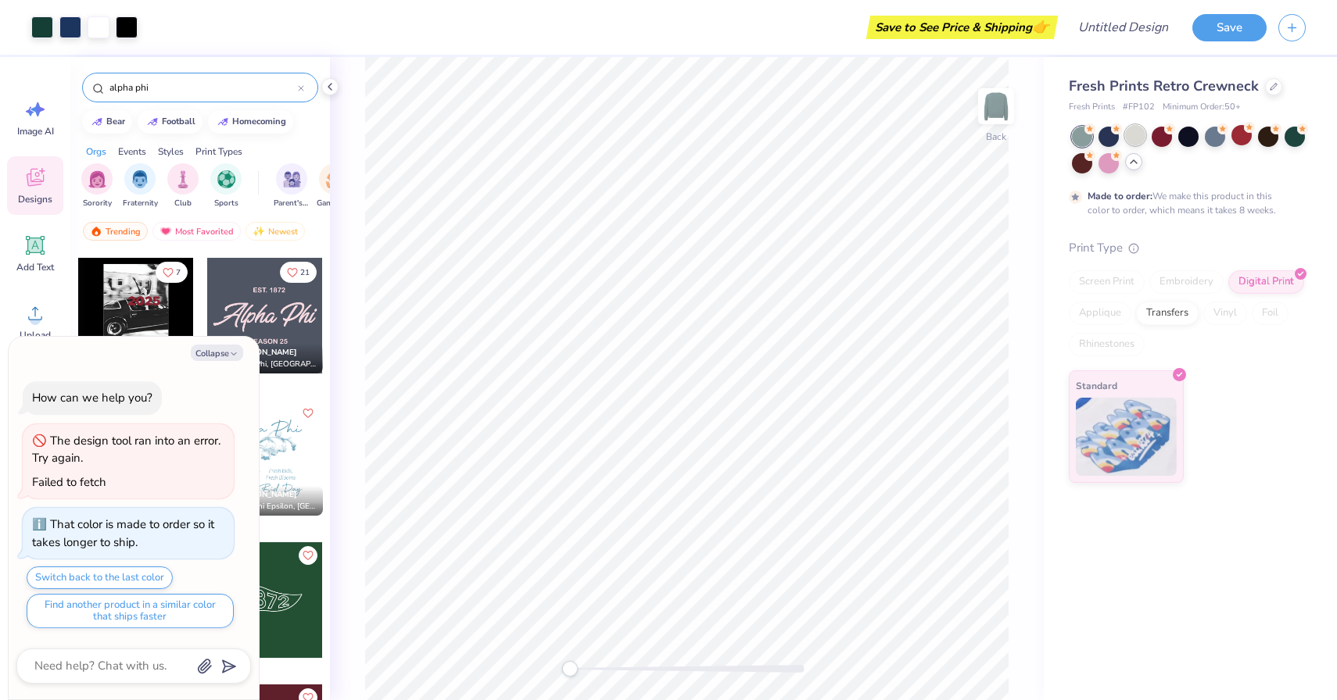
click at [1125, 135] on div at bounding box center [1135, 135] width 20 height 20
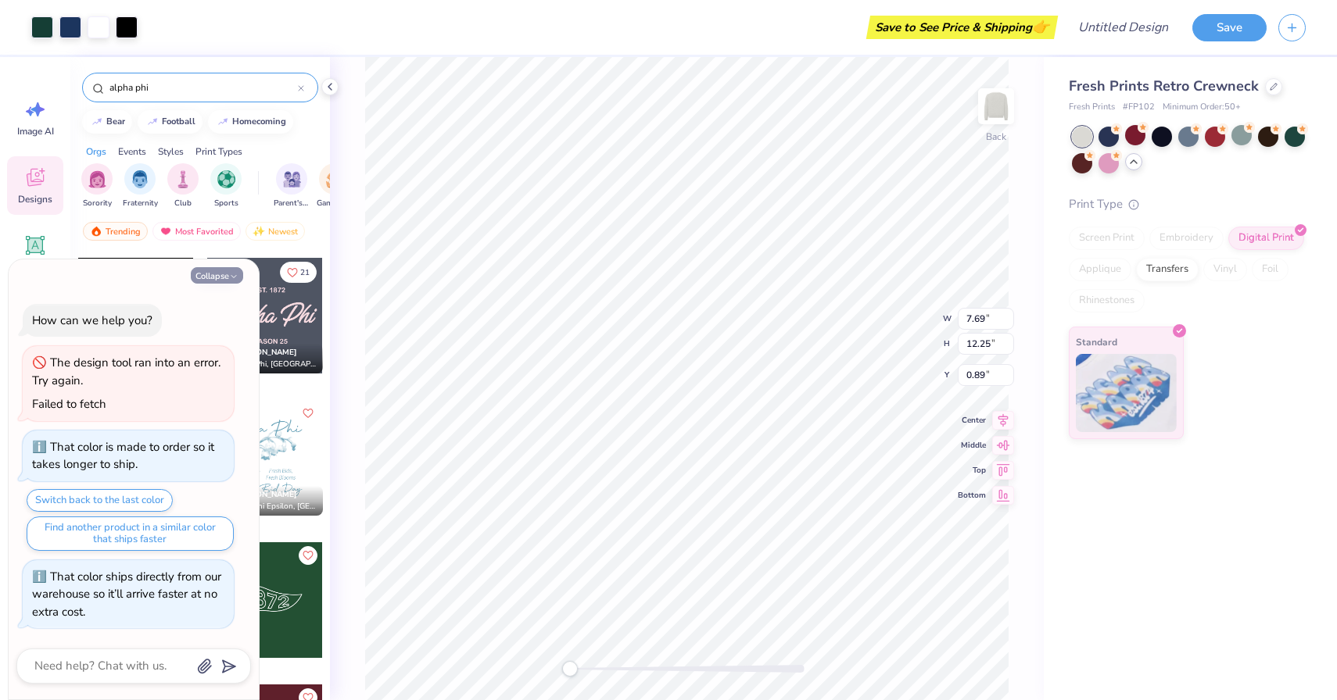
click at [210, 277] on button "Collapse" at bounding box center [217, 275] width 52 height 16
type textarea "x"
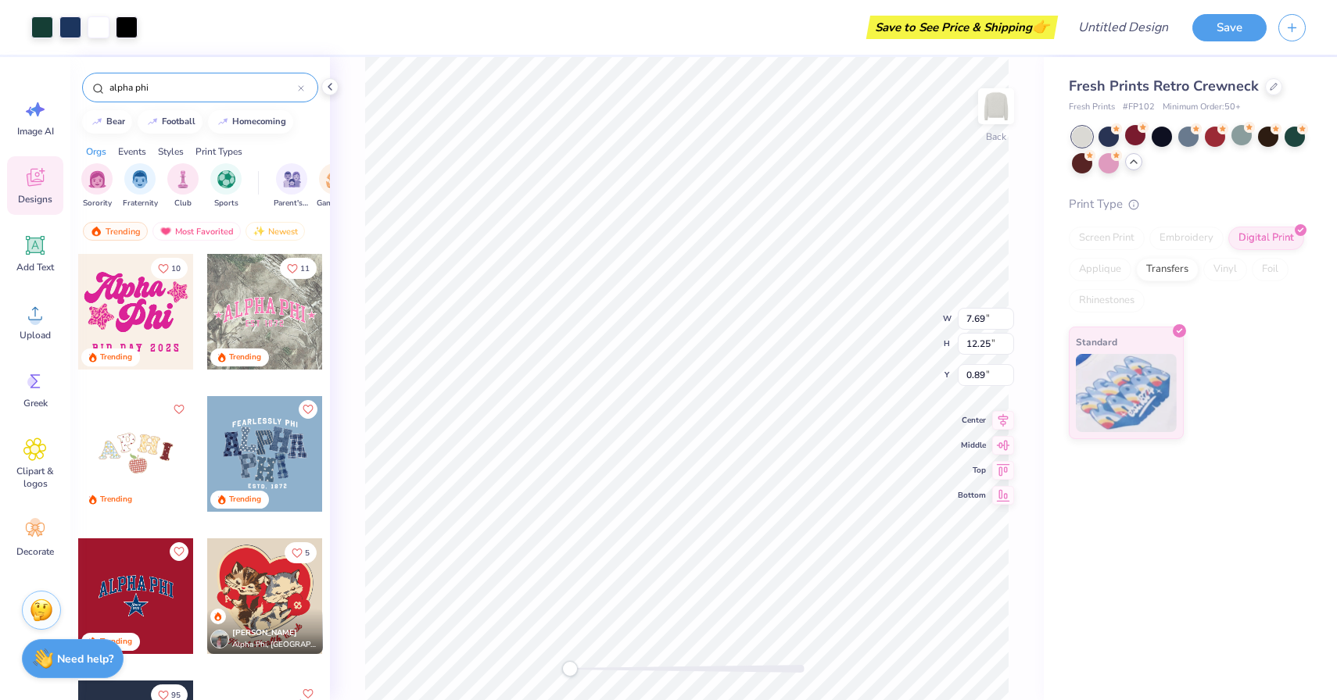
click at [163, 457] on div at bounding box center [136, 454] width 116 height 116
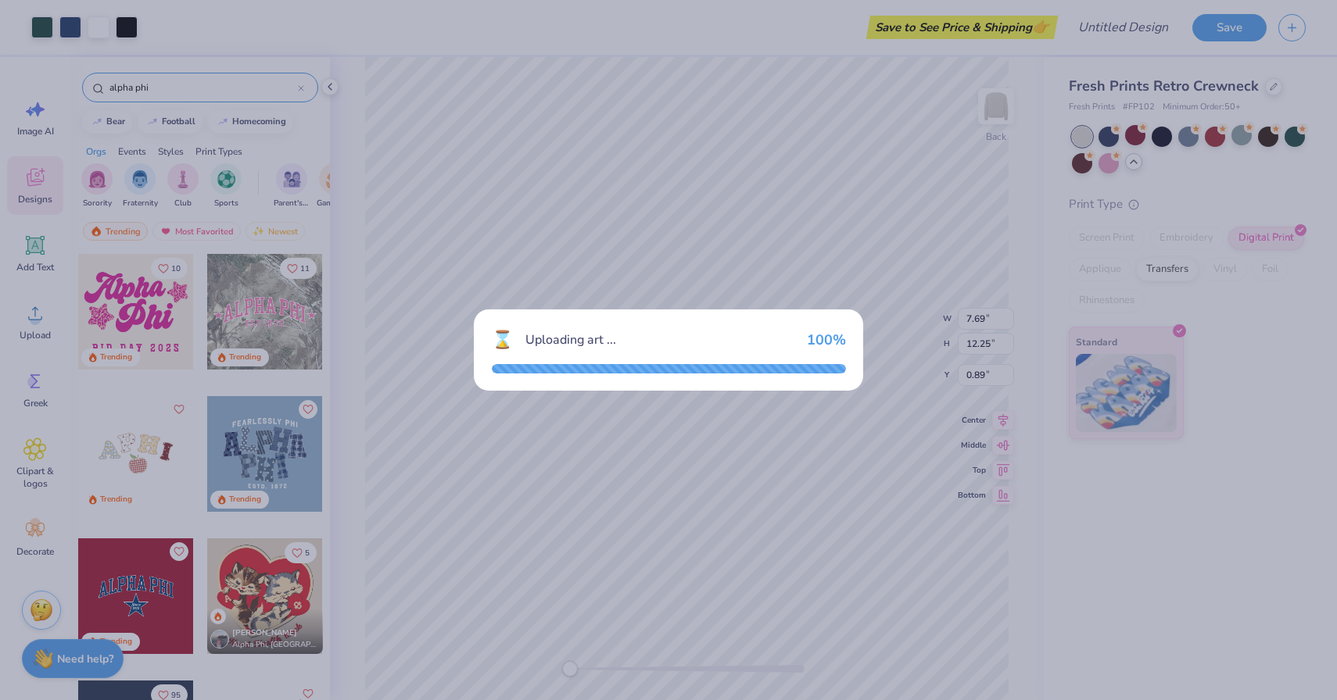
type input "13.71"
type input "7.52"
type input "3.00"
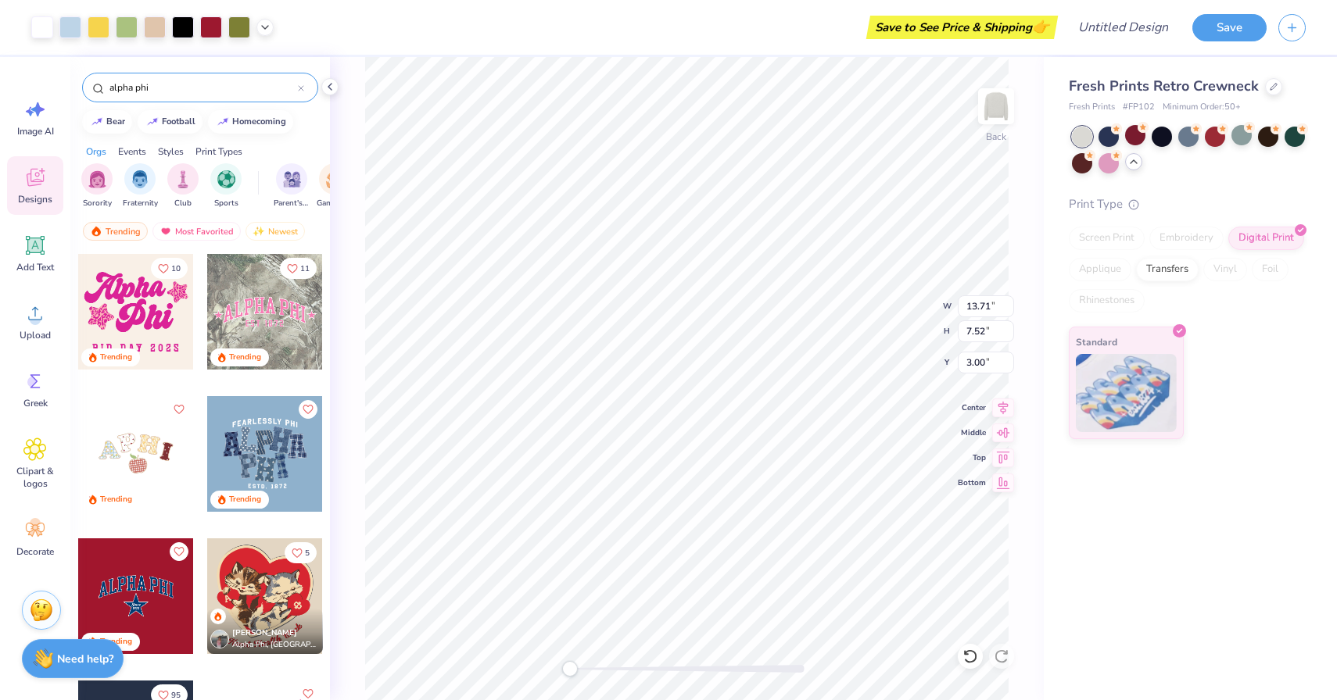
type input "7.69"
type input "12.25"
type input "0.89"
type input "6.61"
type input "3.62"
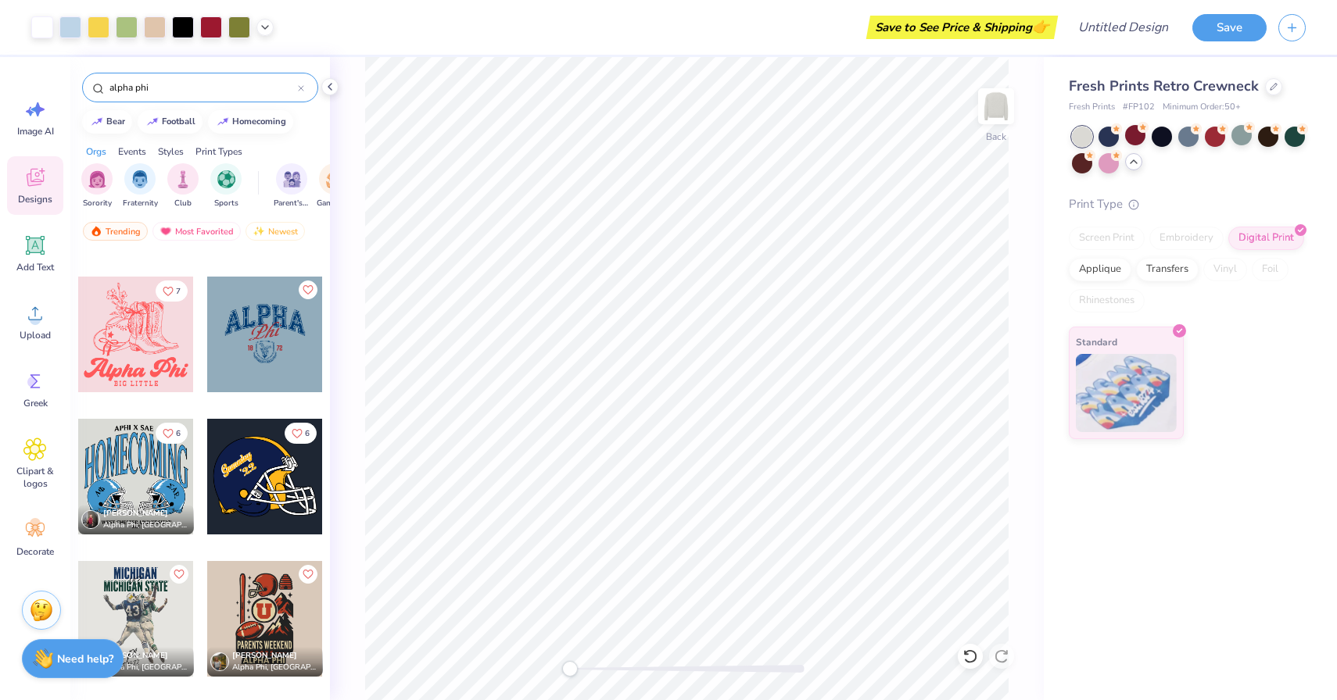
scroll to position [691, 0]
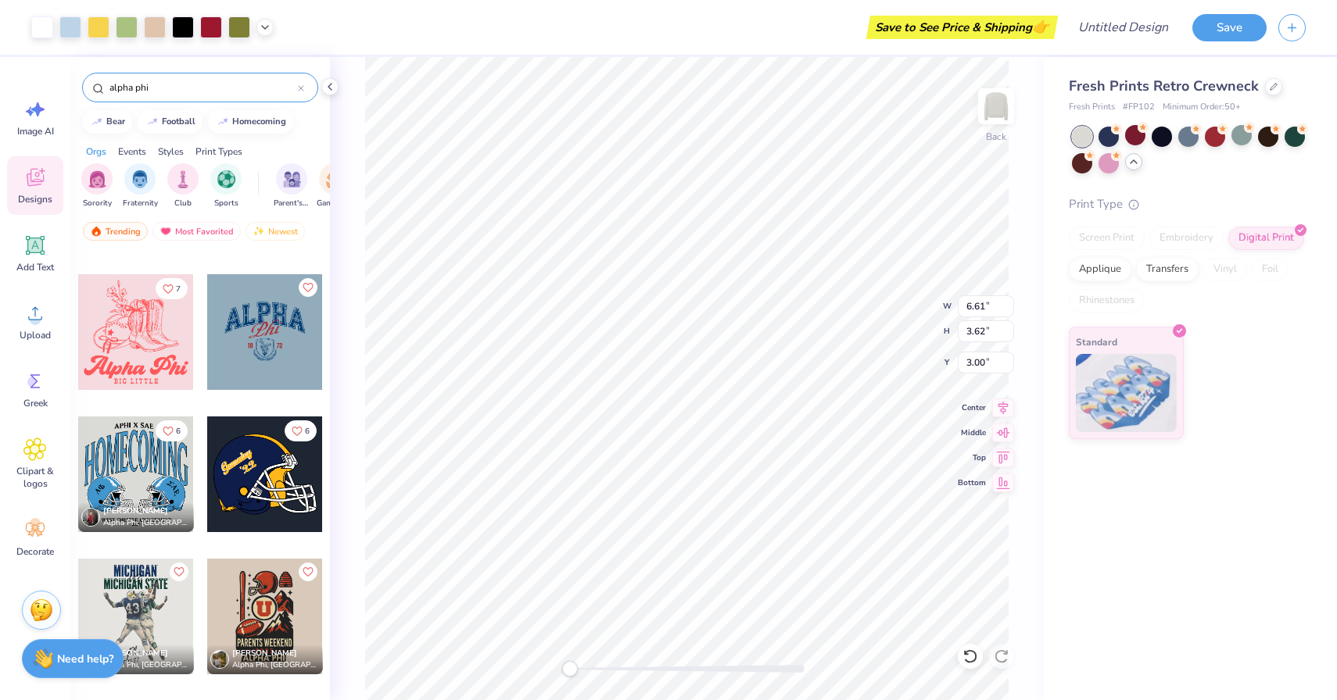
type input "5.04"
type input "2.76"
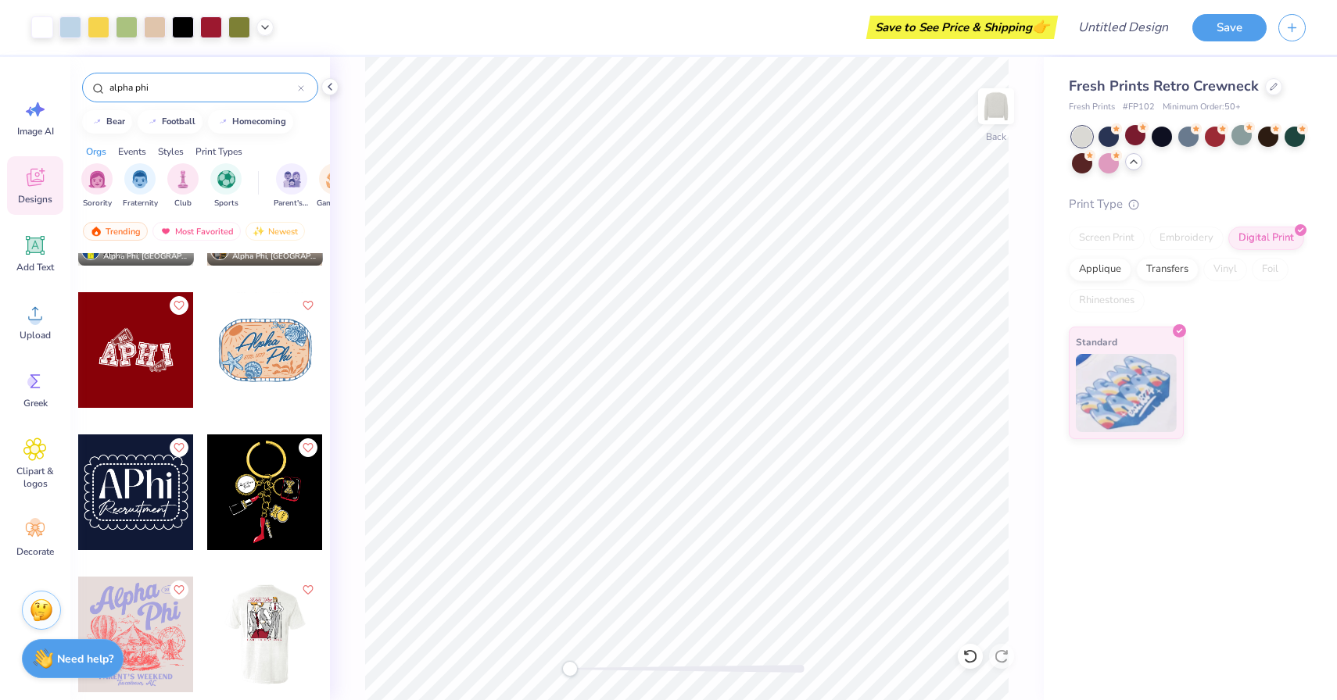
scroll to position [1102, 0]
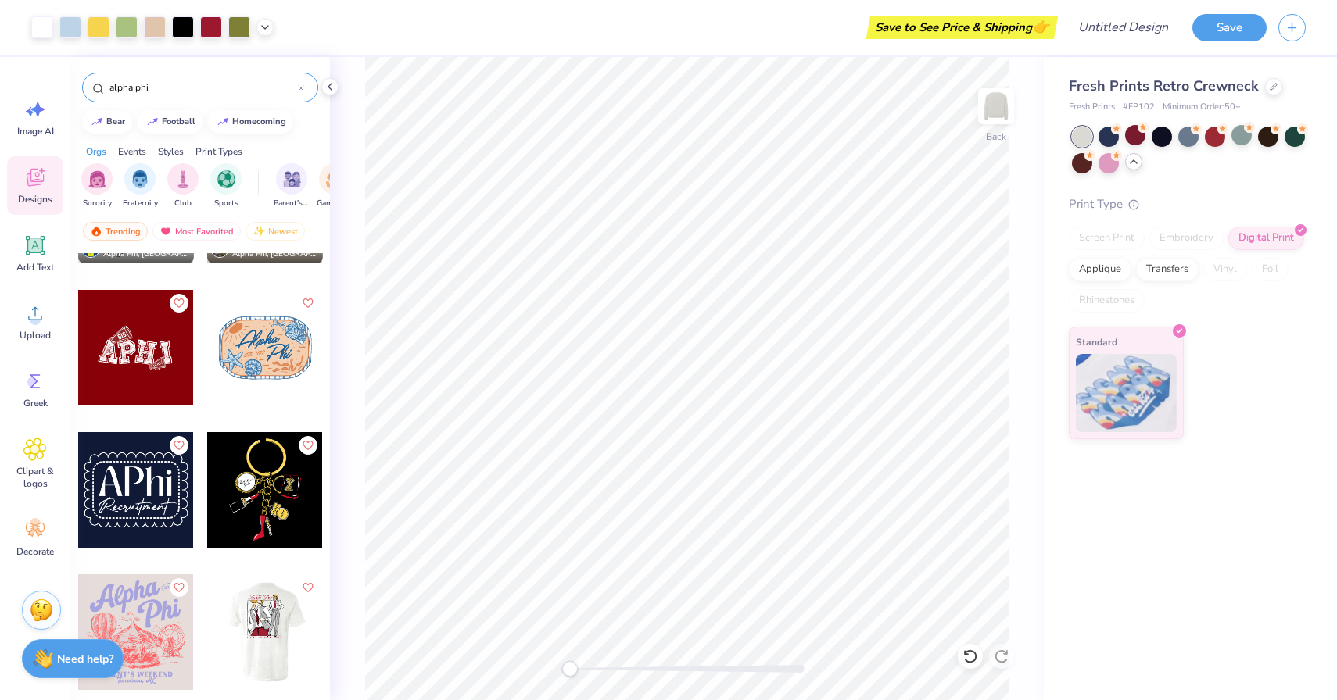
click at [125, 353] on div at bounding box center [19, 348] width 347 height 116
type input "5.04"
type input "2.76"
type input "0.50"
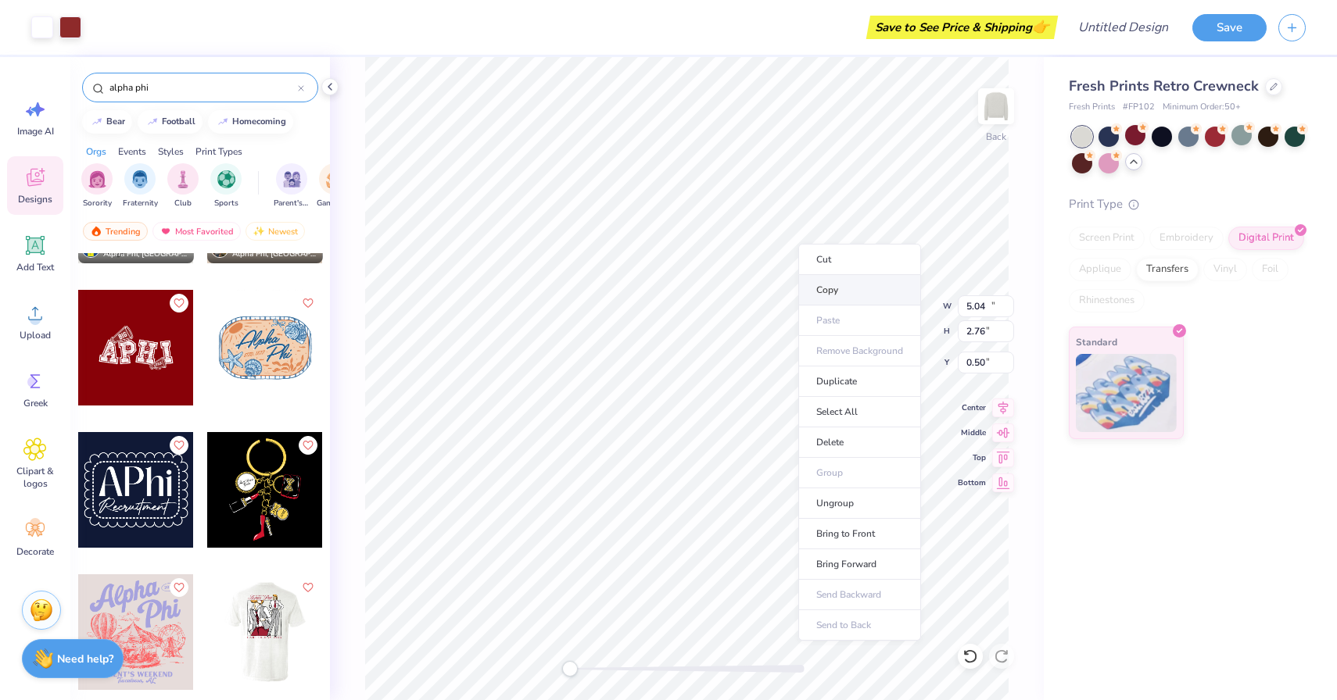
type input "13.76"
type input "8.21"
type input "3.00"
click at [736, 499] on li "Delete" at bounding box center [743, 498] width 123 height 30
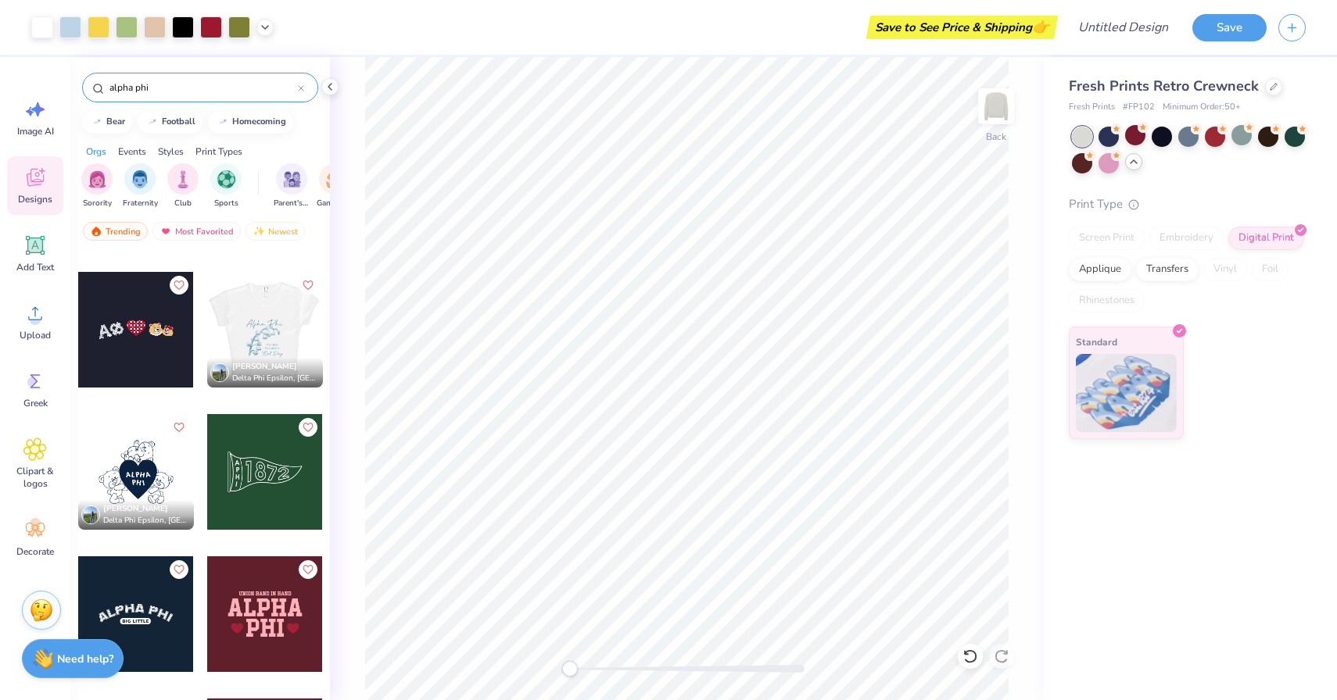
scroll to position [2202, 0]
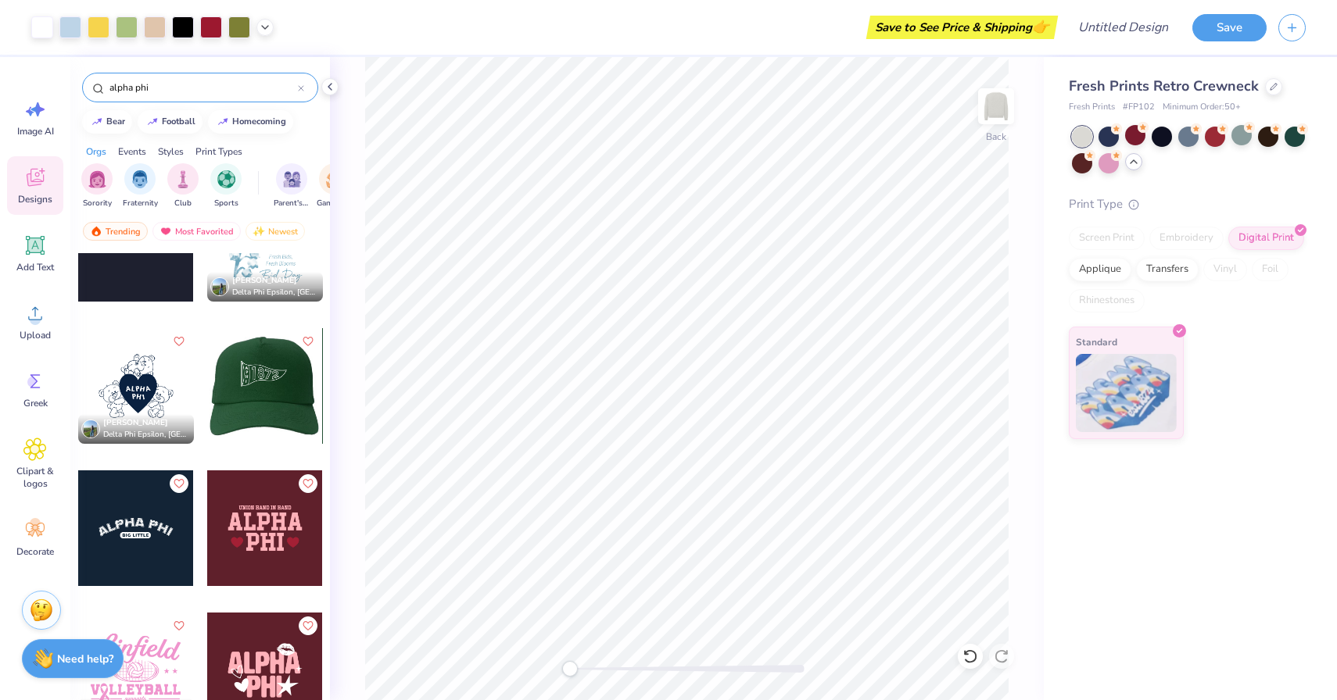
click at [136, 384] on div at bounding box center [136, 386] width 116 height 116
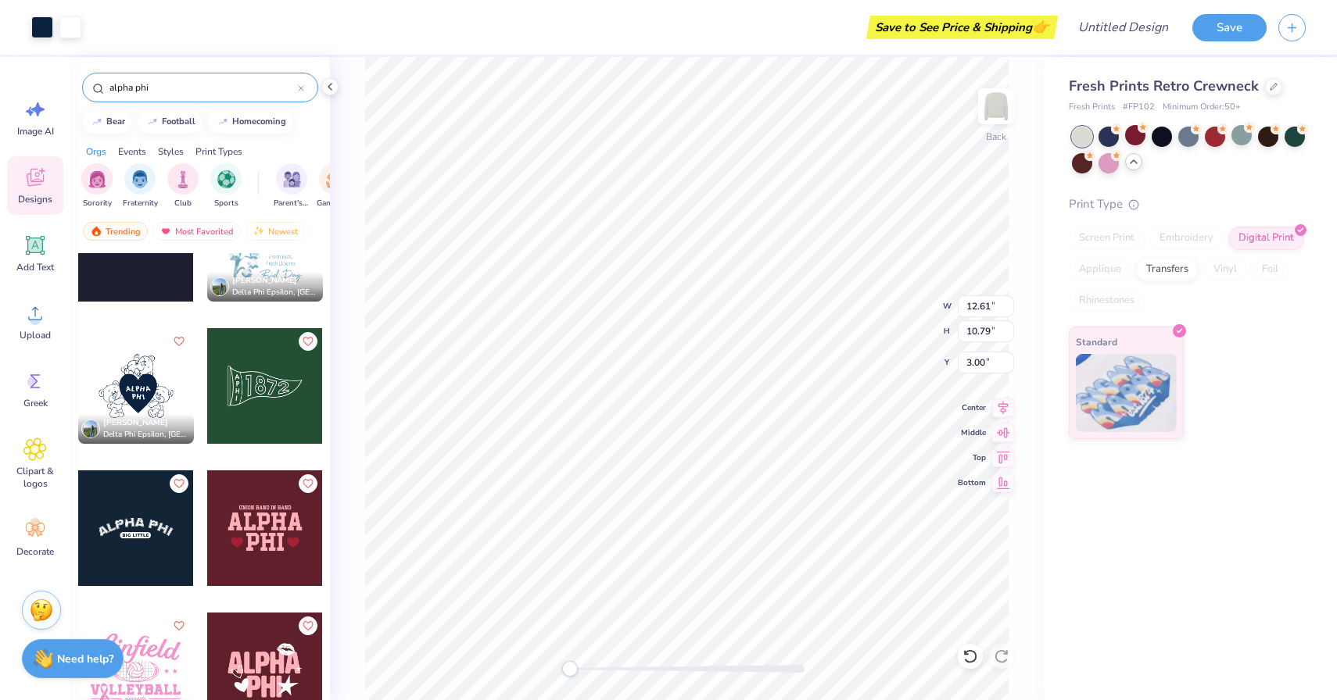
type input "5.04"
type input "2.76"
type input "0.50"
click at [825, 432] on li "Delete" at bounding box center [825, 443] width 123 height 30
type input "7.82"
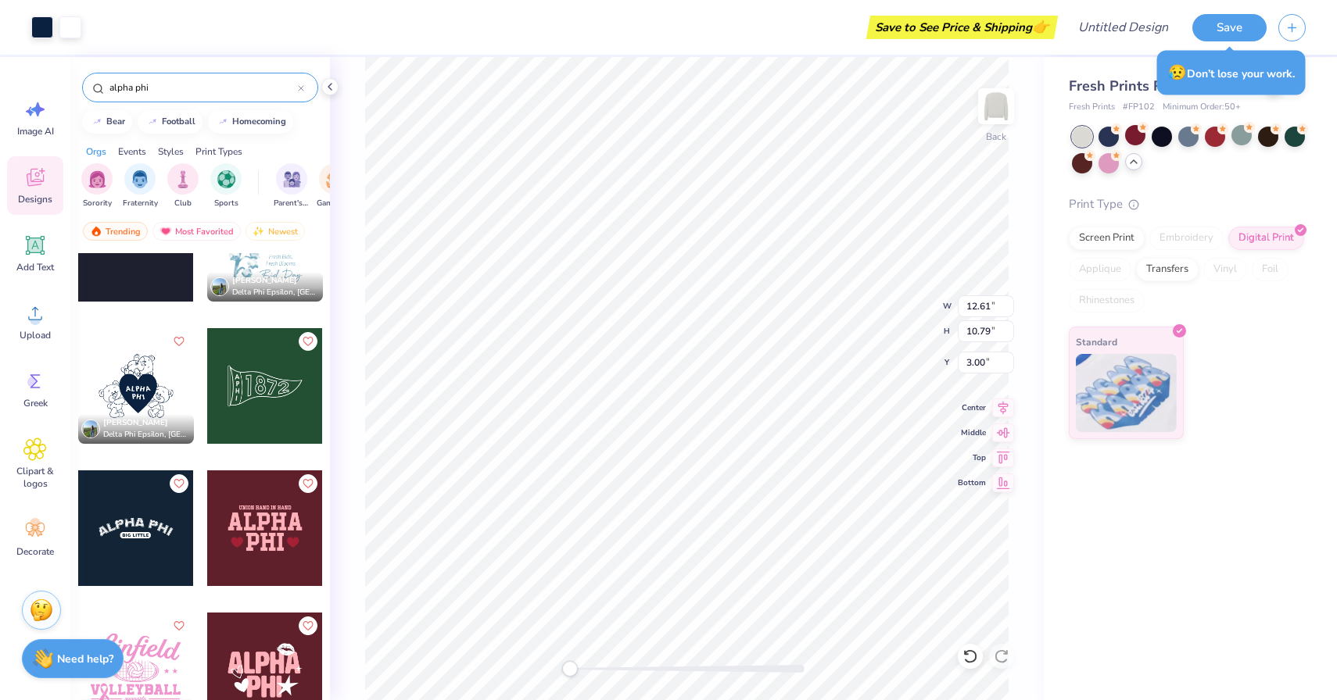
type input "6.69"
type input "5.12"
type input "4.38"
type input "0.50"
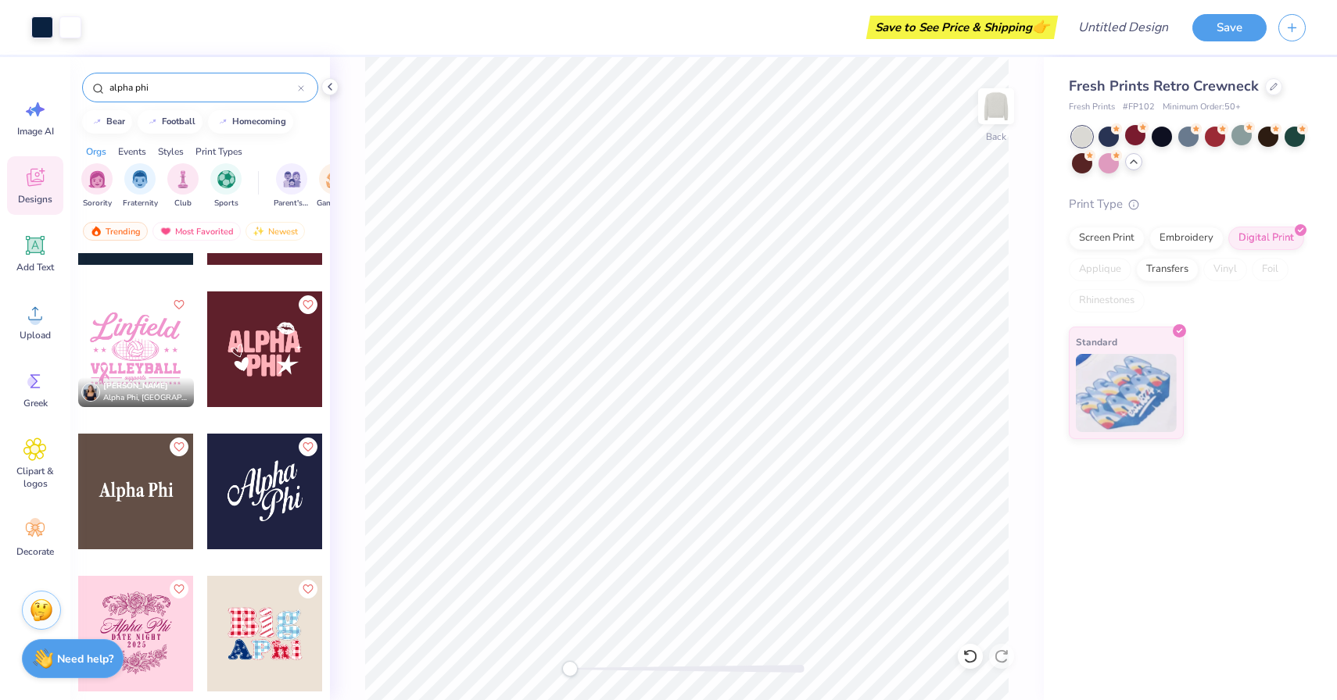
scroll to position [2522, 0]
click at [252, 376] on div at bounding box center [265, 350] width 116 height 116
type input "5.12"
type input "4.38"
type input "0.50"
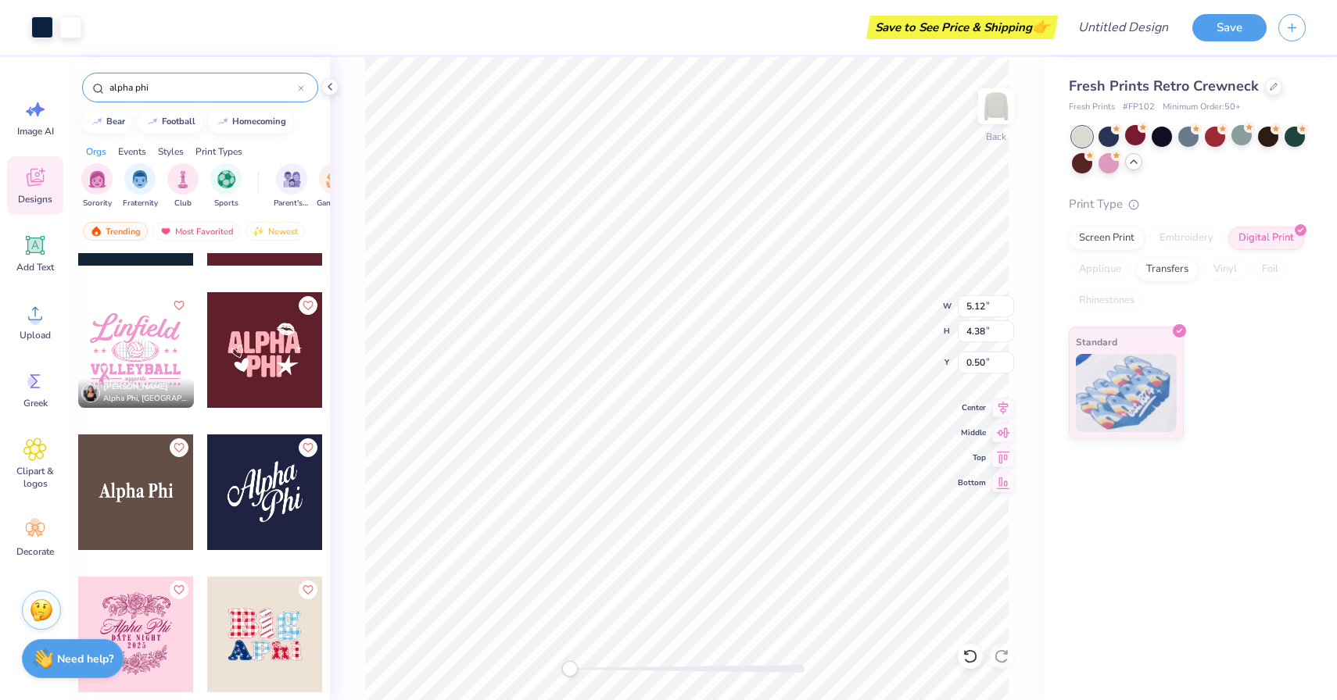
type input "12.20"
type input "8.90"
type input "3.00"
type input "5.12"
type input "4.38"
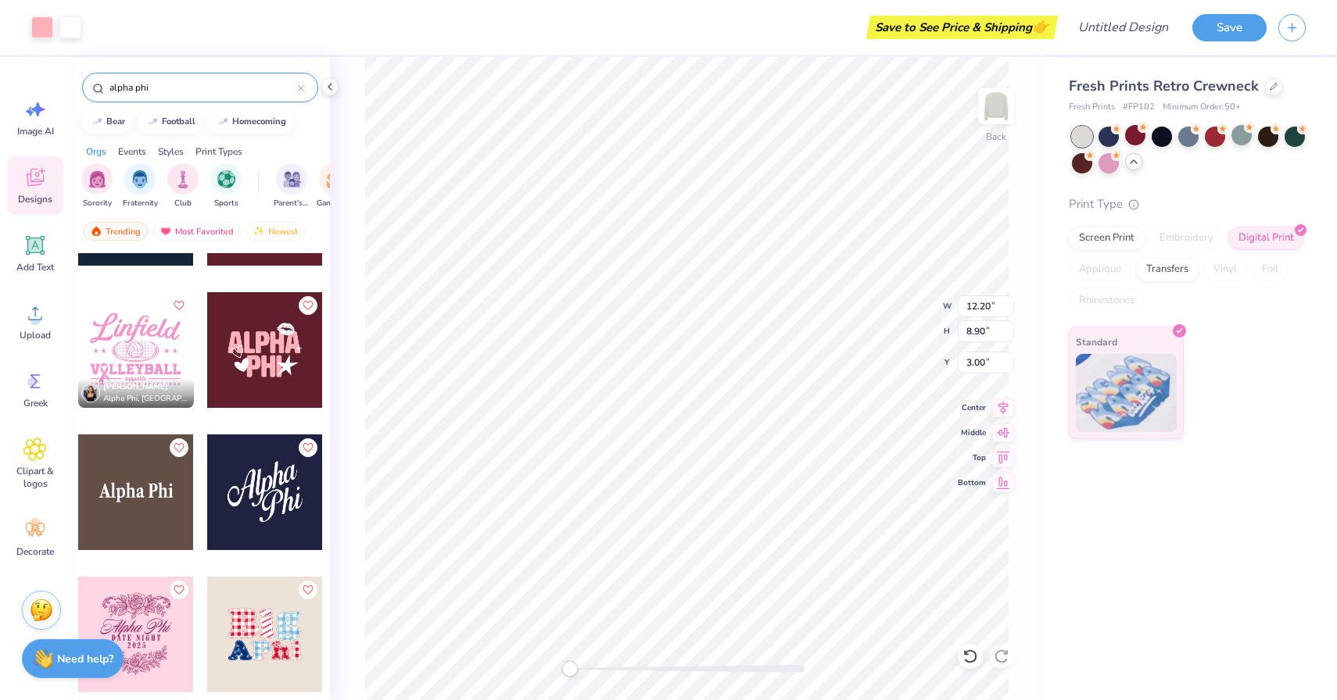
type input "0.50"
click at [830, 444] on li "Delete" at bounding box center [835, 450] width 123 height 30
type input "5.89"
type input "4.30"
type input "2.83"
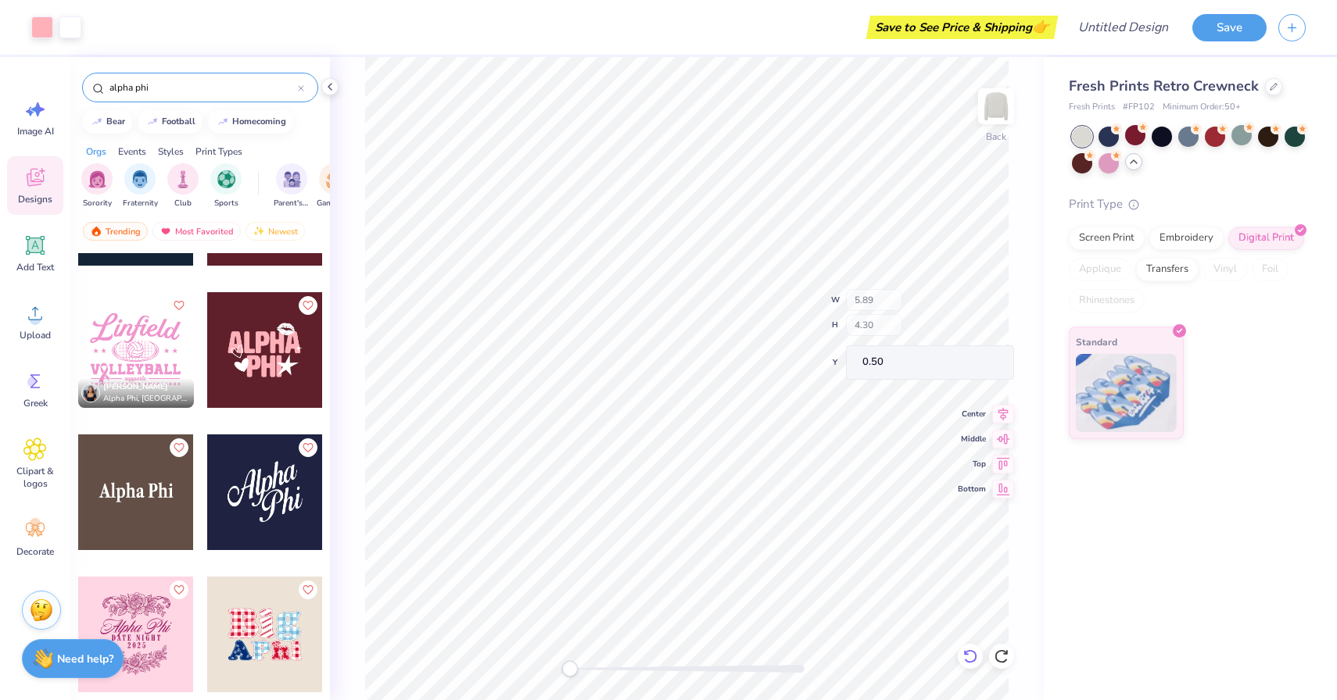
click at [972, 659] on icon at bounding box center [970, 657] width 16 height 16
click at [972, 650] on icon at bounding box center [970, 657] width 16 height 16
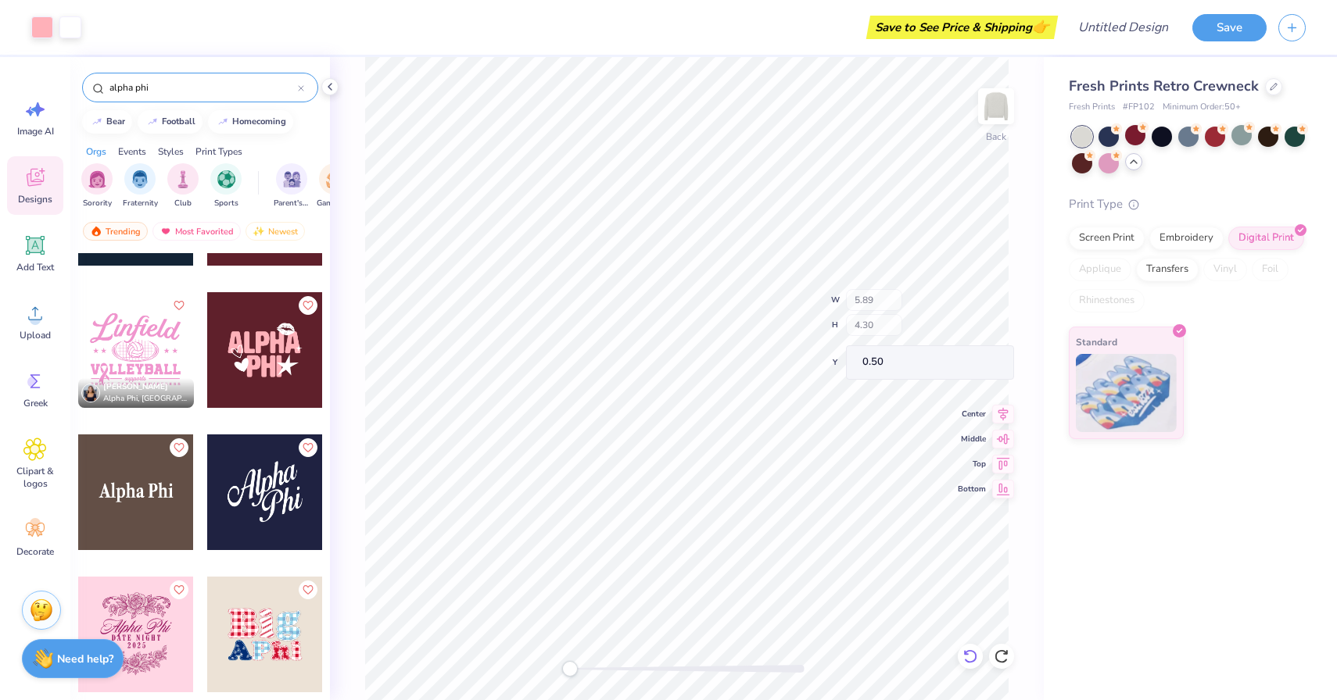
click at [974, 664] on icon at bounding box center [970, 657] width 16 height 16
click at [972, 657] on icon at bounding box center [970, 657] width 16 height 16
type input "4.65"
type input "3.98"
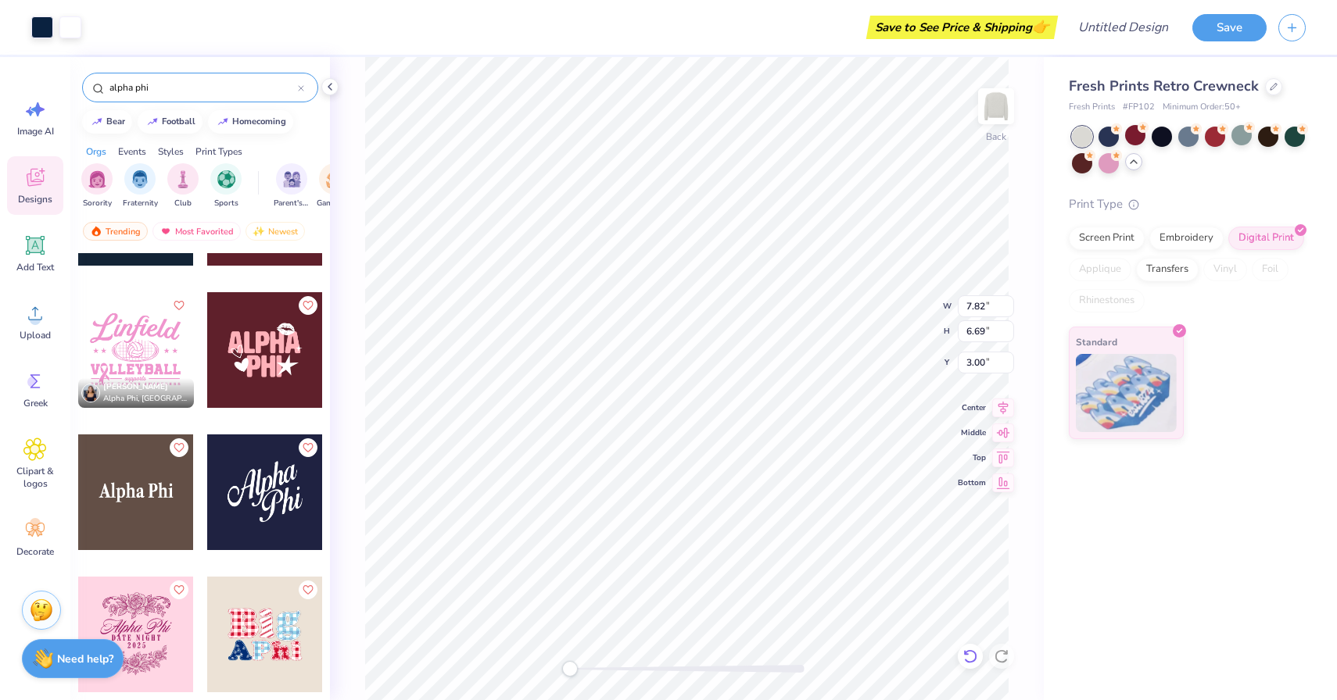
type input "0.50"
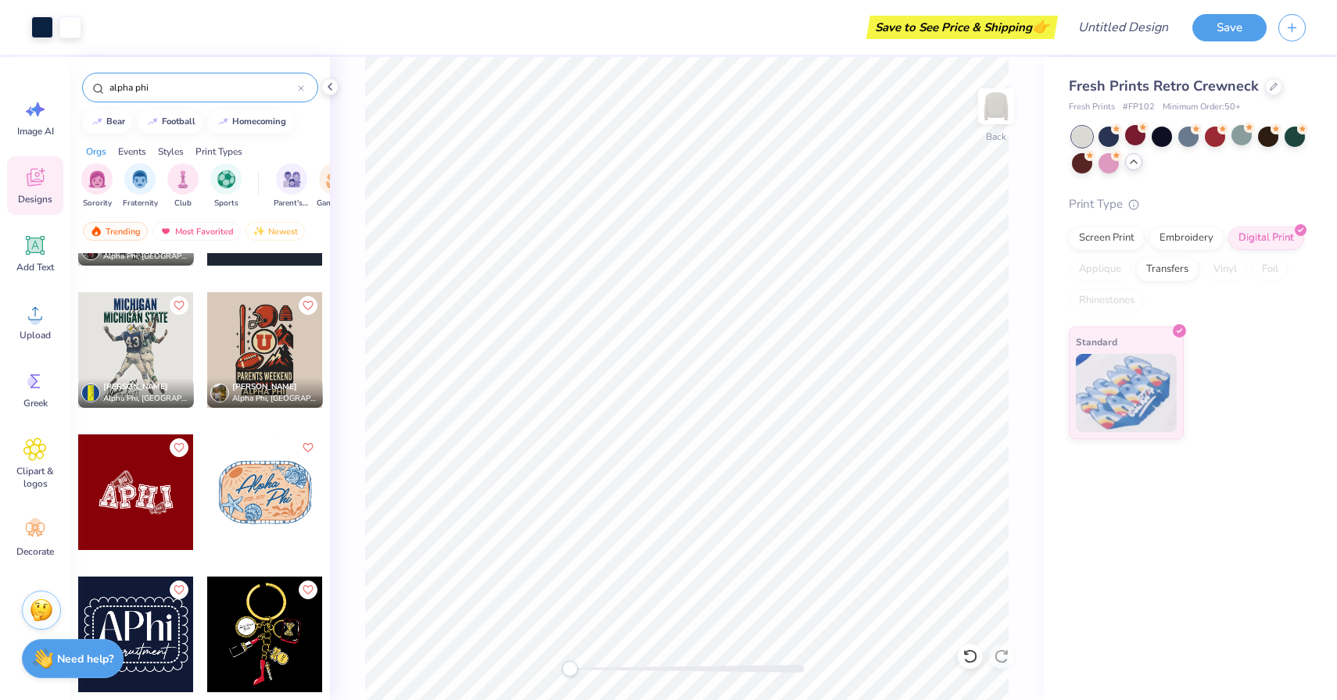
scroll to position [0, 0]
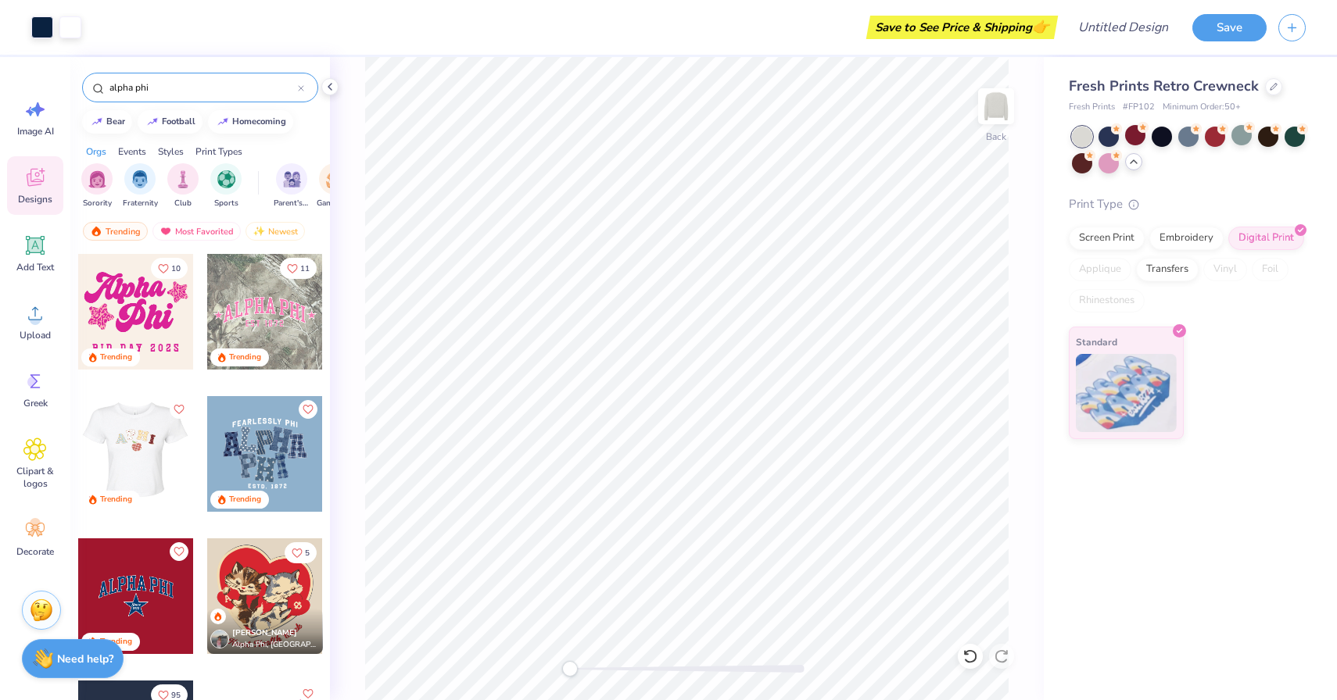
click at [164, 623] on div at bounding box center [136, 597] width 116 height 116
type input "5.25"
type input "4.49"
type input "0.75"
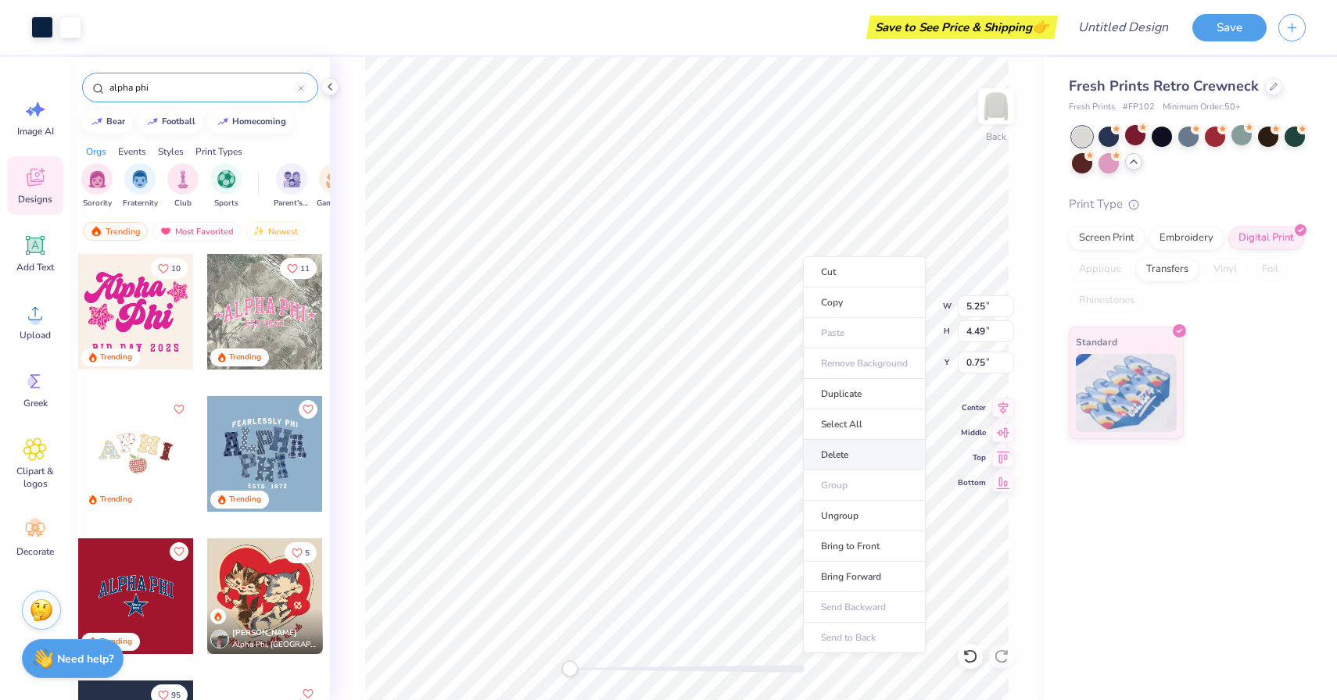
click at [849, 457] on li "Delete" at bounding box center [864, 455] width 123 height 30
type input "3.98"
type input "2.21"
type input "0.50"
click at [283, 438] on div at bounding box center [265, 454] width 116 height 116
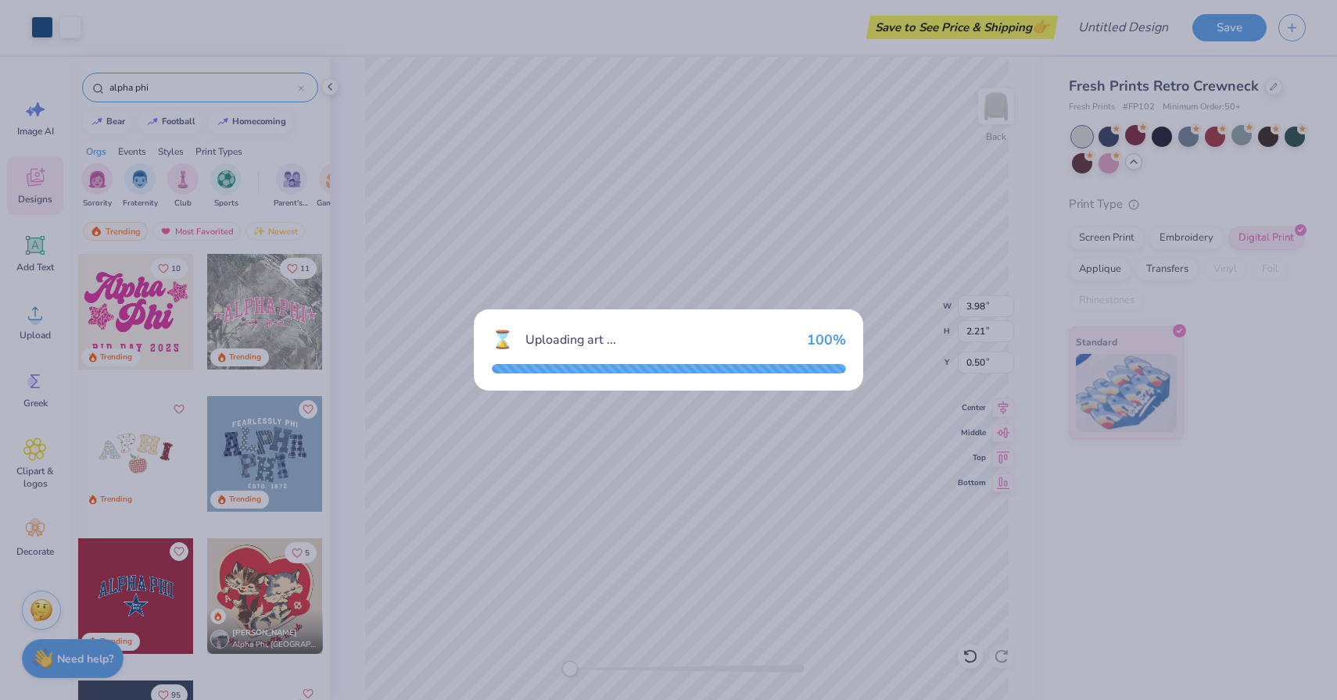
type input "12.06"
type input "10.08"
type input "3.00"
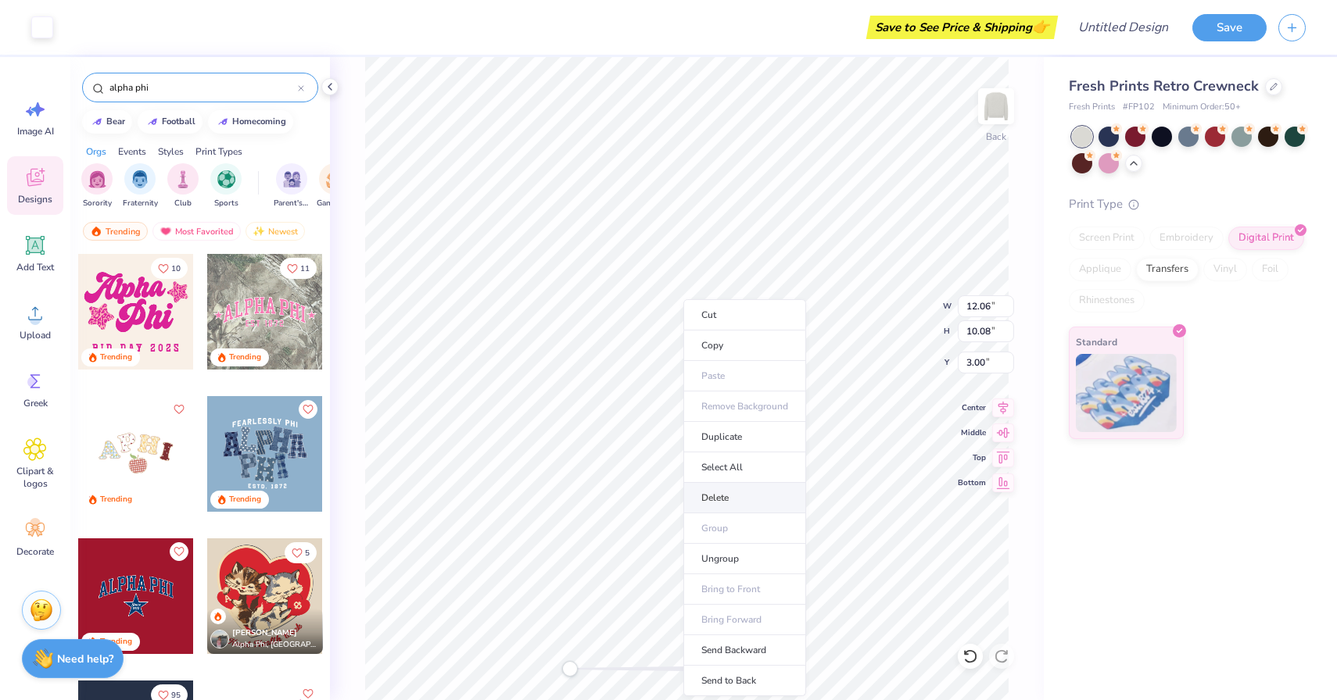
click at [743, 490] on li "Delete" at bounding box center [744, 498] width 123 height 30
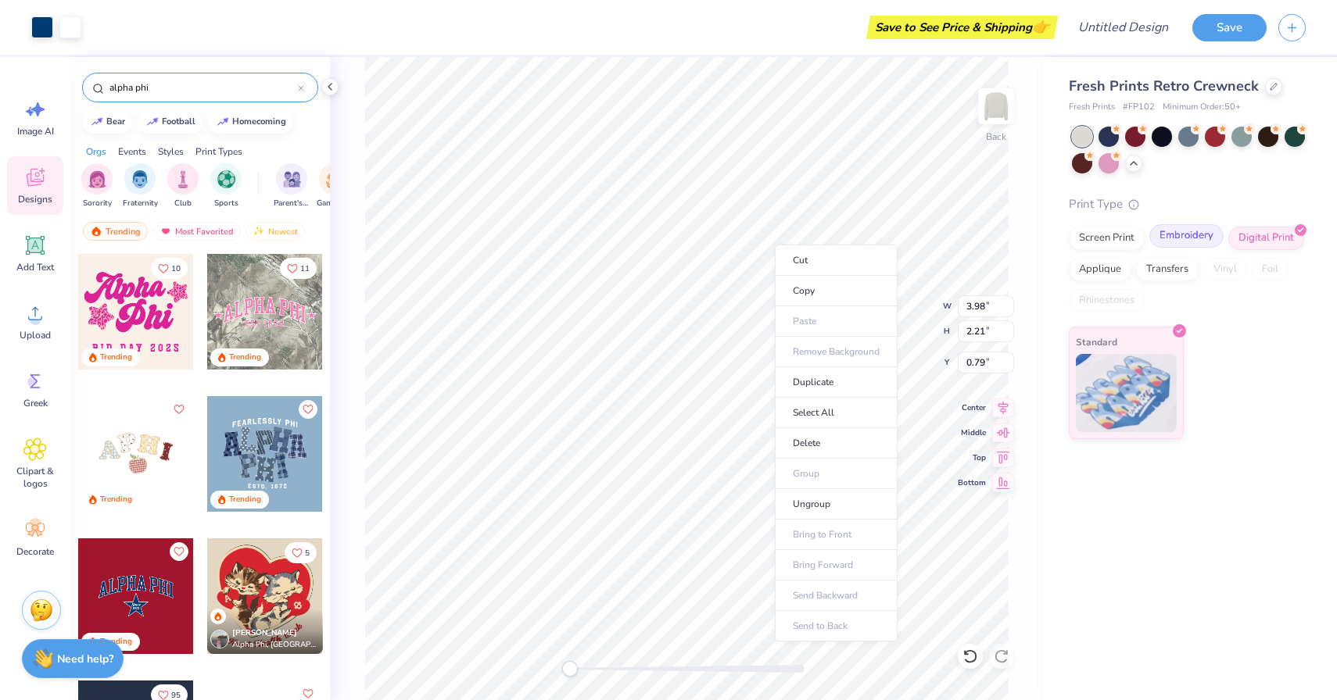
click at [1174, 234] on div "Embroidery" at bounding box center [1186, 235] width 74 height 23
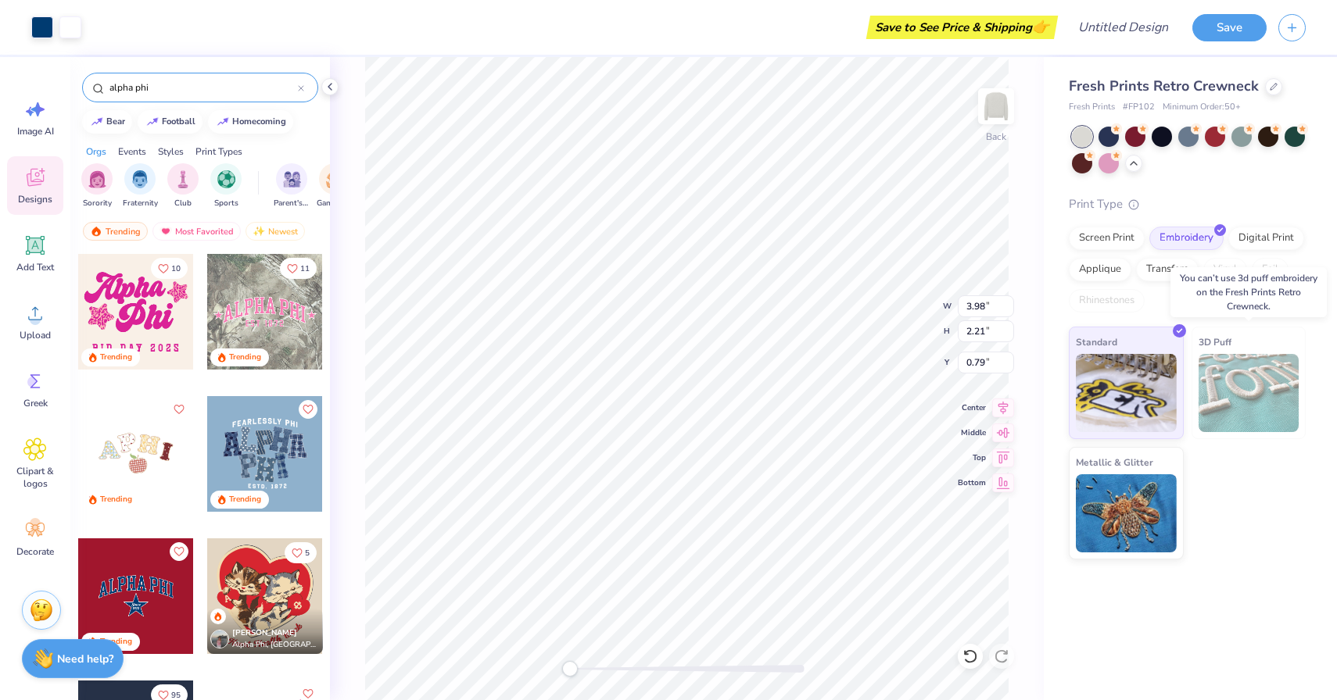
click at [1237, 363] on img at bounding box center [1248, 393] width 101 height 78
click at [820, 400] on li "Duplicate" at bounding box center [819, 388] width 123 height 30
type input "1.79"
click at [252, 464] on div at bounding box center [265, 454] width 116 height 116
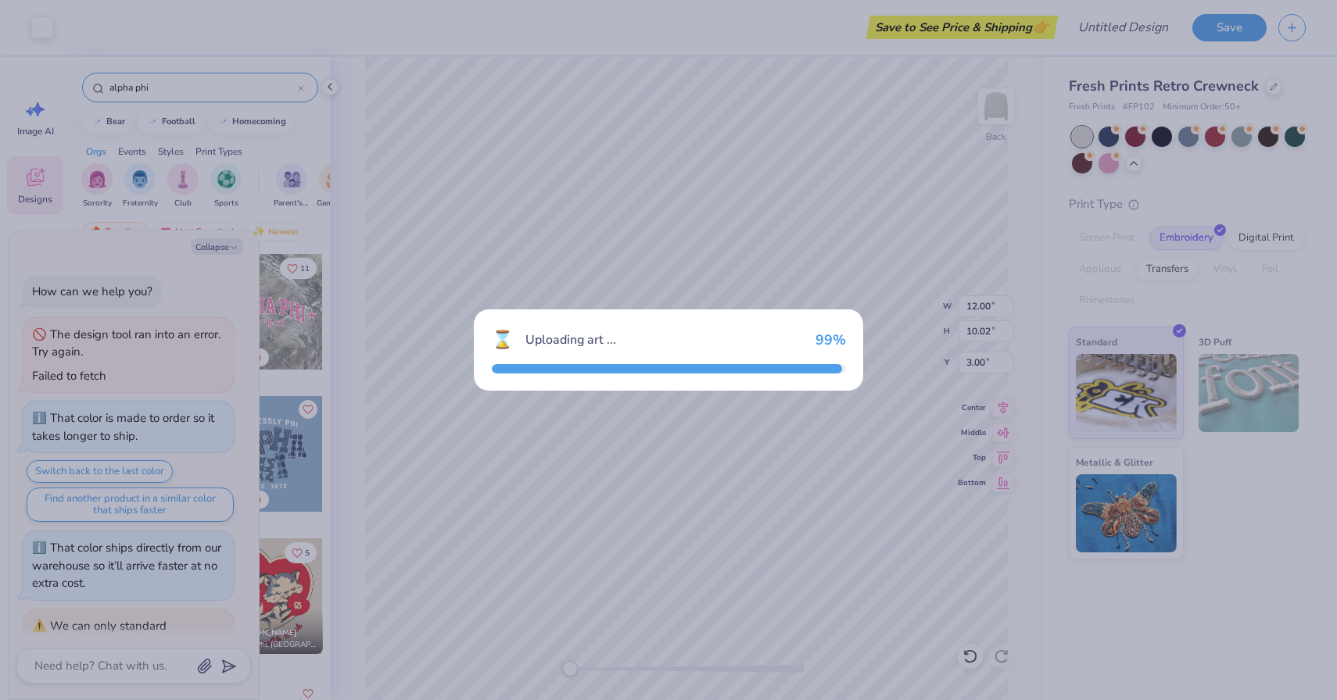
scroll to position [101, 0]
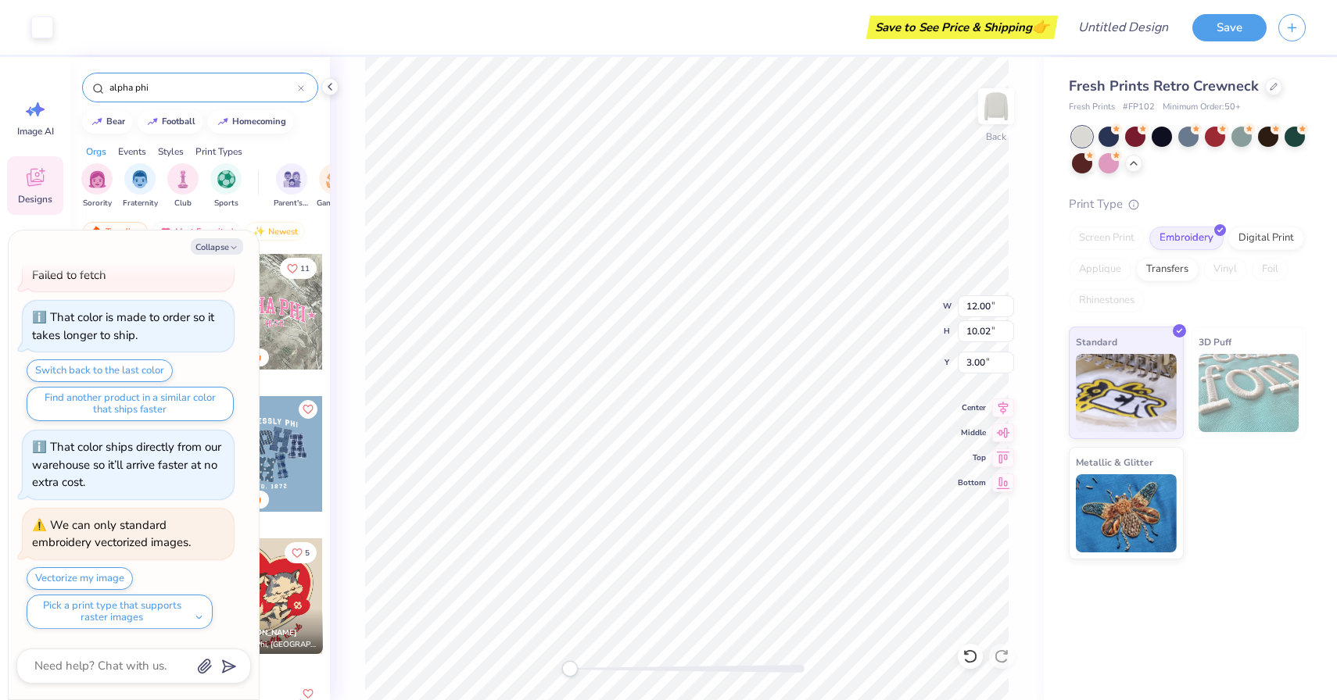
type textarea "x"
type input "5.05"
type input "4.22"
type input "2.19"
type textarea "x"
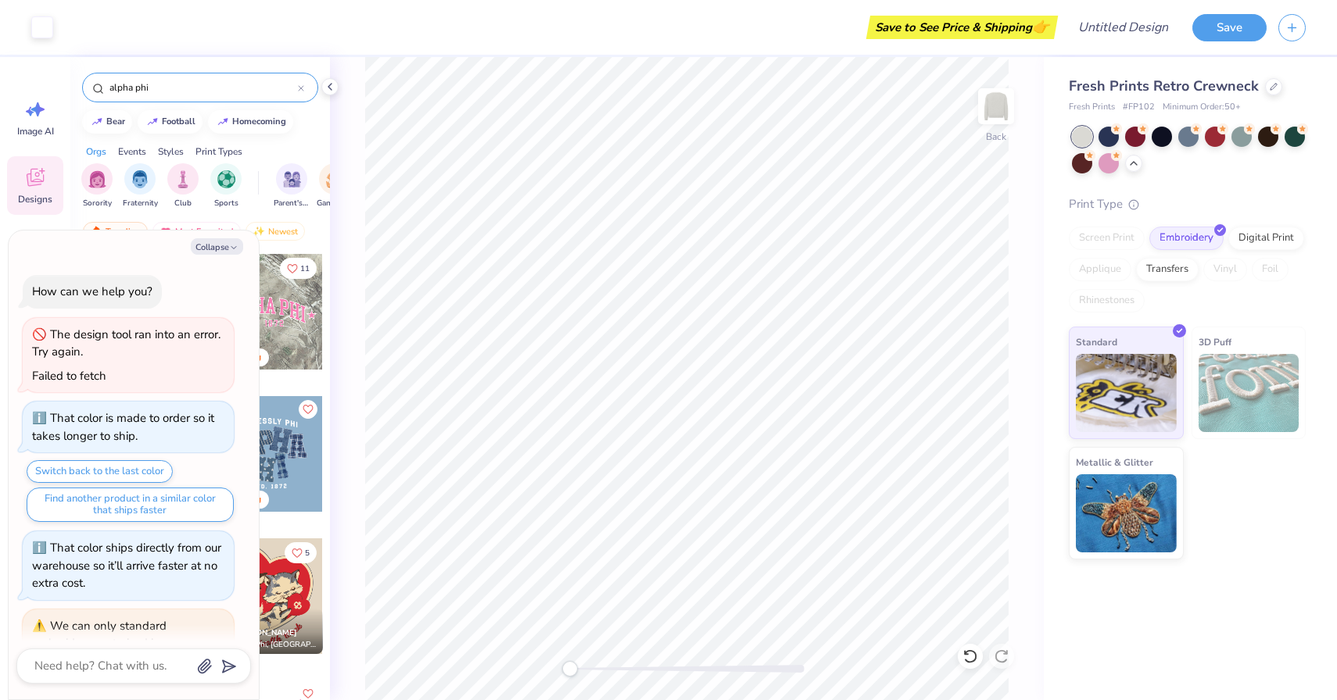
type textarea "x"
